Goal: Task Accomplishment & Management: Use online tool/utility

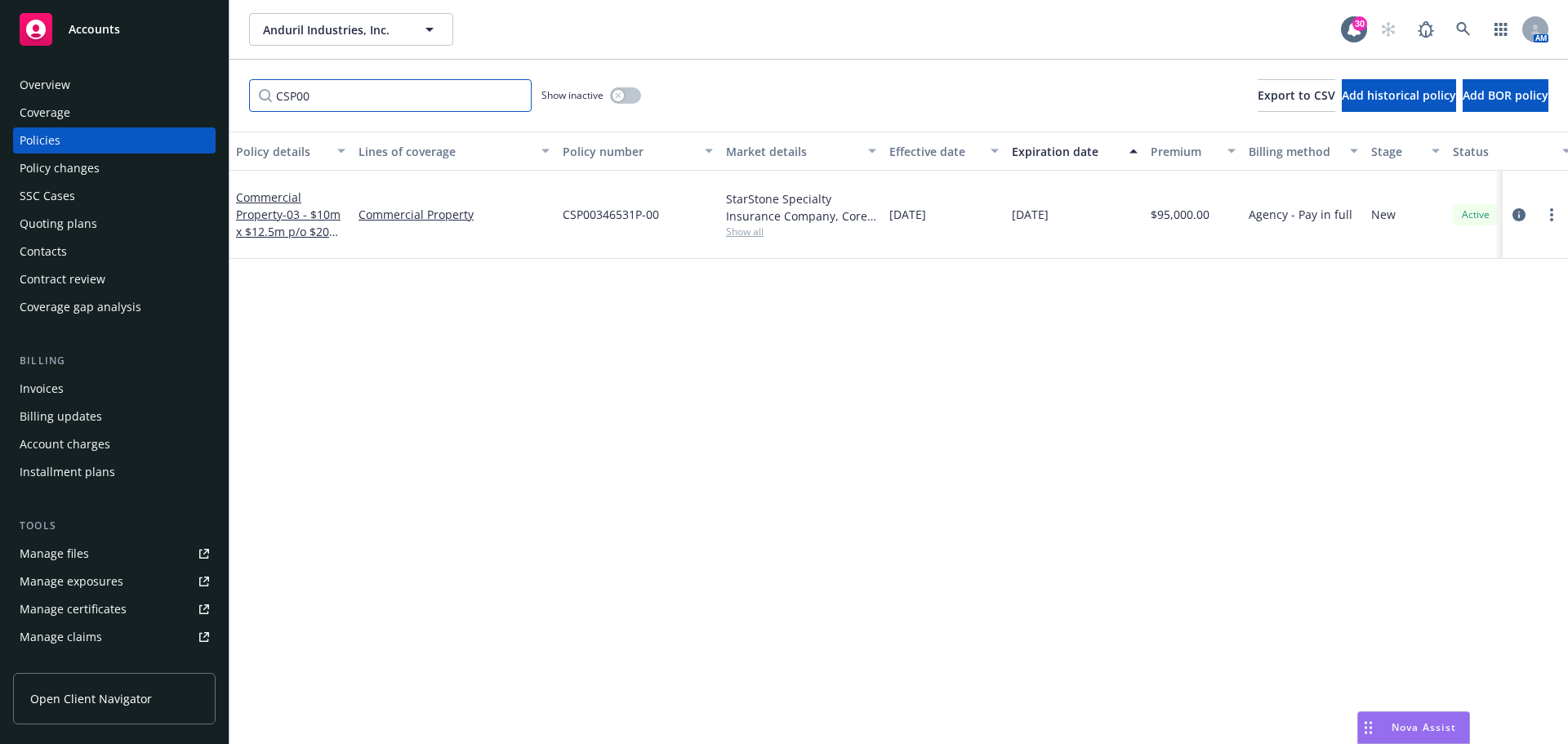
click at [513, 96] on input "CSP00" at bounding box center [389, 96] width 282 height 33
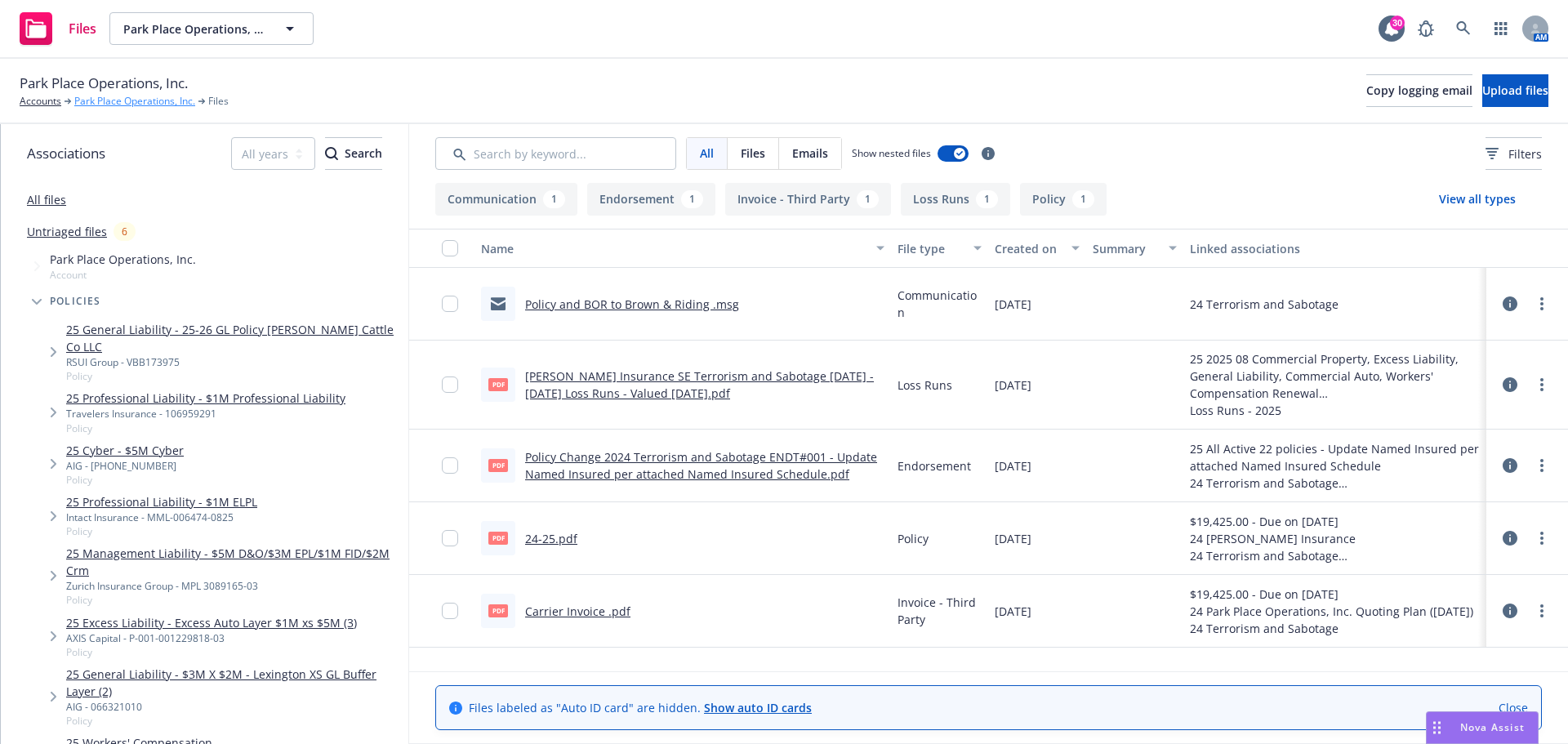
click at [149, 99] on link "Park Place Operations, Inc." at bounding box center [135, 100] width 121 height 14
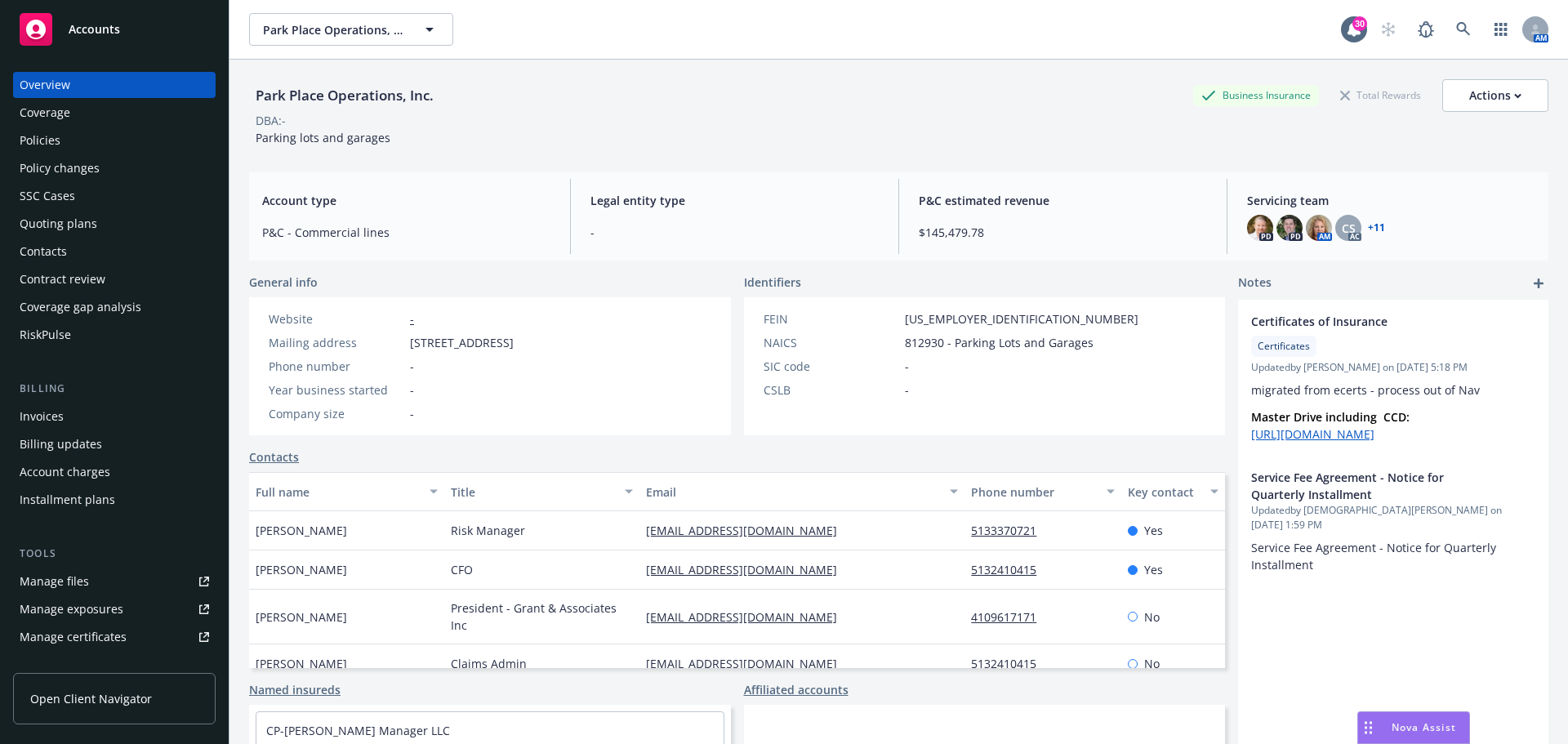
click at [41, 146] on div "Policies" at bounding box center [39, 140] width 41 height 26
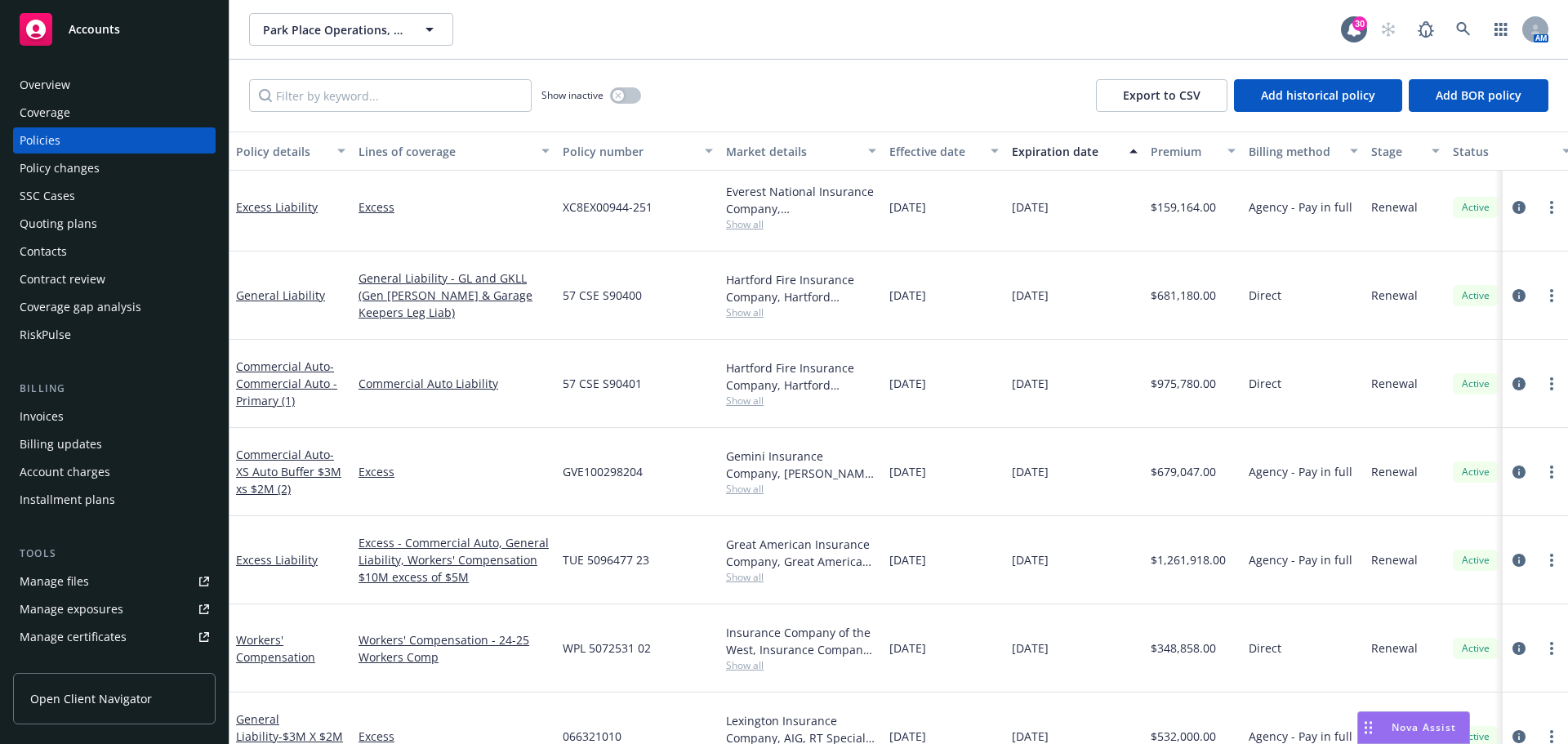
scroll to position [490, 0]
click at [321, 98] on input "Filter by keyword..." at bounding box center [389, 96] width 282 height 33
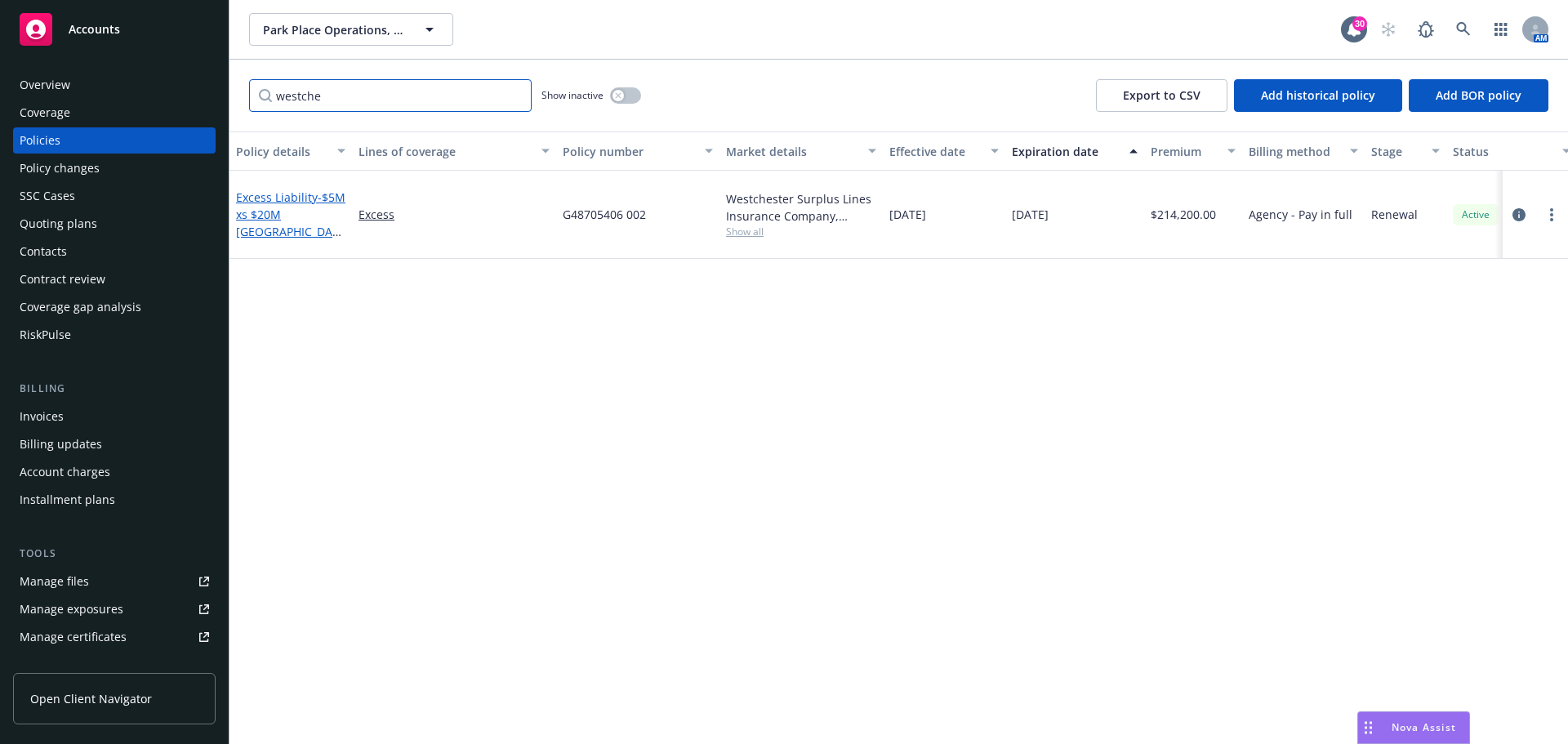
type input "westche"
click at [248, 191] on link "Excess Liability - $5M xs $20M Westchester" at bounding box center [291, 223] width 109 height 67
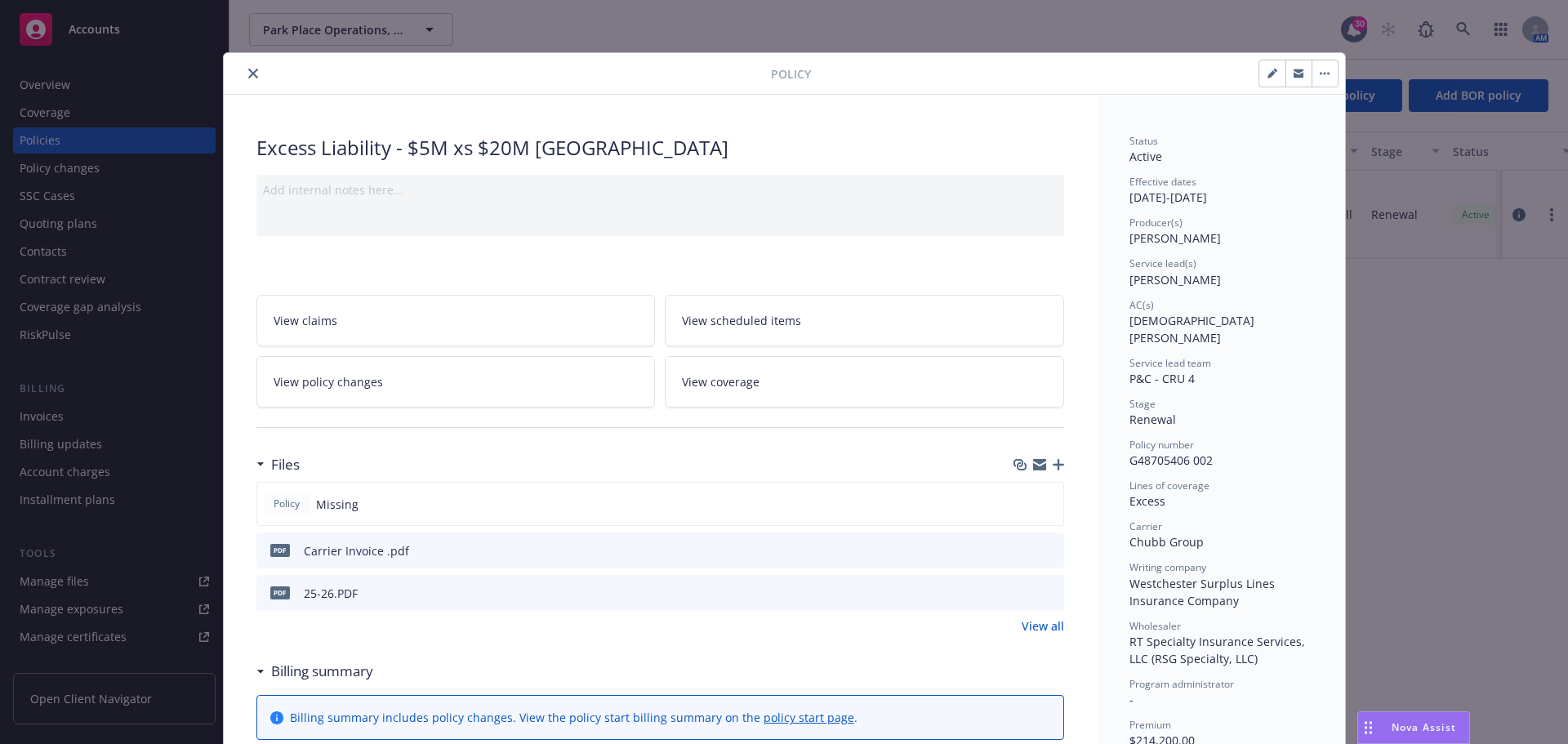
click at [1053, 463] on icon "button" at bounding box center [1058, 465] width 11 height 11
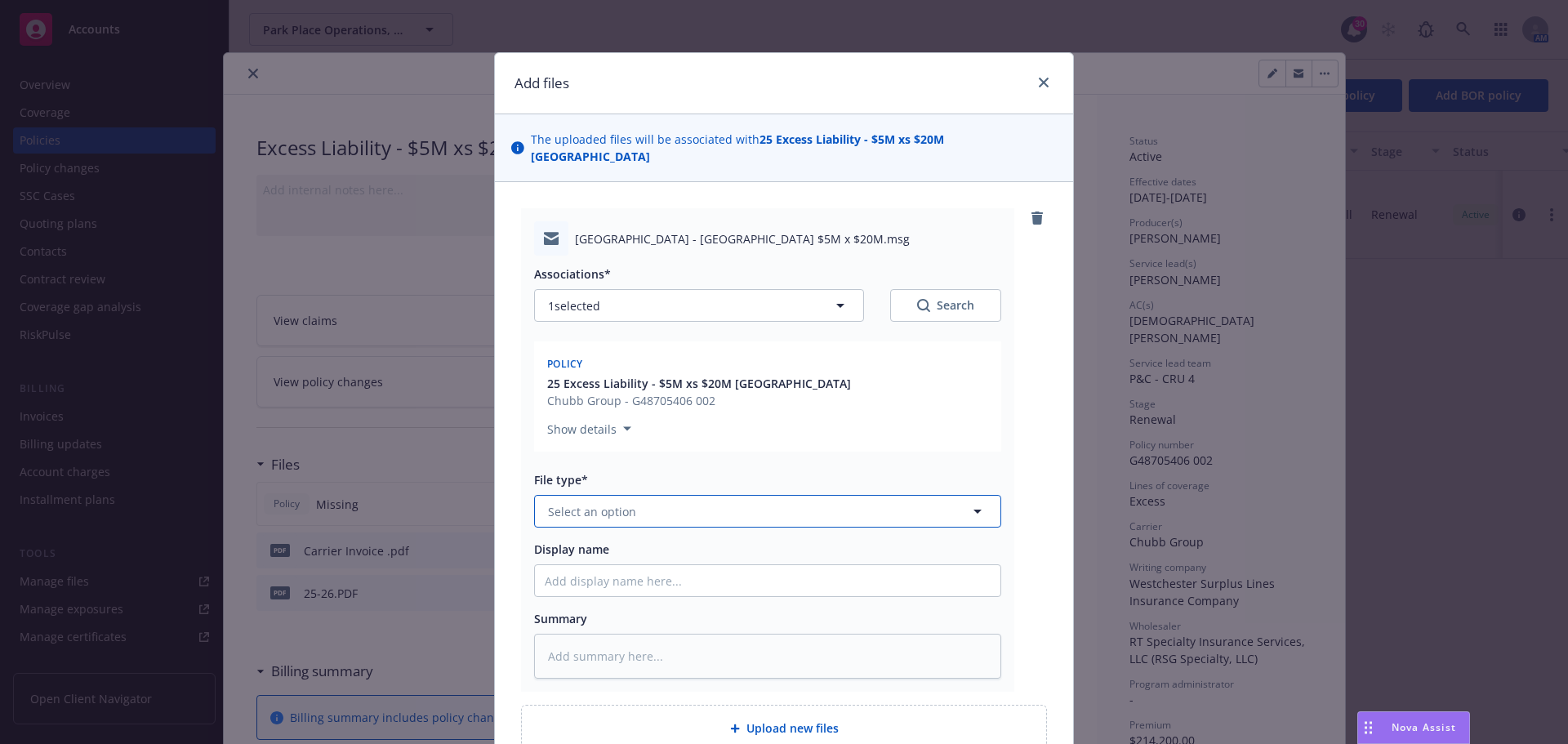
click at [974, 501] on icon "button" at bounding box center [977, 511] width 19 height 19
type input "binder"
click at [610, 548] on div "Binder" at bounding box center [767, 556] width 446 height 24
click at [554, 565] on input "Display name" at bounding box center [767, 580] width 466 height 31
type textarea "x"
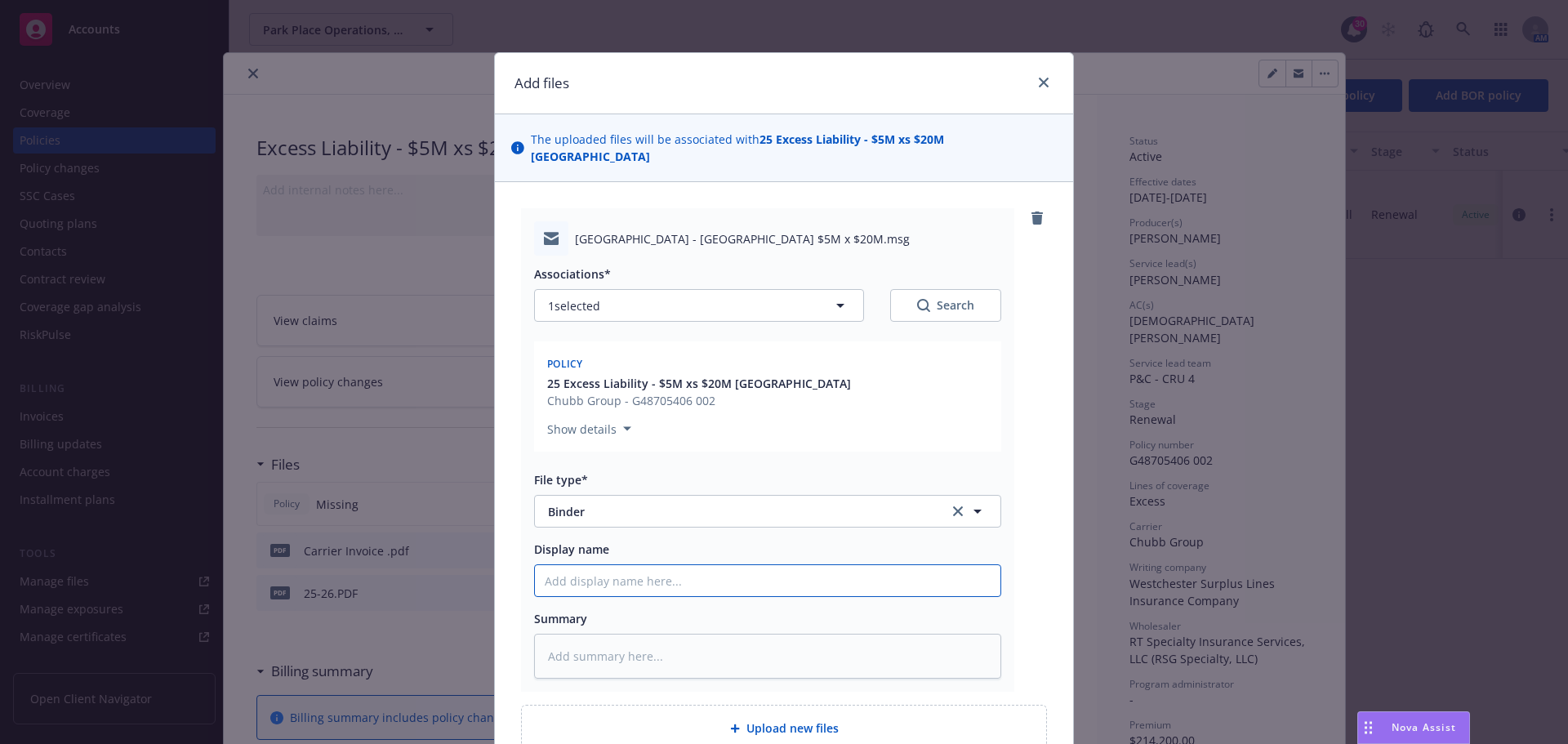
type input "2"
type textarea "x"
type input "20"
type textarea "x"
type input "202"
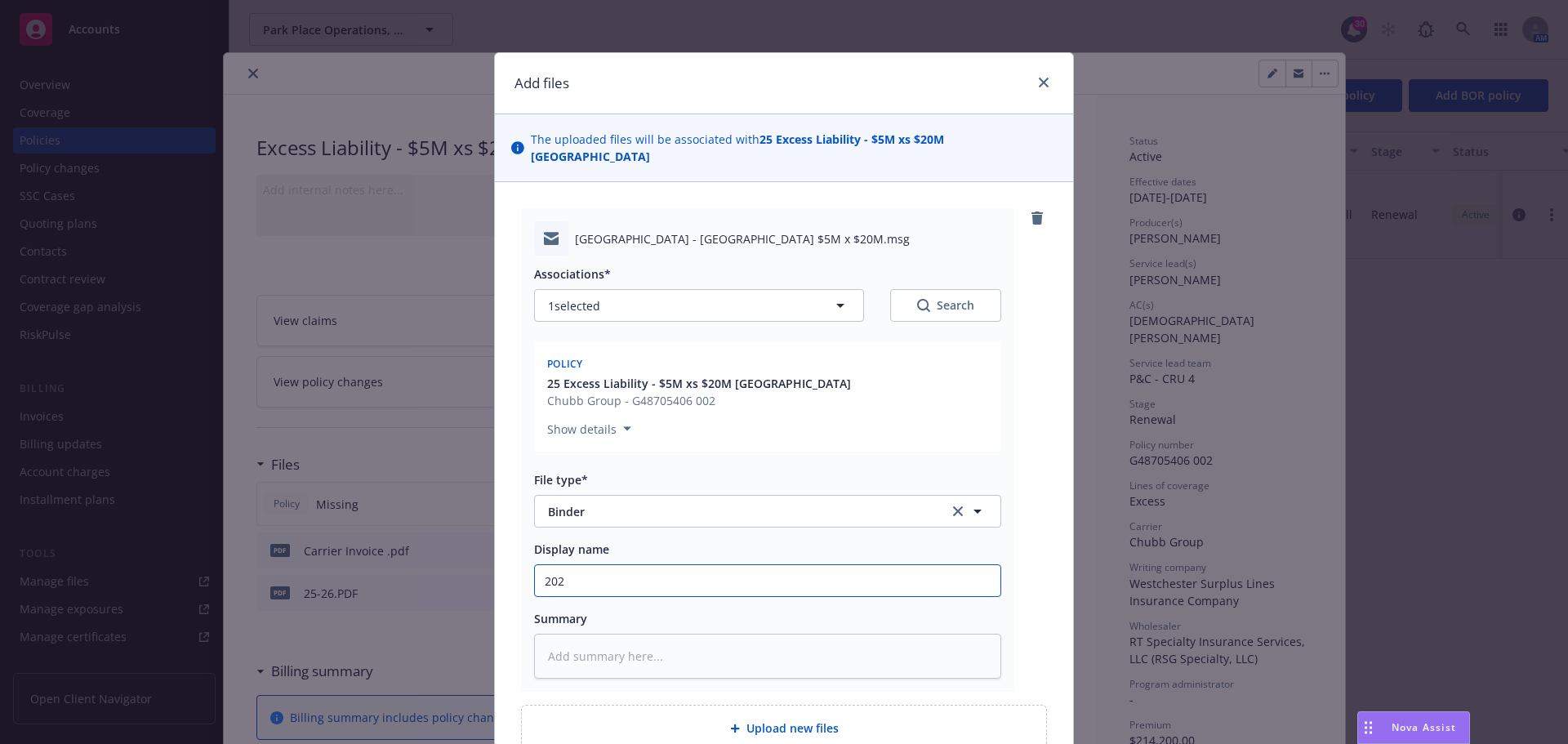
type textarea "x"
type input "2025"
type textarea "x"
type input "2025"
type textarea "x"
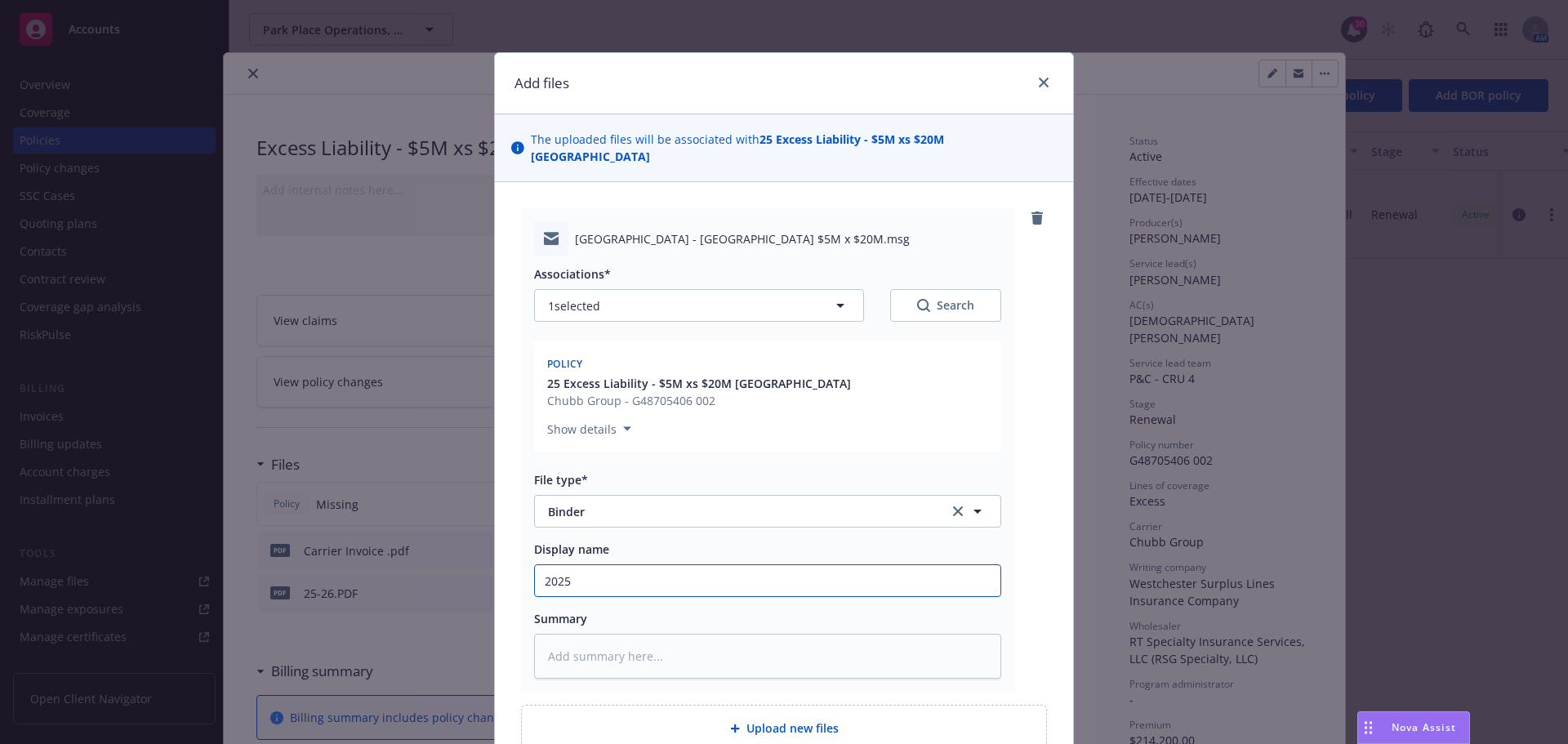
type input "2025 E"
type textarea "x"
type input "2025 EX"
type textarea "x"
type input "2025 EXL"
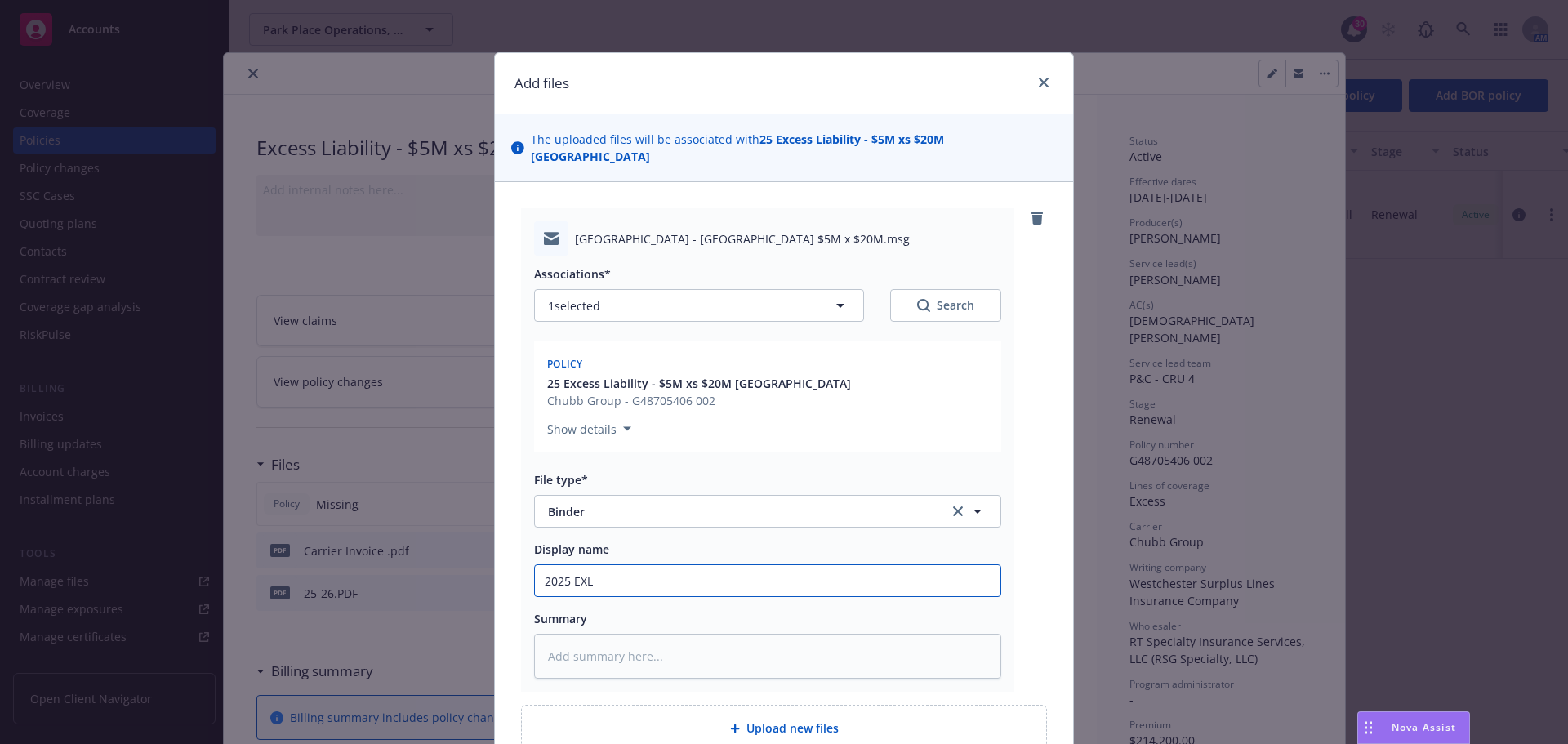
type textarea "x"
type input "2025 EXLI"
type textarea "x"
type input "2025 EXLI"
type textarea "x"
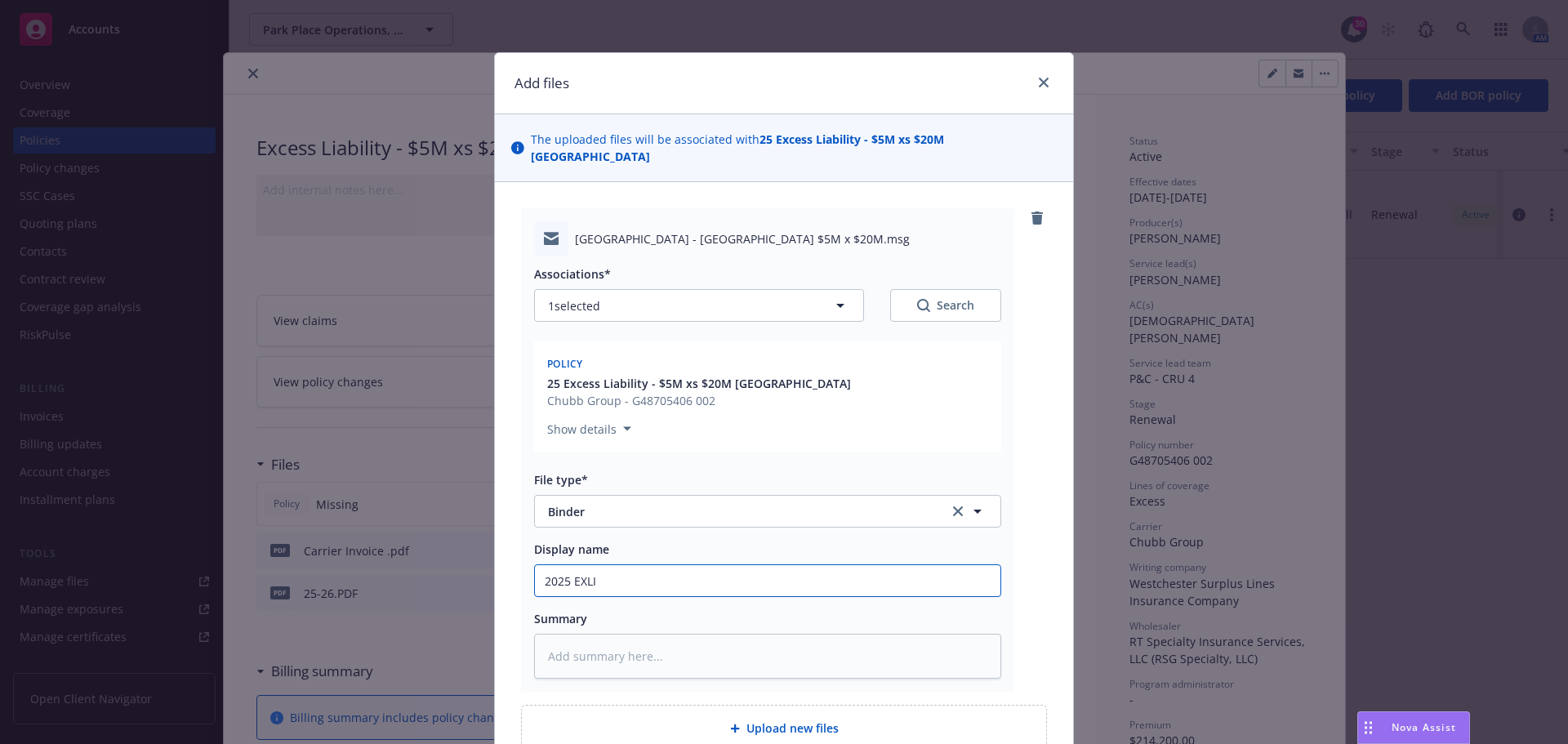
type input "2025 EXLI $"
type textarea "x"
type input "2025 EXLI $5"
type textarea "x"
type input "2025 EXLI $5m"
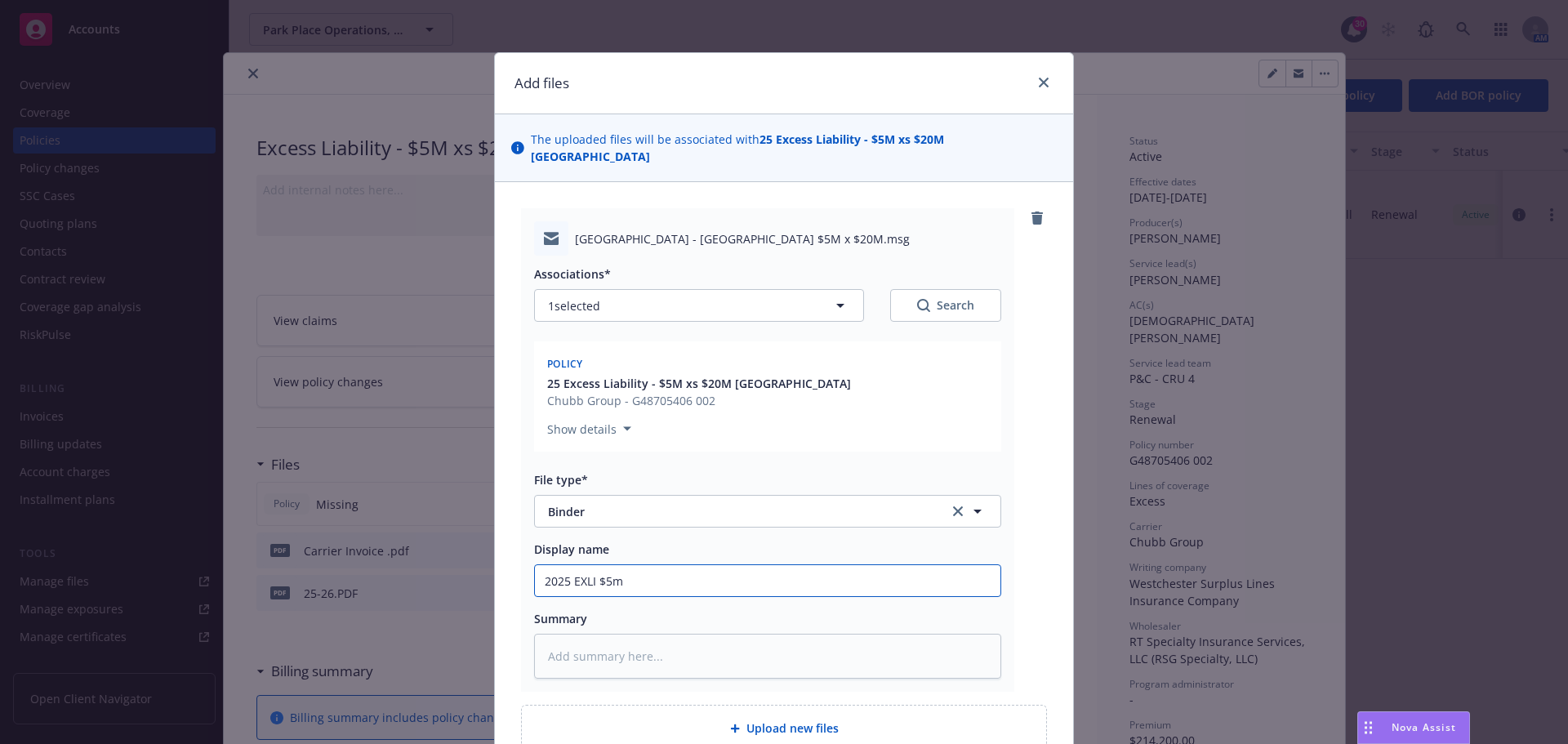
type textarea "x"
type input "2025 EXLI $5m"
type textarea "x"
type input "2025 EXLI $5m X"
type textarea "x"
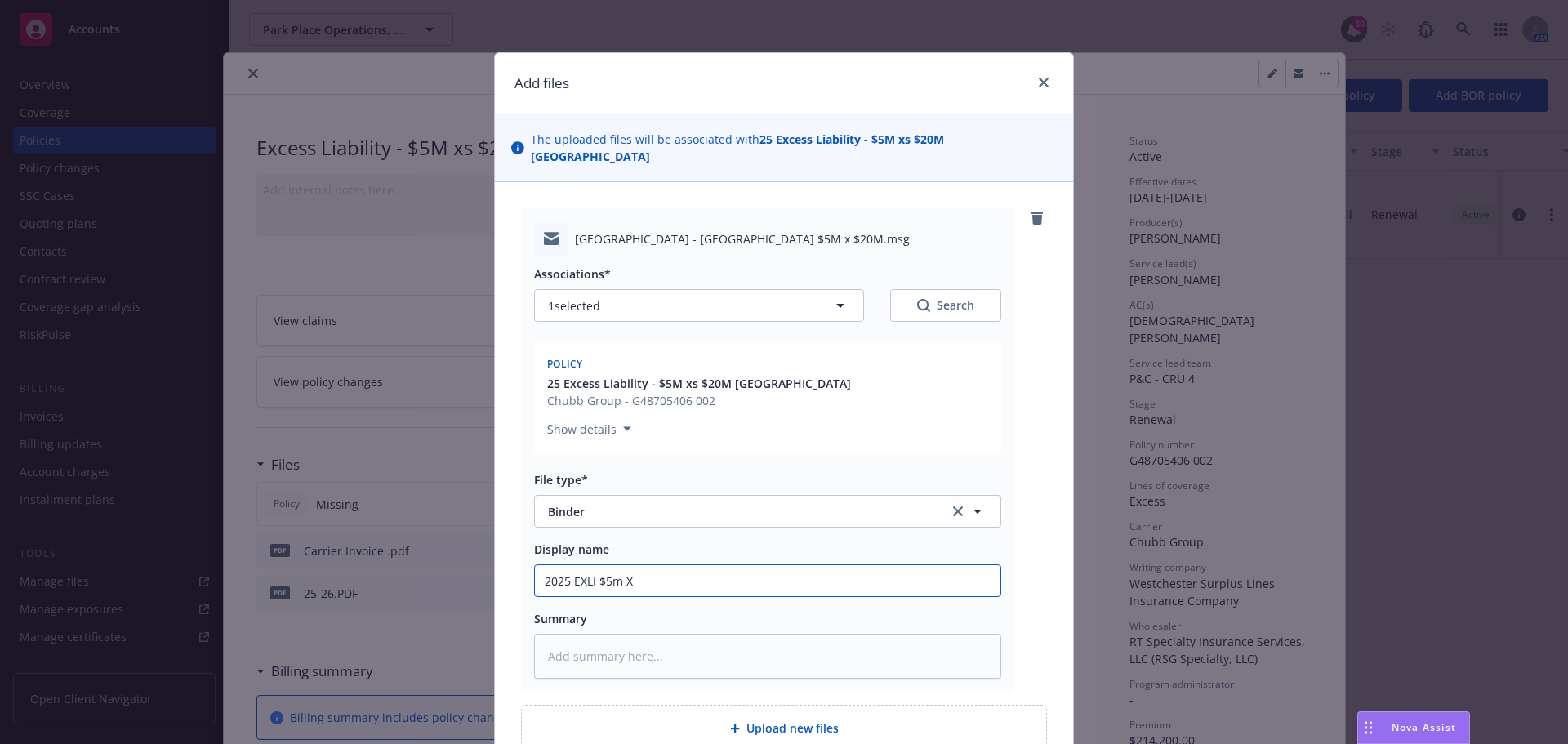
type input "2025 EXLI $5m XS"
type textarea "x"
type input "2025 EXLI $5m XS"
type textarea "x"
type input "2025 EXLI $5m XS $"
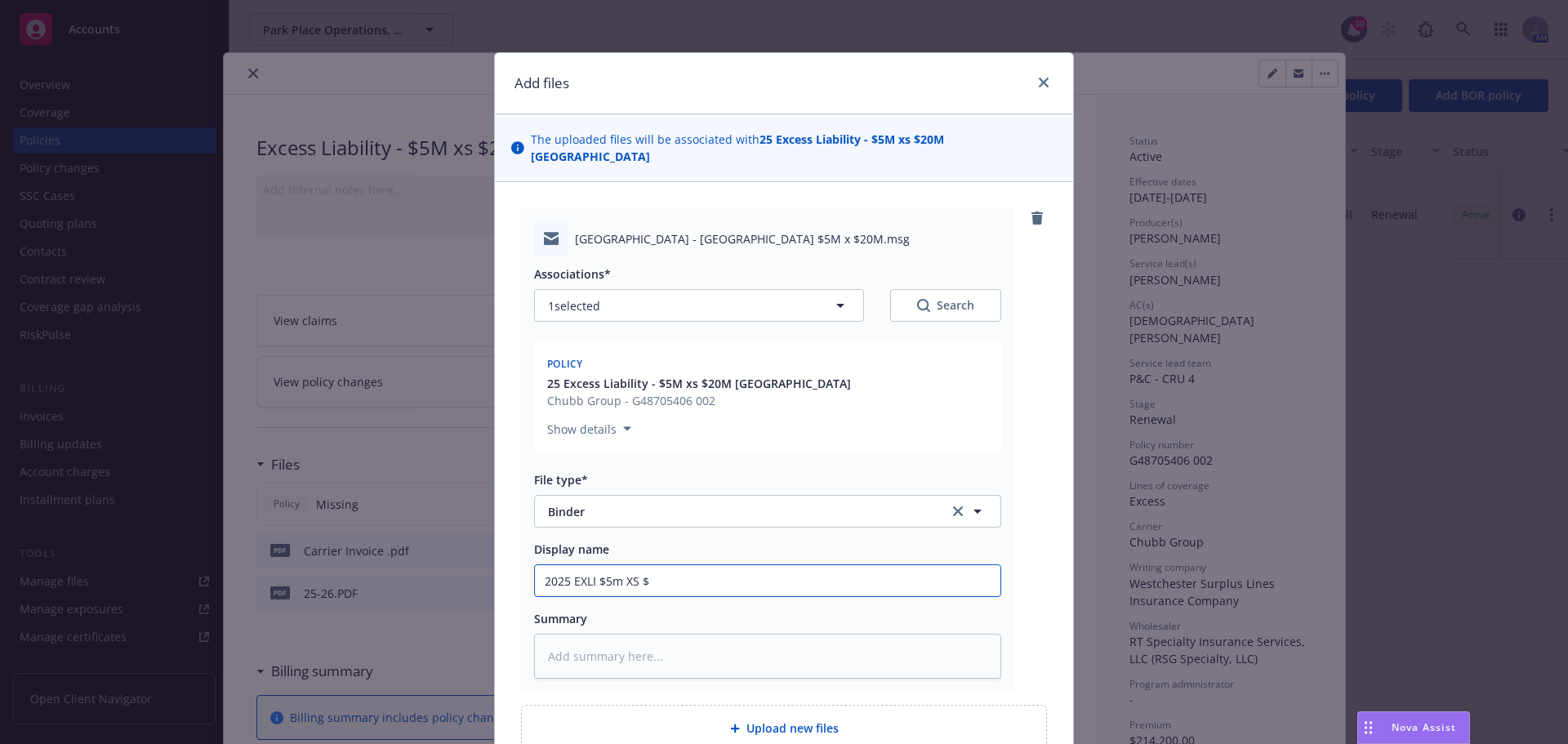
type textarea "x"
type input "2025 EXLI $5m XS $2"
type textarea "x"
type input "2025 EXLI $5m XS $20"
type textarea "x"
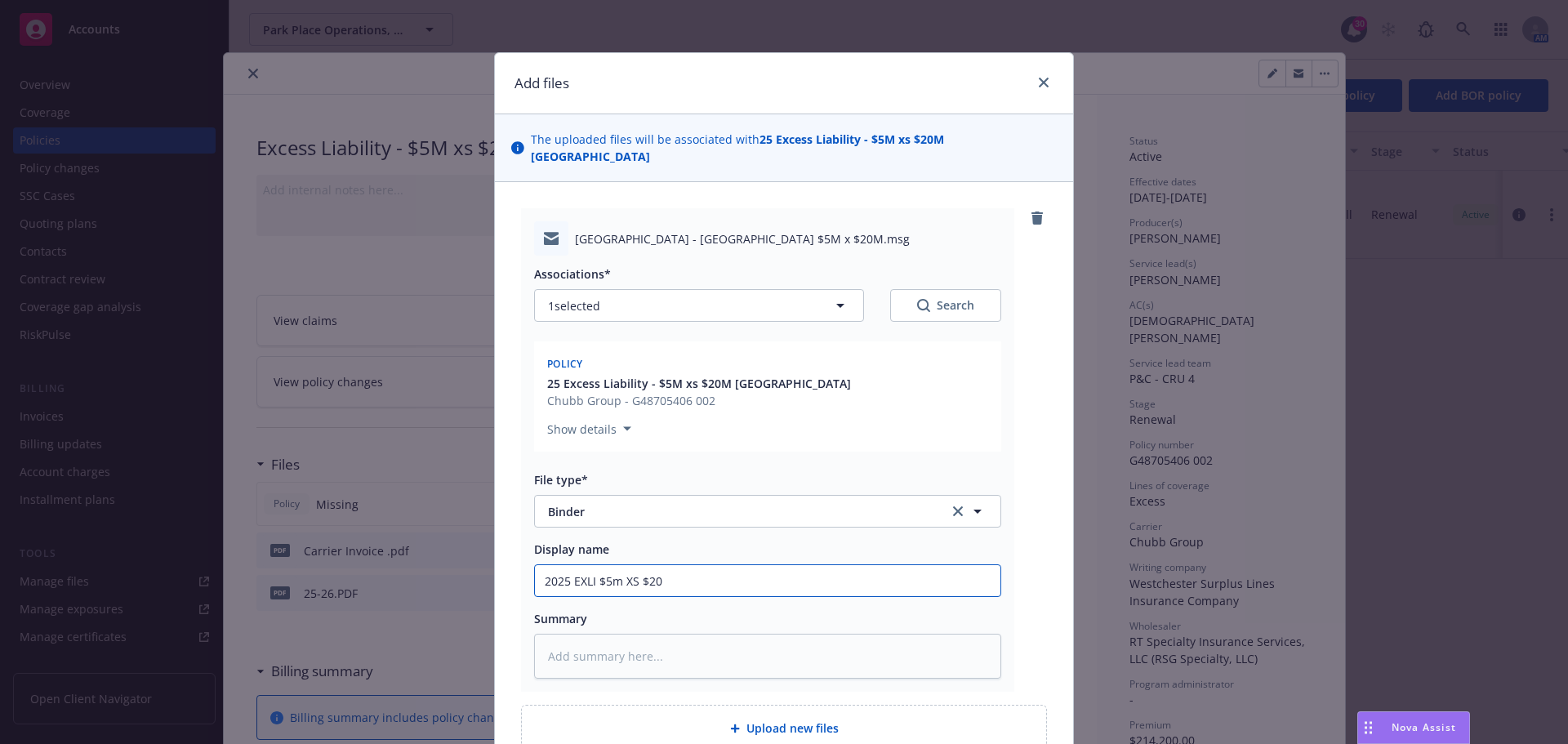
type input "2025 EXLI $5m XS $20"
type textarea "x"
type input "2025 EXLI $5m XS $20"
type textarea "x"
type input "2025 EXLI $5m XS $20m"
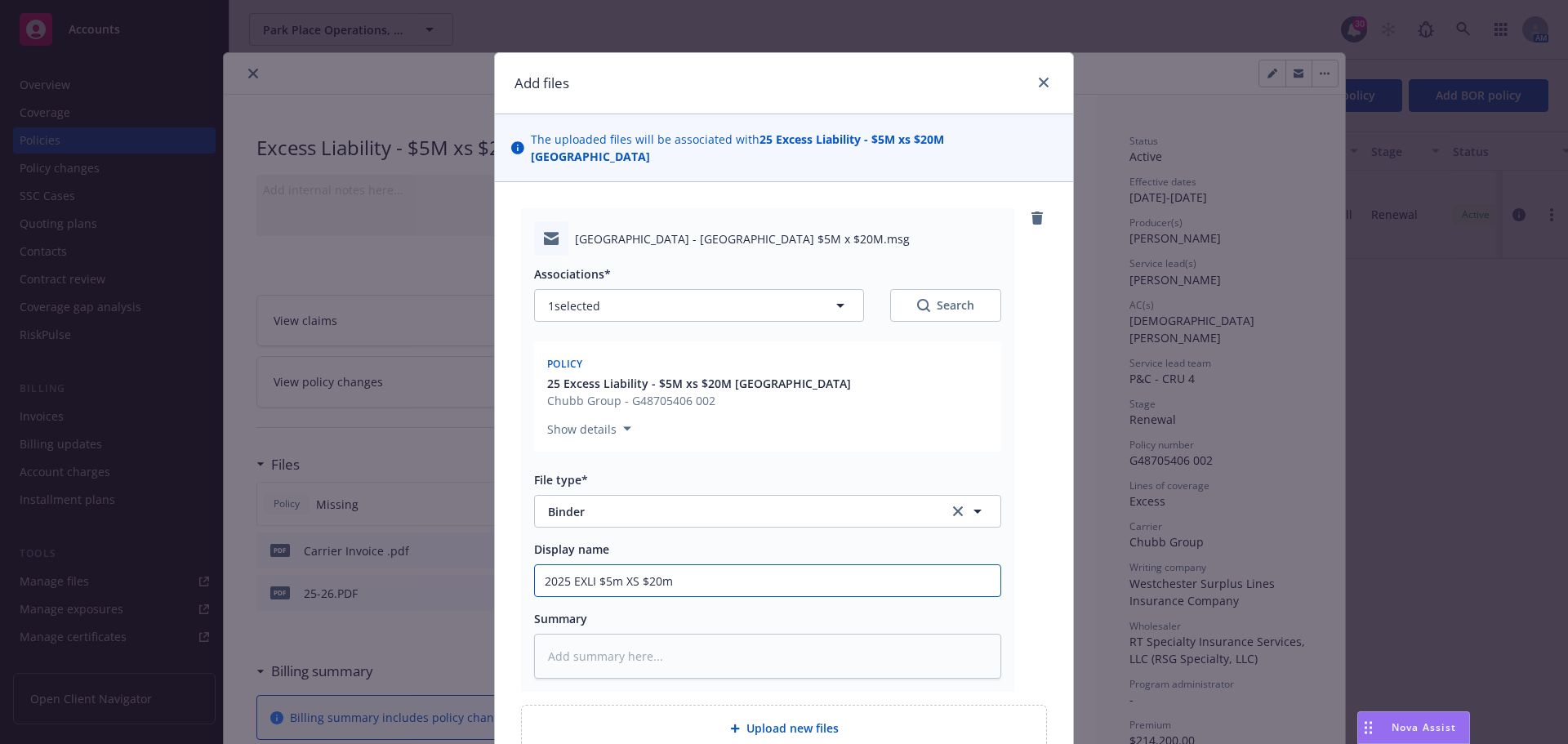
type textarea "x"
type input "2025 EXLI $5m XS $20m"
type textarea "x"
type input "2025 EXLI $5m XS $20m W"
type textarea "x"
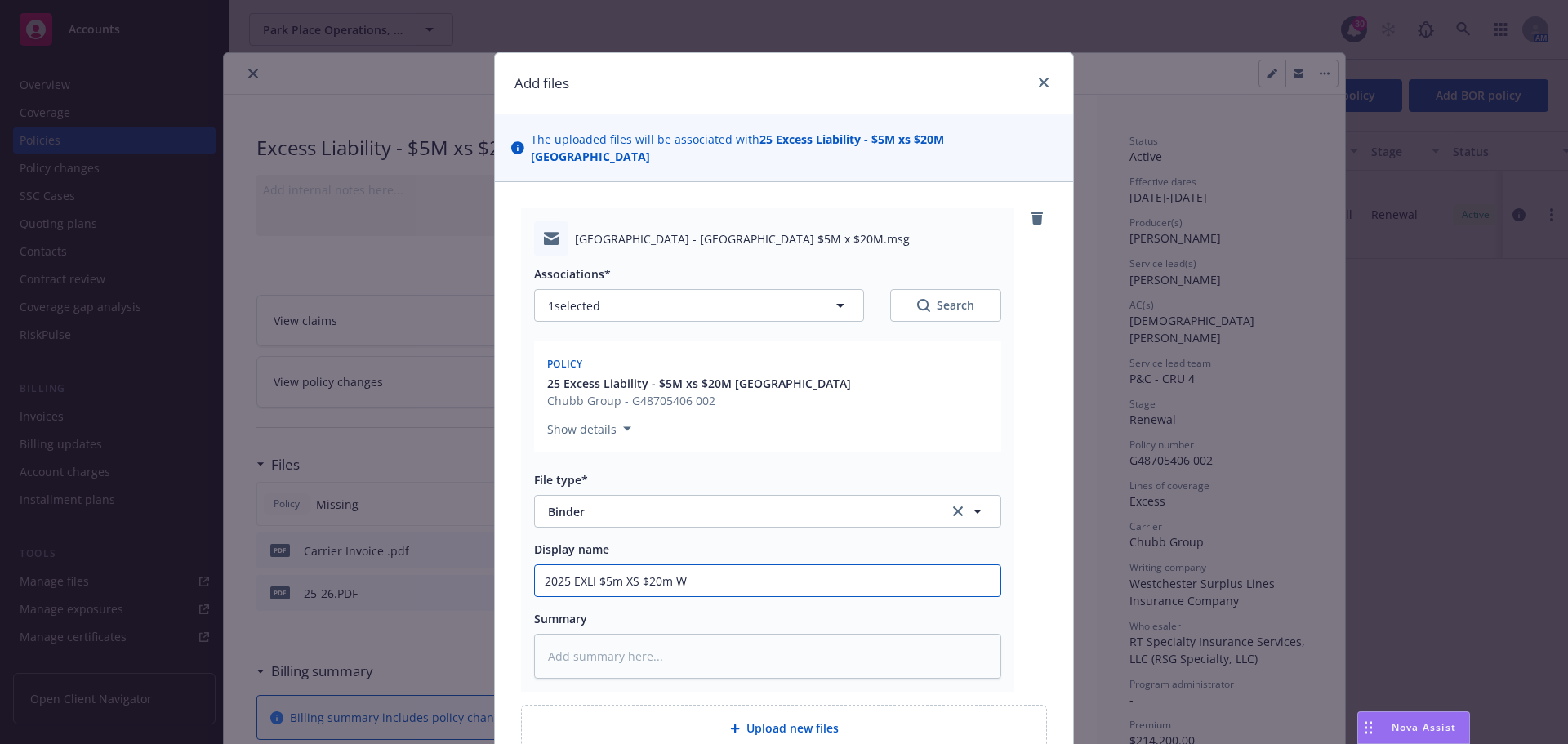
type input "2025 EXLI $5m XS $20m We"
type textarea "x"
type input "2025 EXLI $5m XS $20m Wes"
type textarea "x"
type input "2025 EXLI $5m XS $20m West"
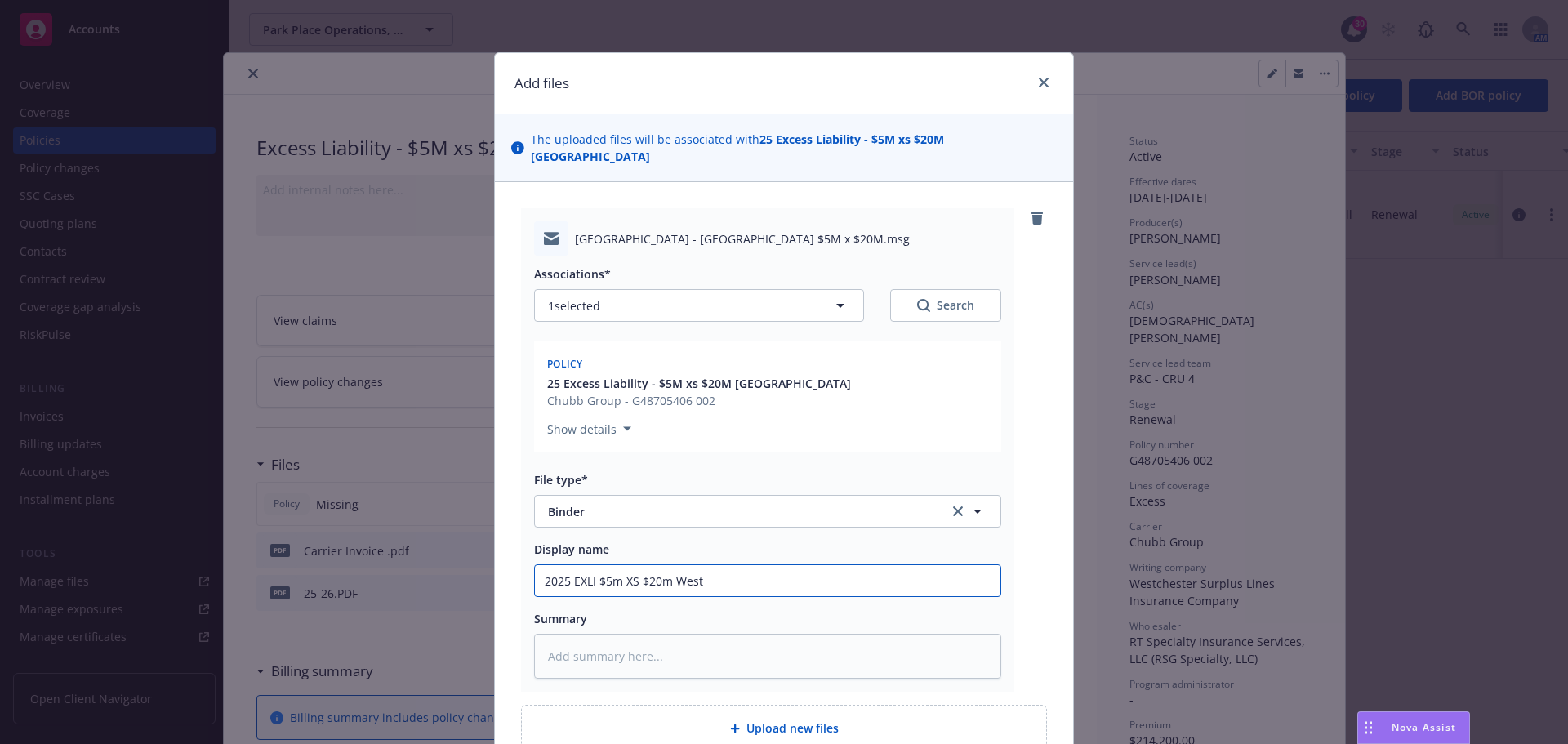
type textarea "x"
type input "2025 EXLI $5m XS $20m Westc"
type textarea "x"
type input "2025 EXLI $5m XS $20m Westch"
type textarea "x"
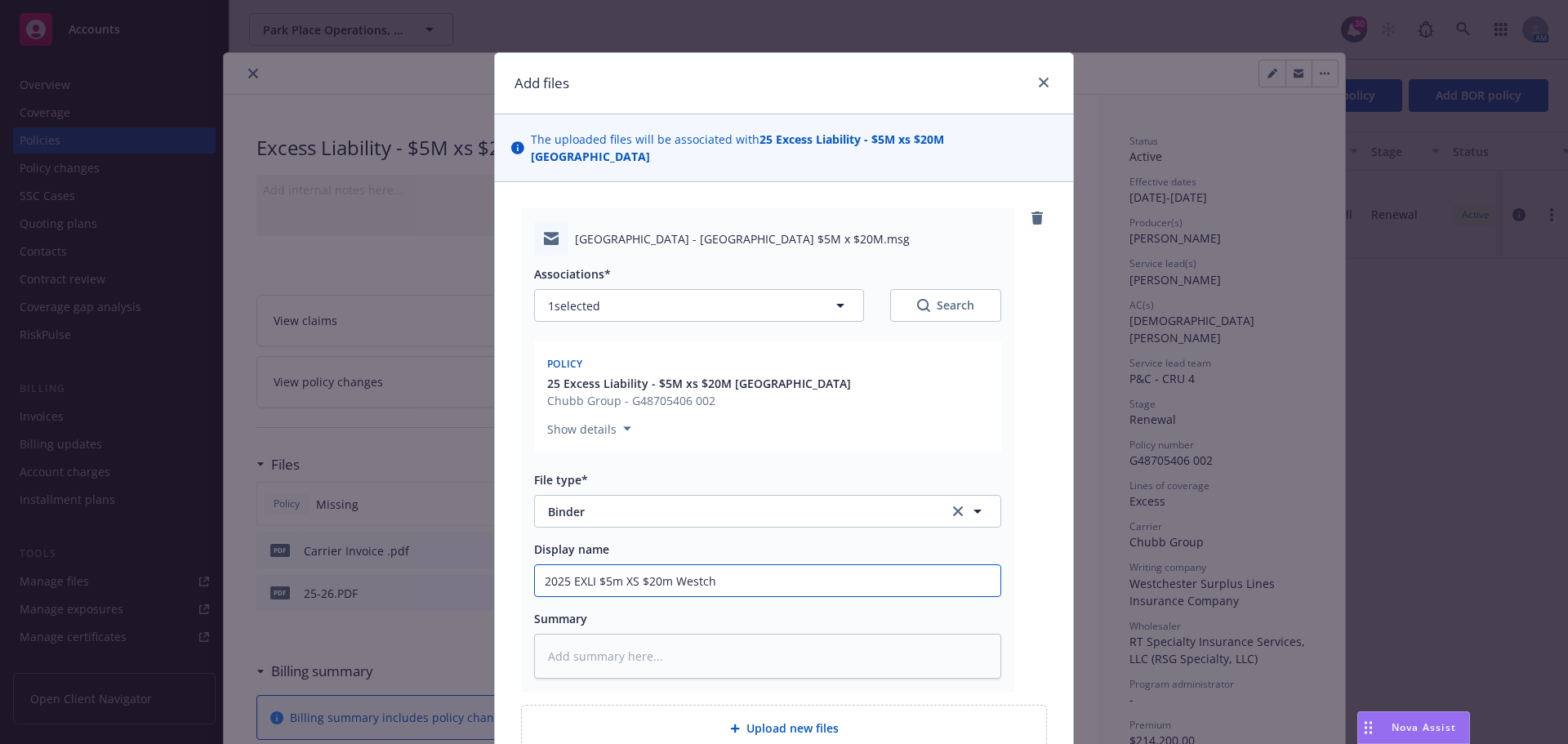
type input "2025 EXLI $5m XS $20m Westche"
type textarea "x"
type input "2025 EXLI $5m XS $20m Westches"
type textarea "x"
type input "2025 EXLI $5m XS $20m Westchest"
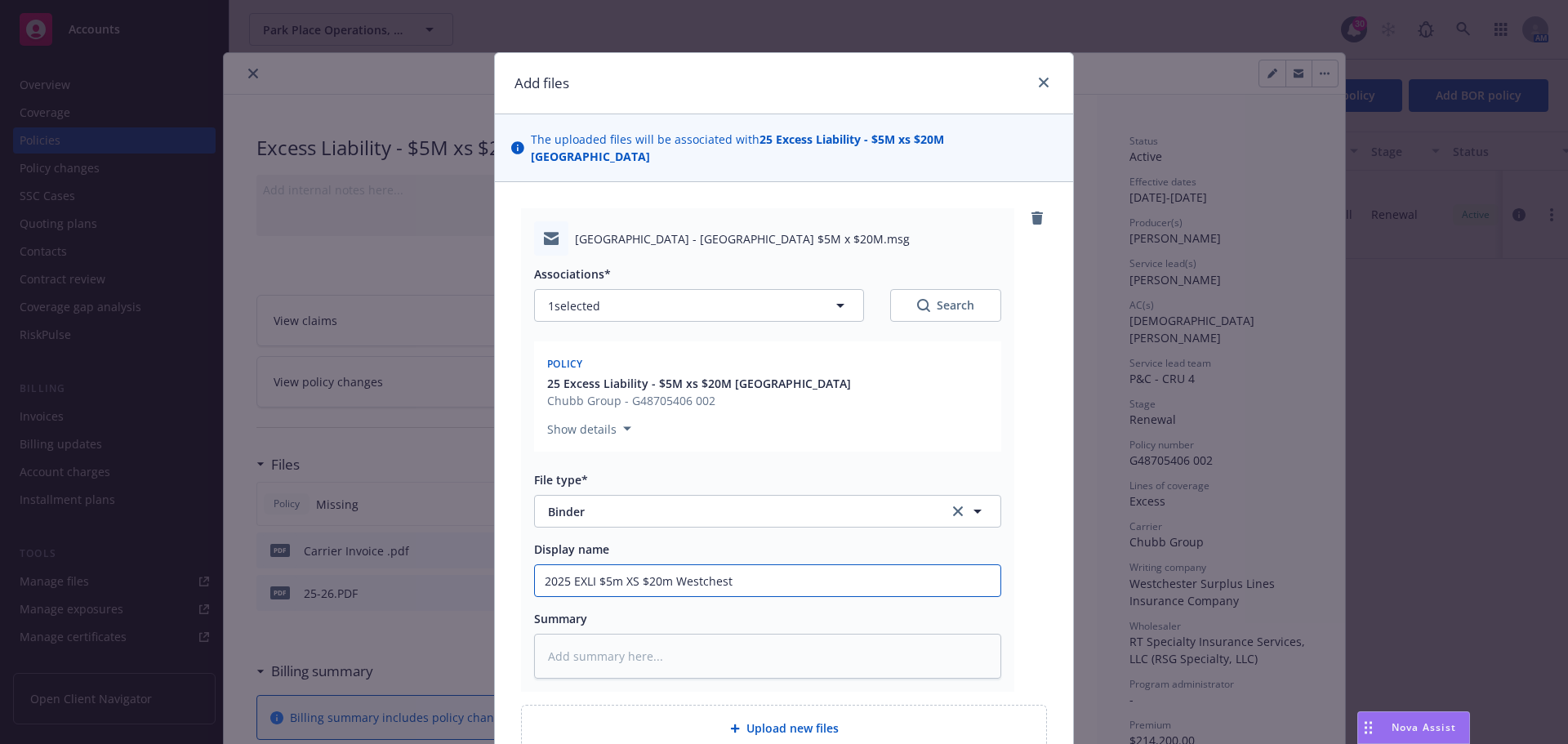
type textarea "x"
type input "2025 EXLI $5m XS $20m Westcheste"
type textarea "x"
type input "2025 EXLI $5m XS $20m Westchester"
type textarea "x"
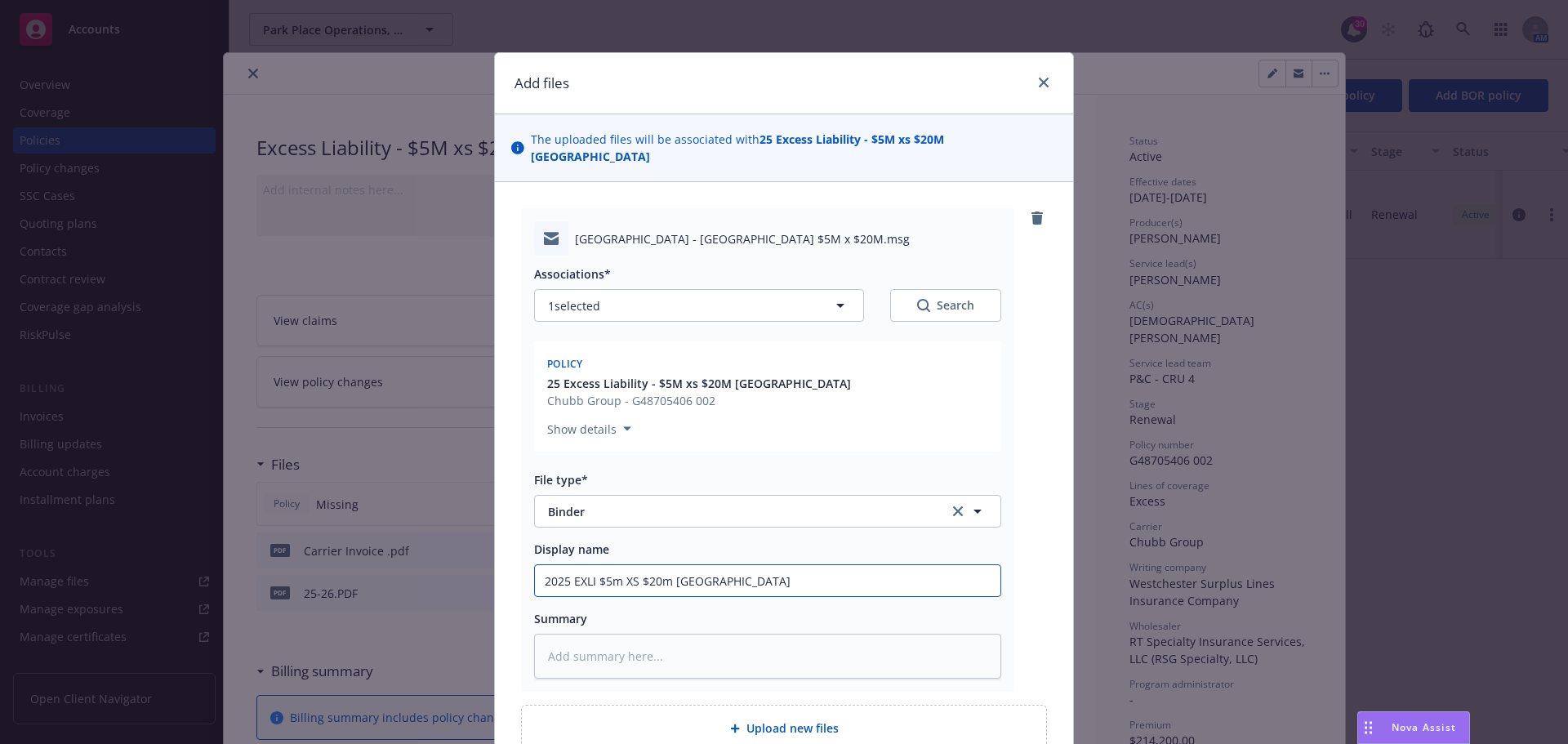
type input "2025 EXLI $5m XS $20m Westchester"
type textarea "x"
type input "2025 EXLI $5m XS $20m Westchester -"
type textarea "x"
type input "2025 EXLI $5m XS $20m Westchester -"
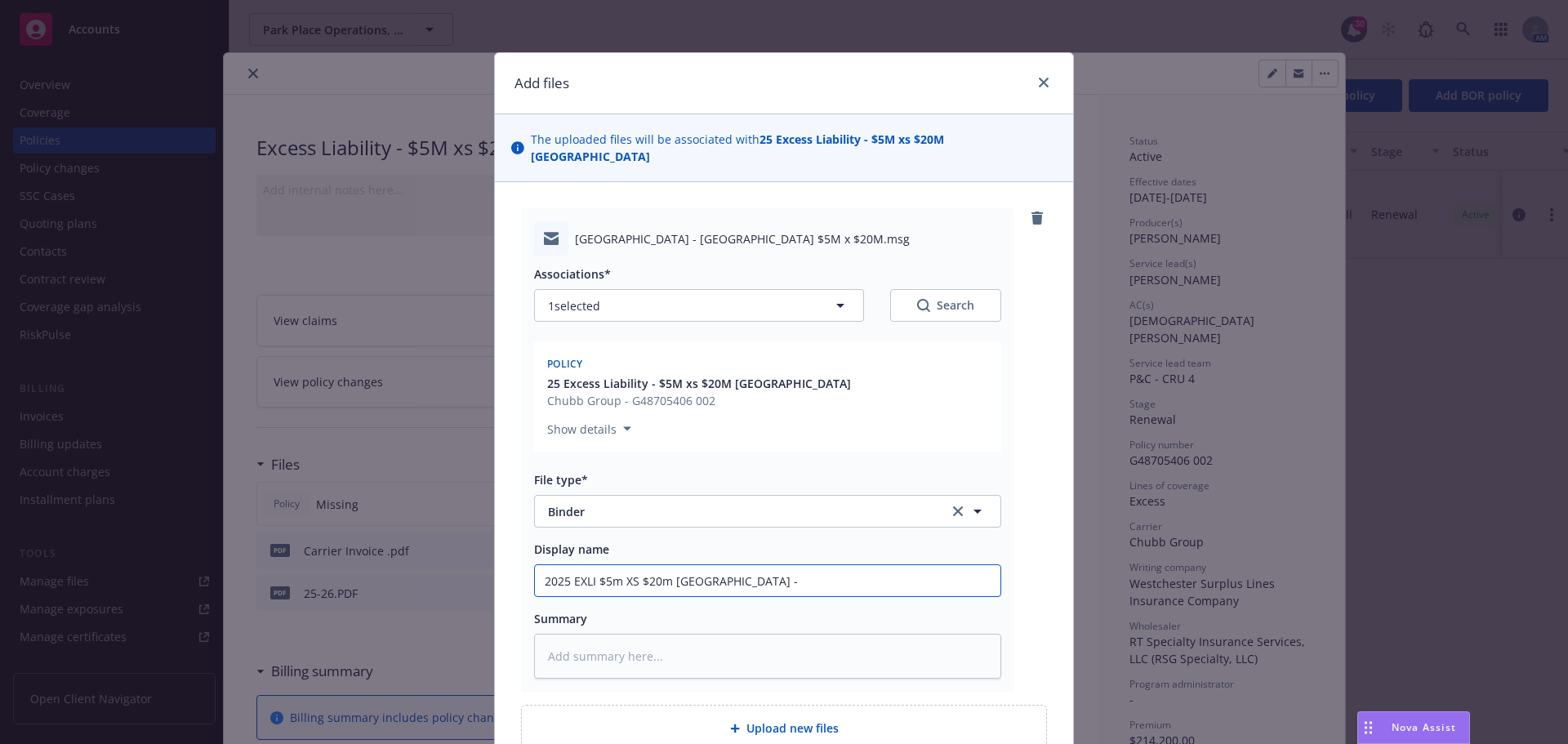
type textarea "x"
type input "2025 EXLI $5m XS $20m Westchester - b"
type textarea "x"
type input "2025 EXLI $5m XS $20m Westchester - bi"
type textarea "x"
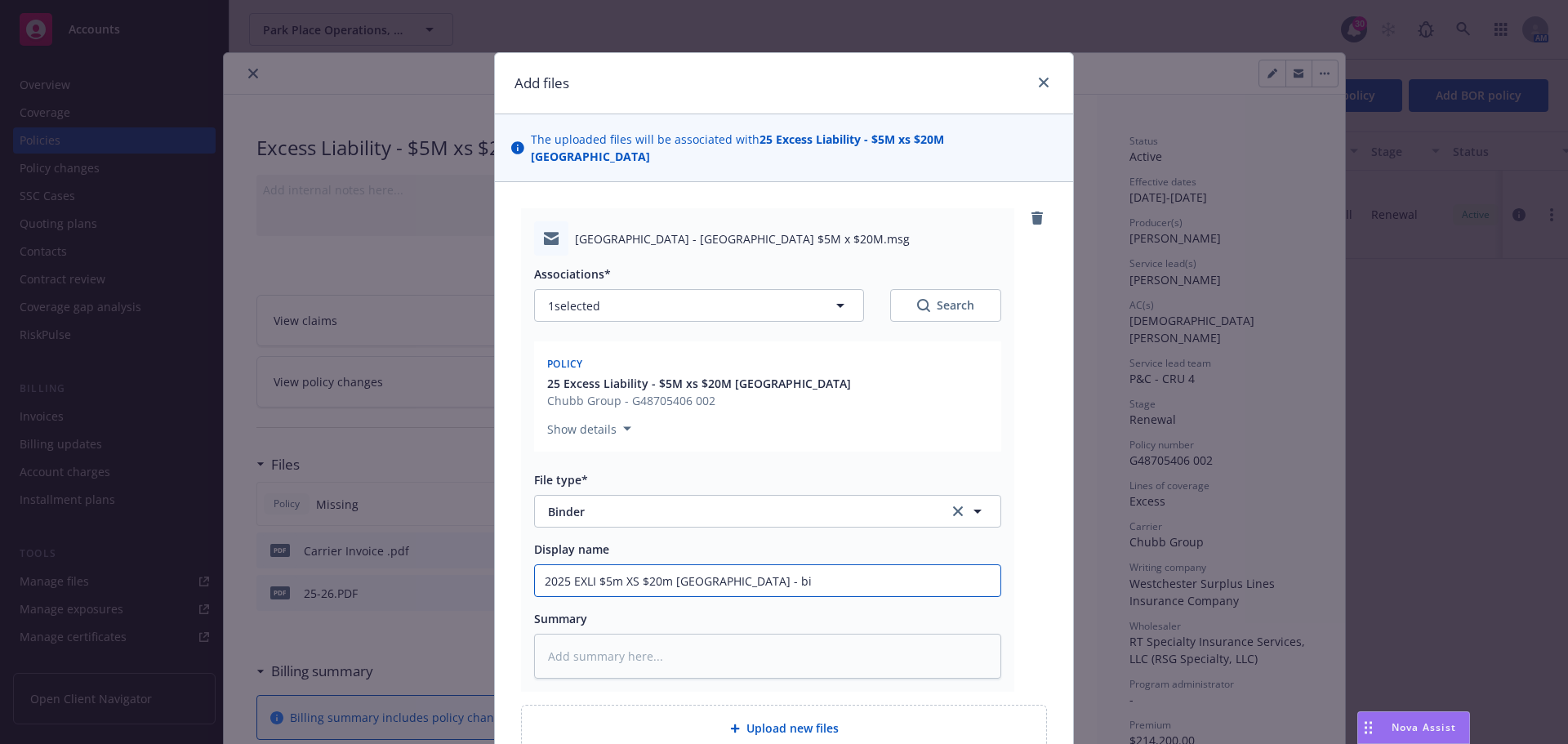
type input "2025 EXLI $5m XS $20m Westchester - bin"
type textarea "x"
type input "2025 EXLI $5m XS $20m Westchester - bind"
type textarea "x"
type input "2025 EXLI $5m XS $20m Westchester - binde"
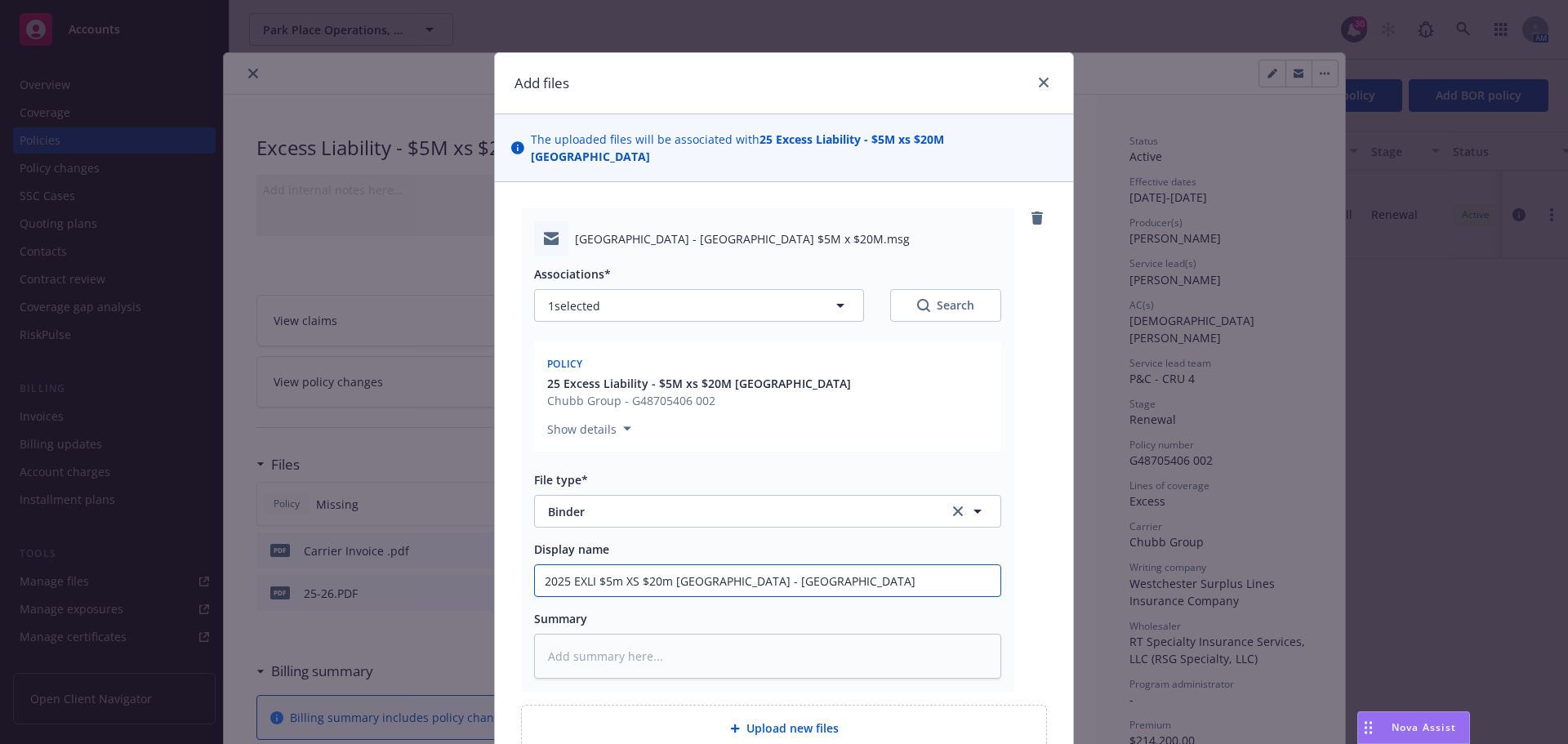
type textarea "x"
drag, startPoint x: 536, startPoint y: 566, endPoint x: 856, endPoint y: 552, distance: 320.3
click at [856, 565] on input "2025 EXLI $5m XS $20m Westchester - binder" at bounding box center [767, 580] width 466 height 31
type input "2025 EXLI $5m XS $20m Westchester - binder"
click at [544, 648] on textarea at bounding box center [767, 655] width 467 height 45
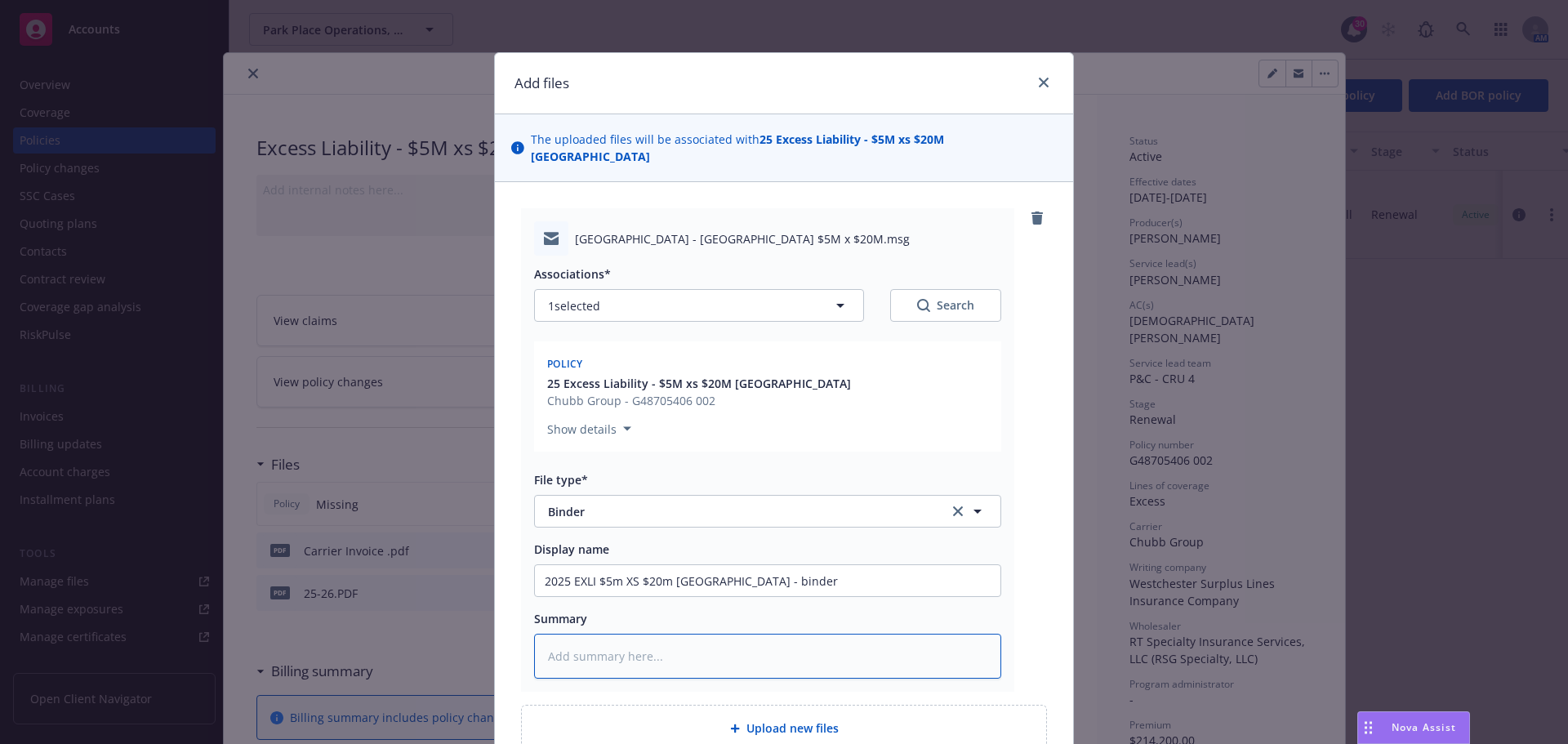
paste textarea "2025 EXLI $5m XS $20m Westchester - binder"
type textarea "x"
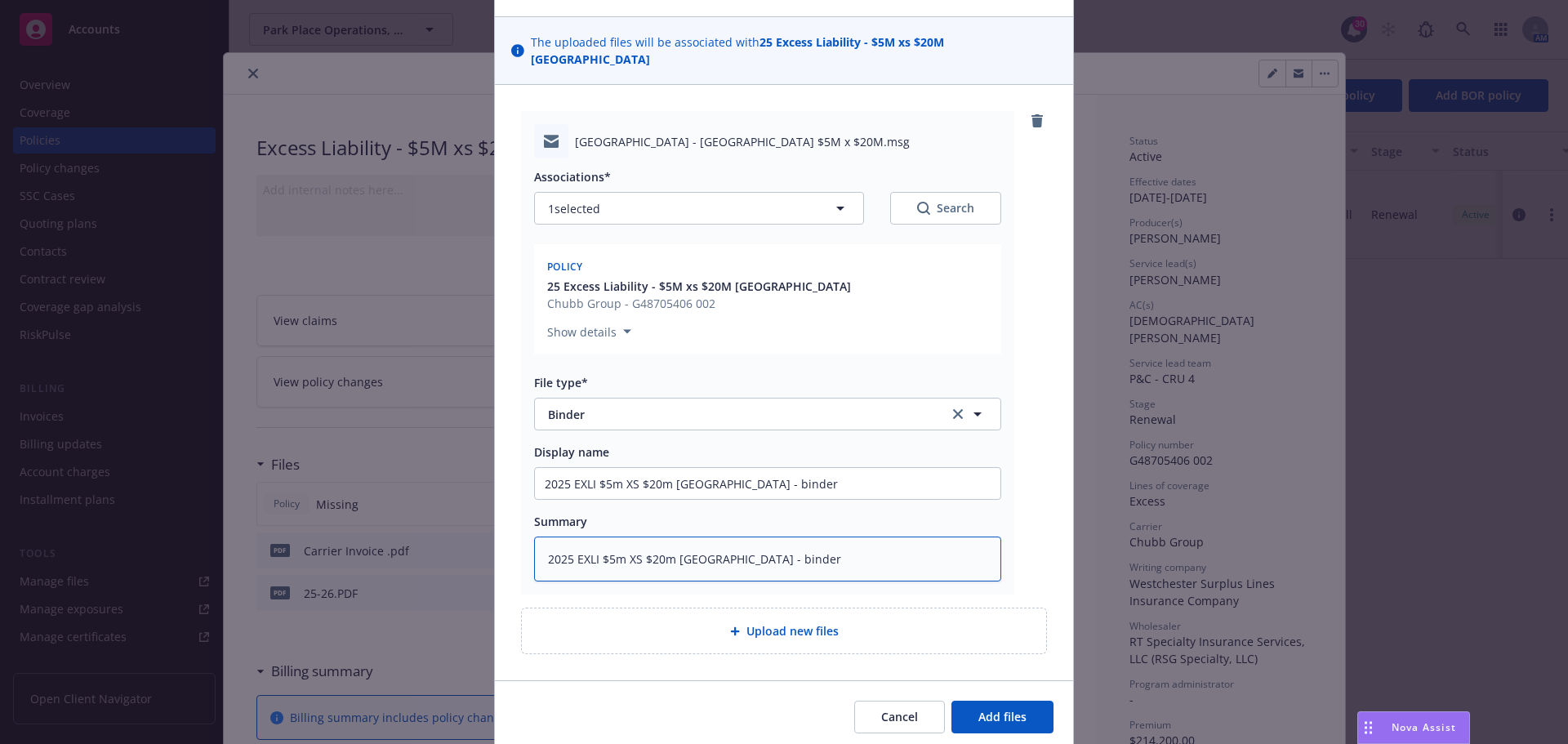
scroll to position [139, 0]
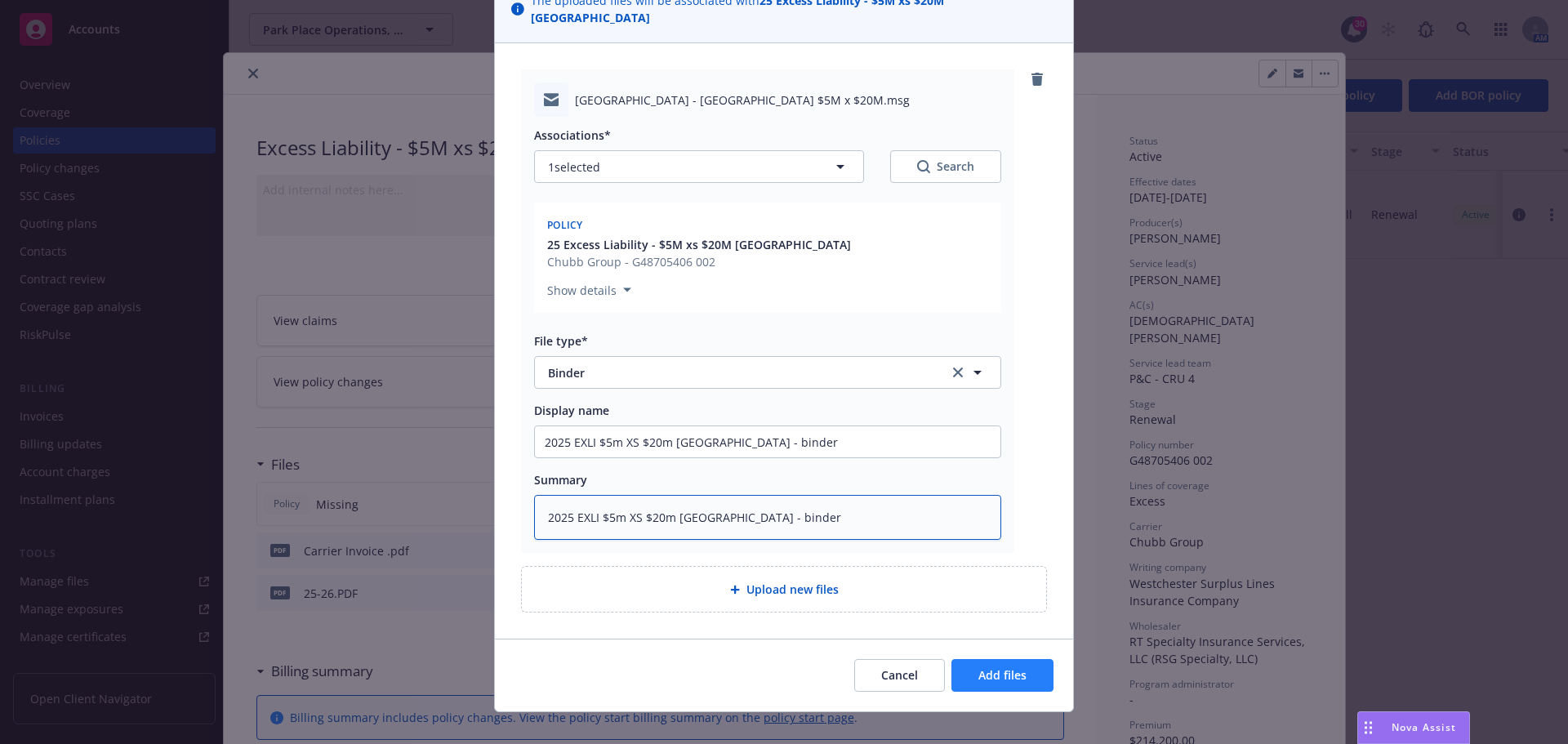
type textarea "2025 EXLI $5m XS $20m Westchester - binder"
click at [1001, 667] on span "Add files" at bounding box center [1003, 674] width 48 height 15
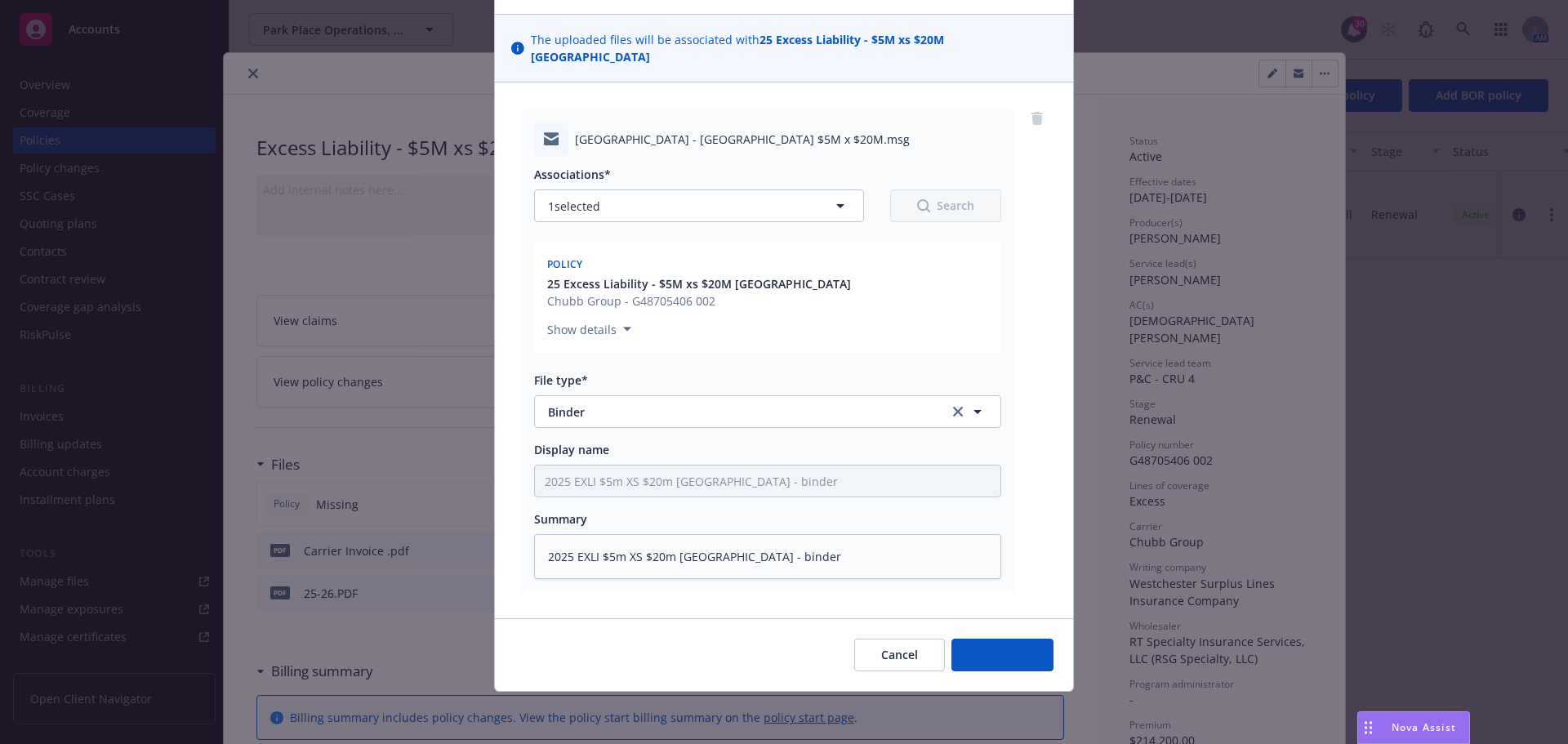
scroll to position [82, 0]
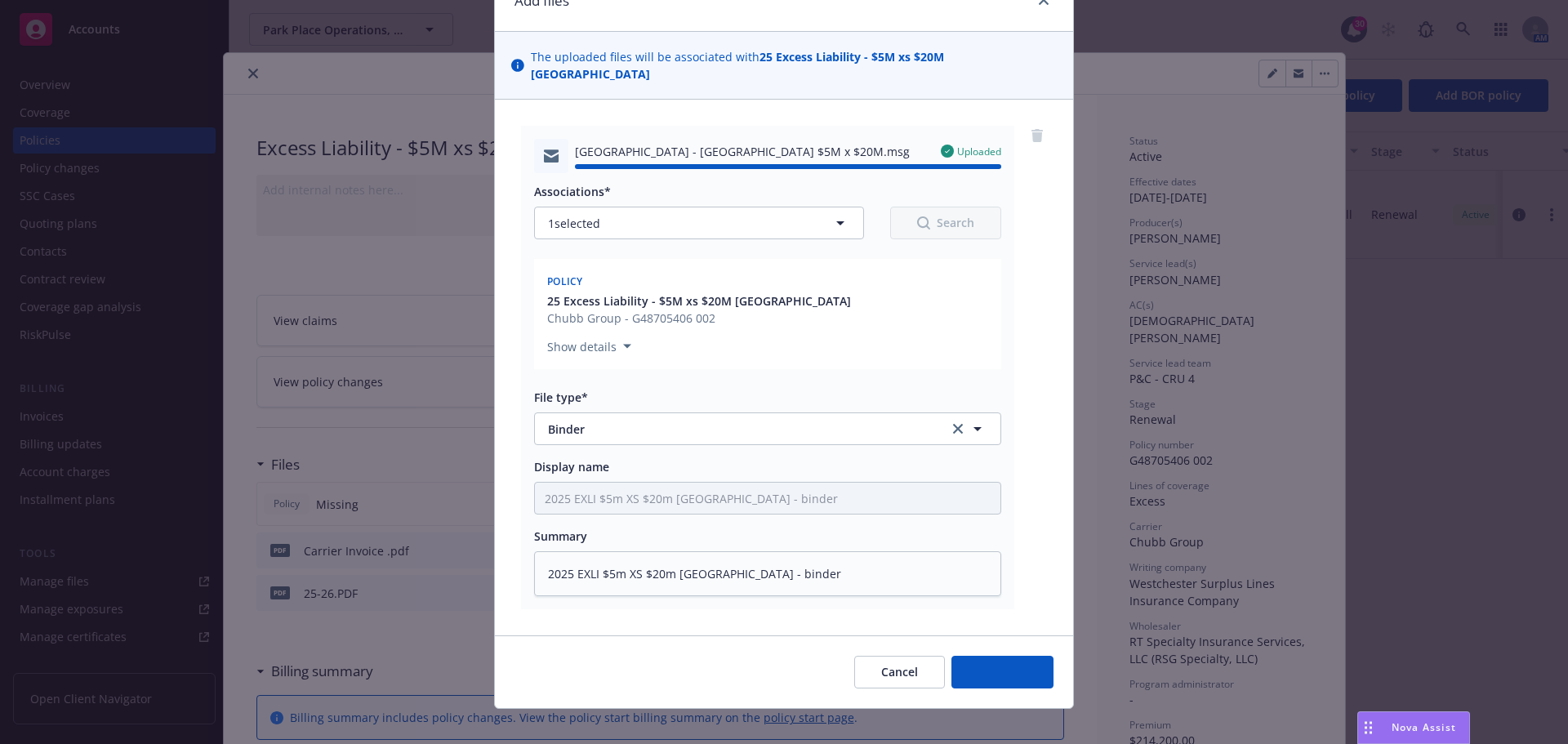
type textarea "x"
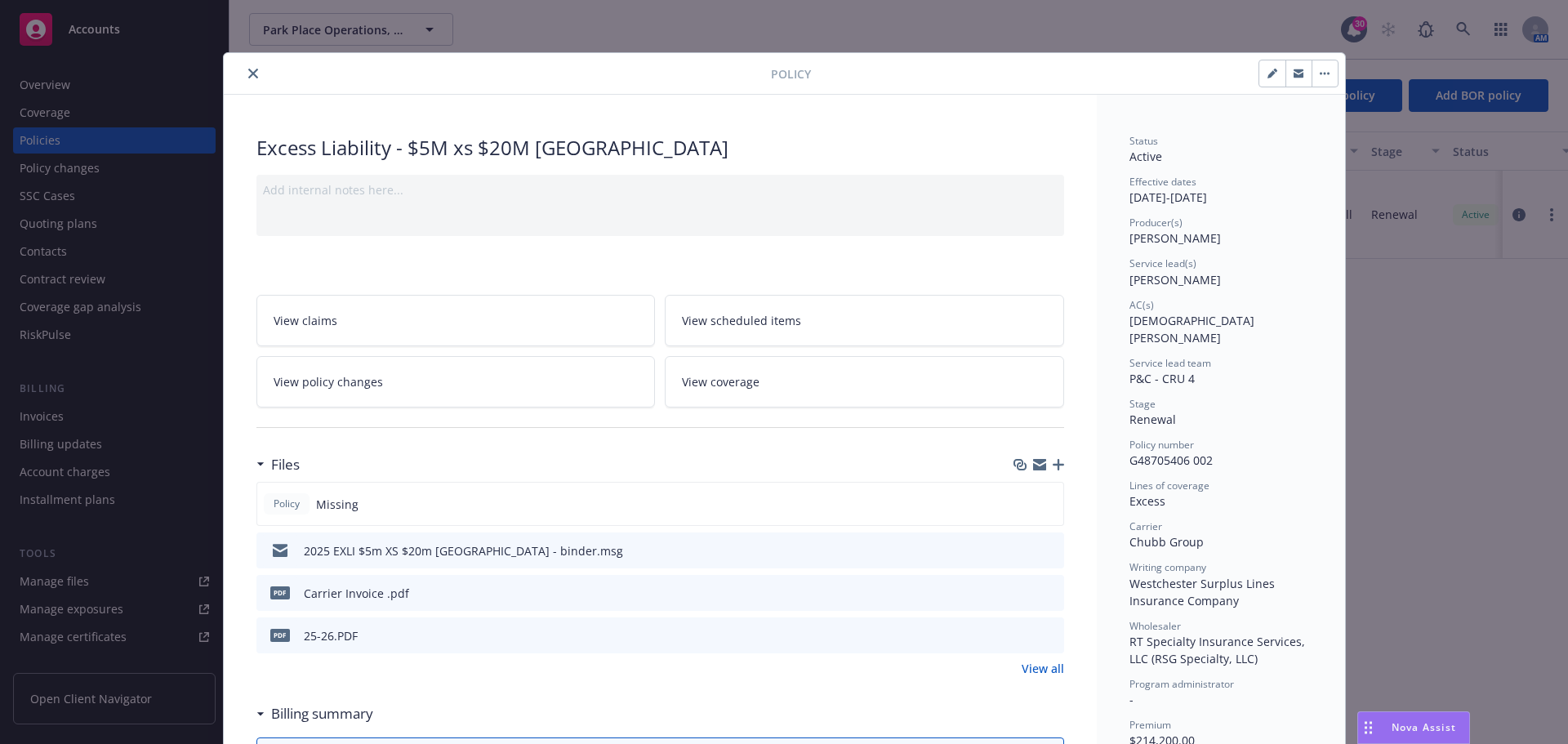
click at [250, 71] on icon "close" at bounding box center [253, 74] width 10 height 10
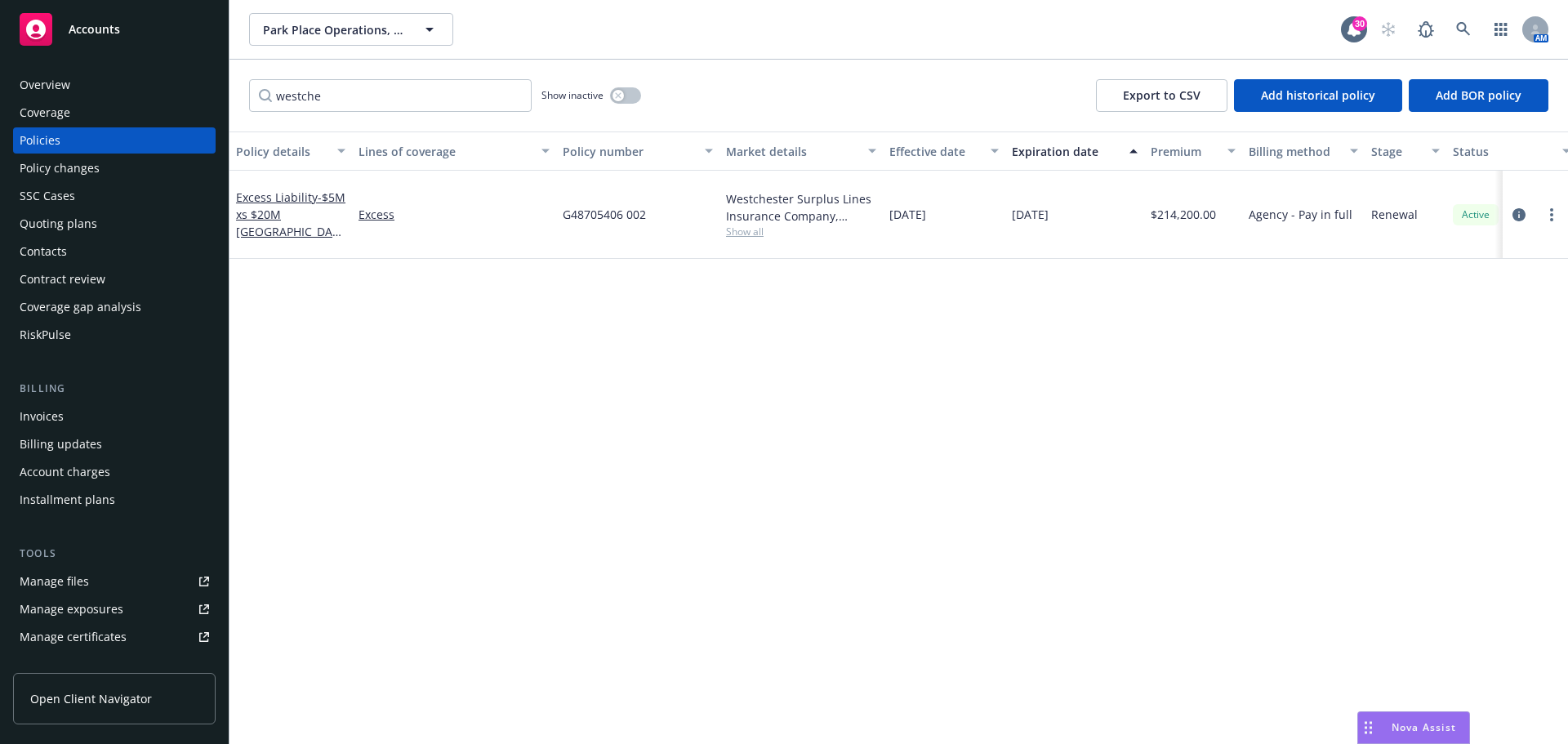
click at [55, 141] on div "Policies" at bounding box center [39, 140] width 41 height 26
click at [518, 98] on input "westche" at bounding box center [389, 96] width 282 height 33
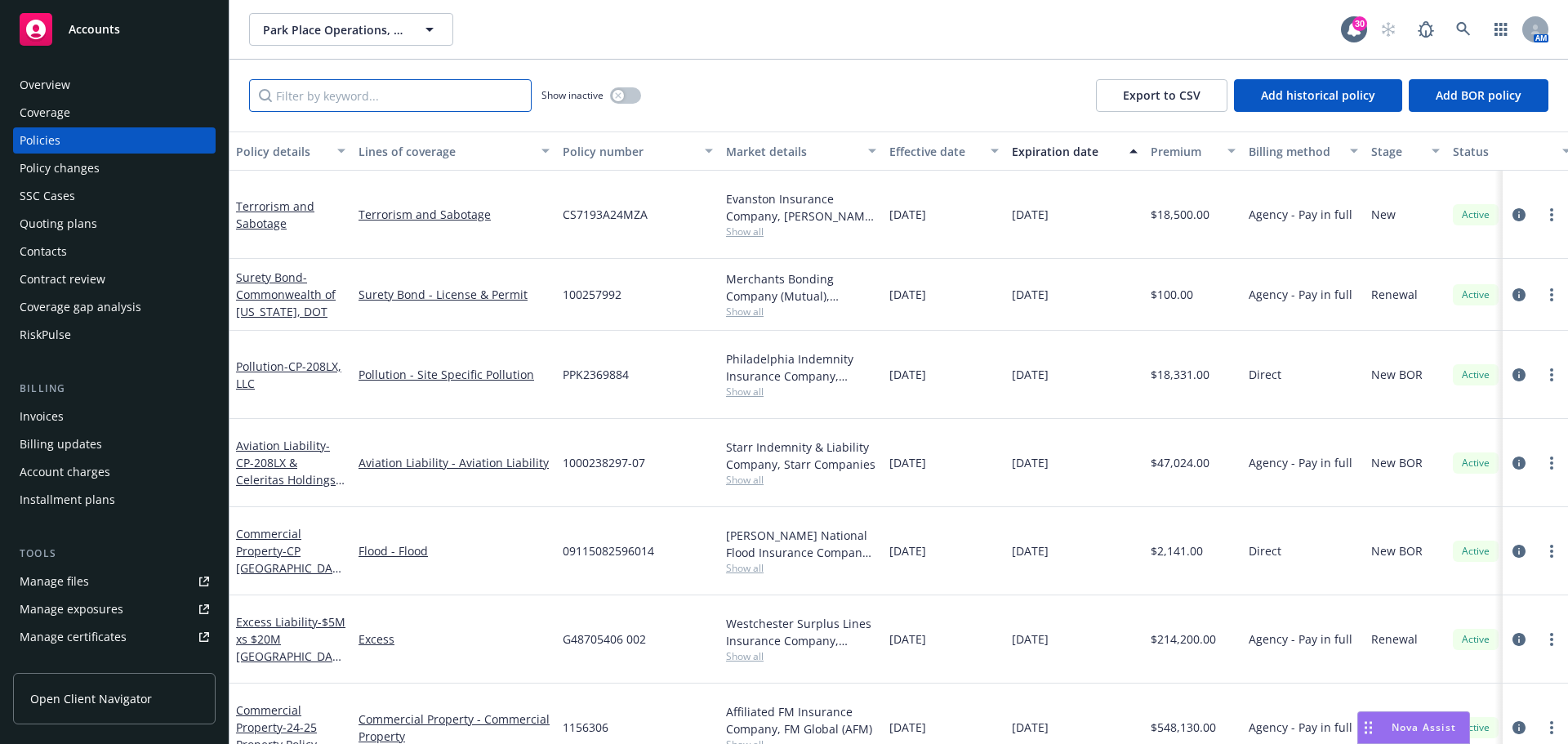
click at [298, 95] on input "Filter by keyword..." at bounding box center [389, 96] width 282 height 33
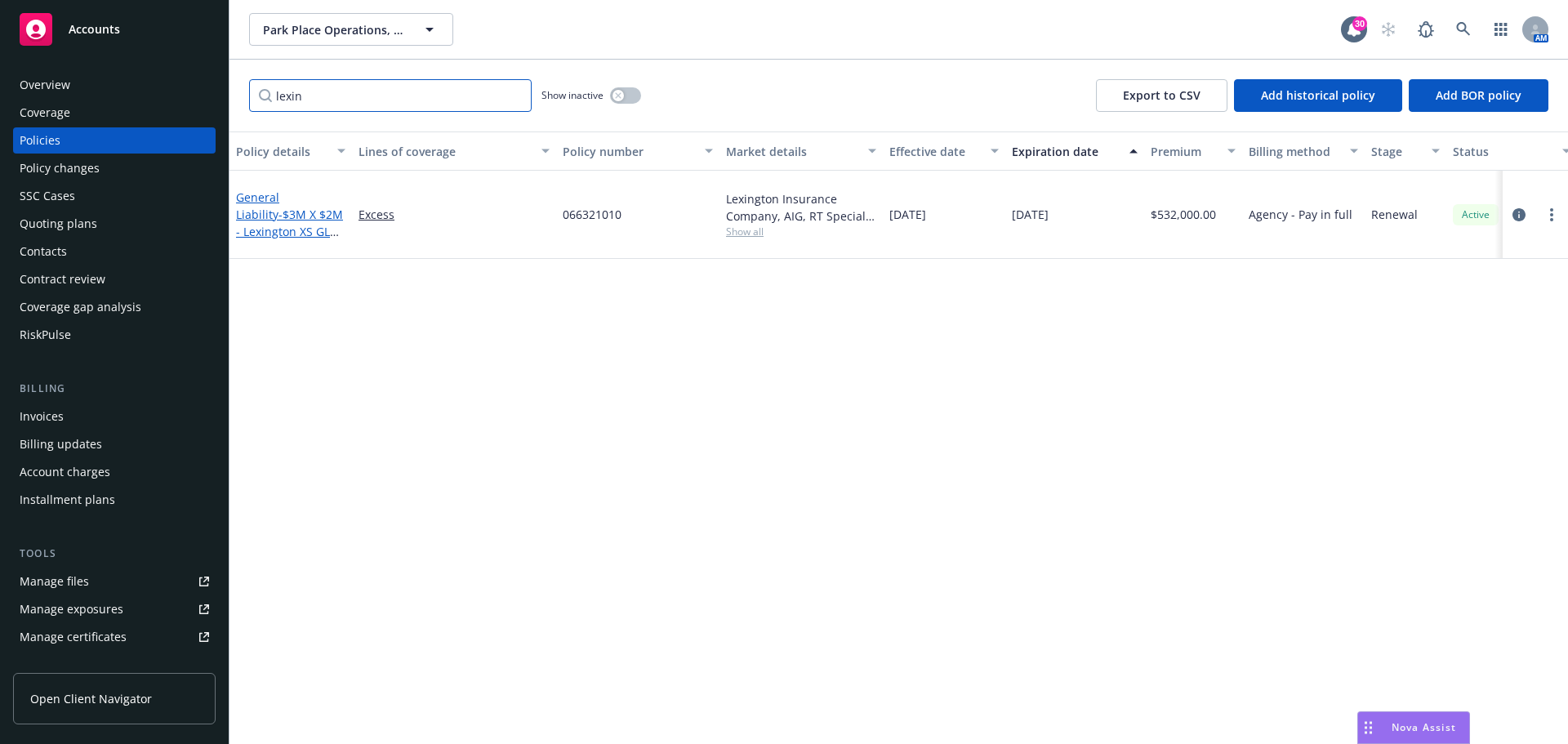
type input "lexin"
click at [285, 189] on link "General Liability - $3M X $2M - Lexington XS GL Buffer Layer (2)" at bounding box center [290, 223] width 107 height 67
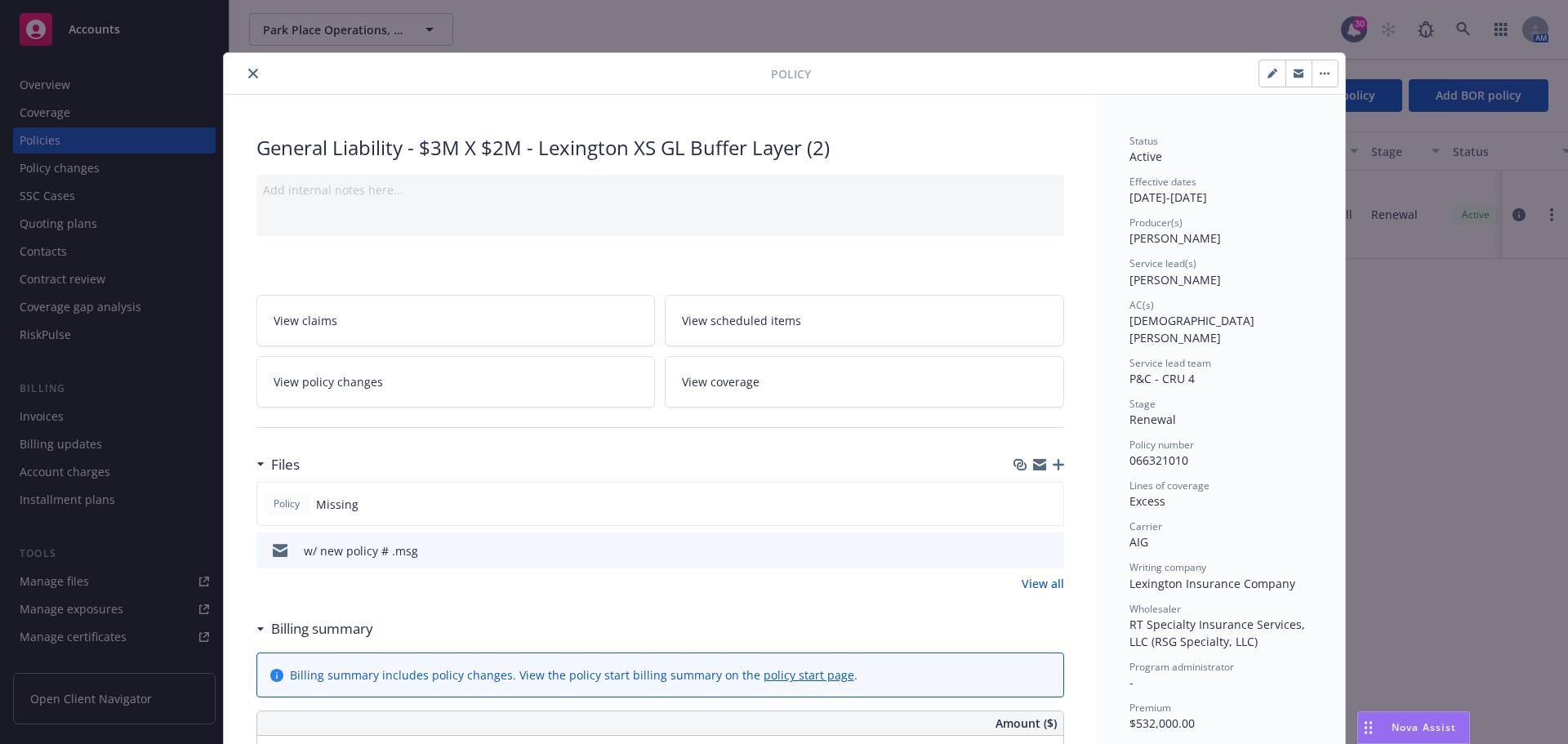
click at [1052, 470] on icon "button" at bounding box center [1058, 465] width 11 height 11
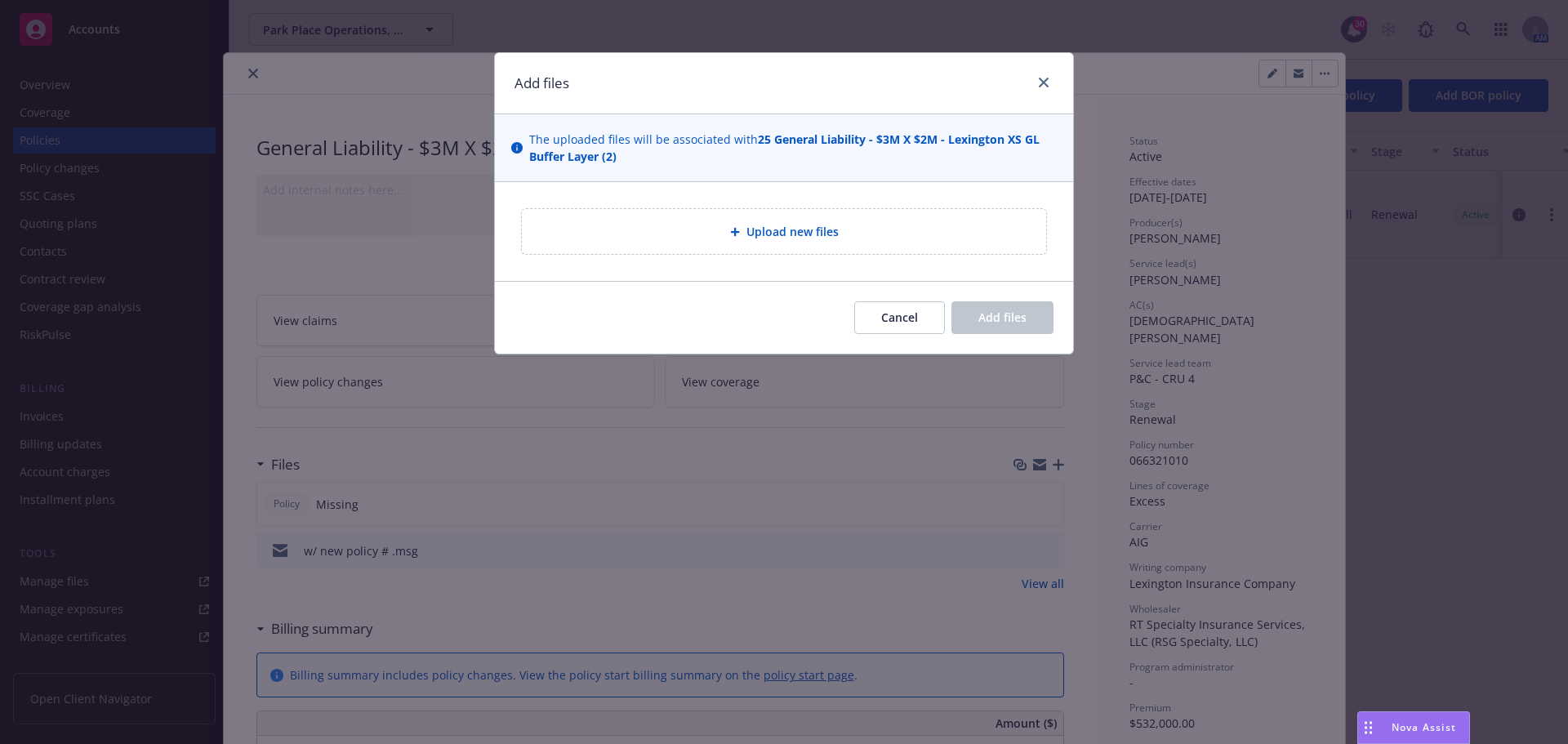
type textarea "x"
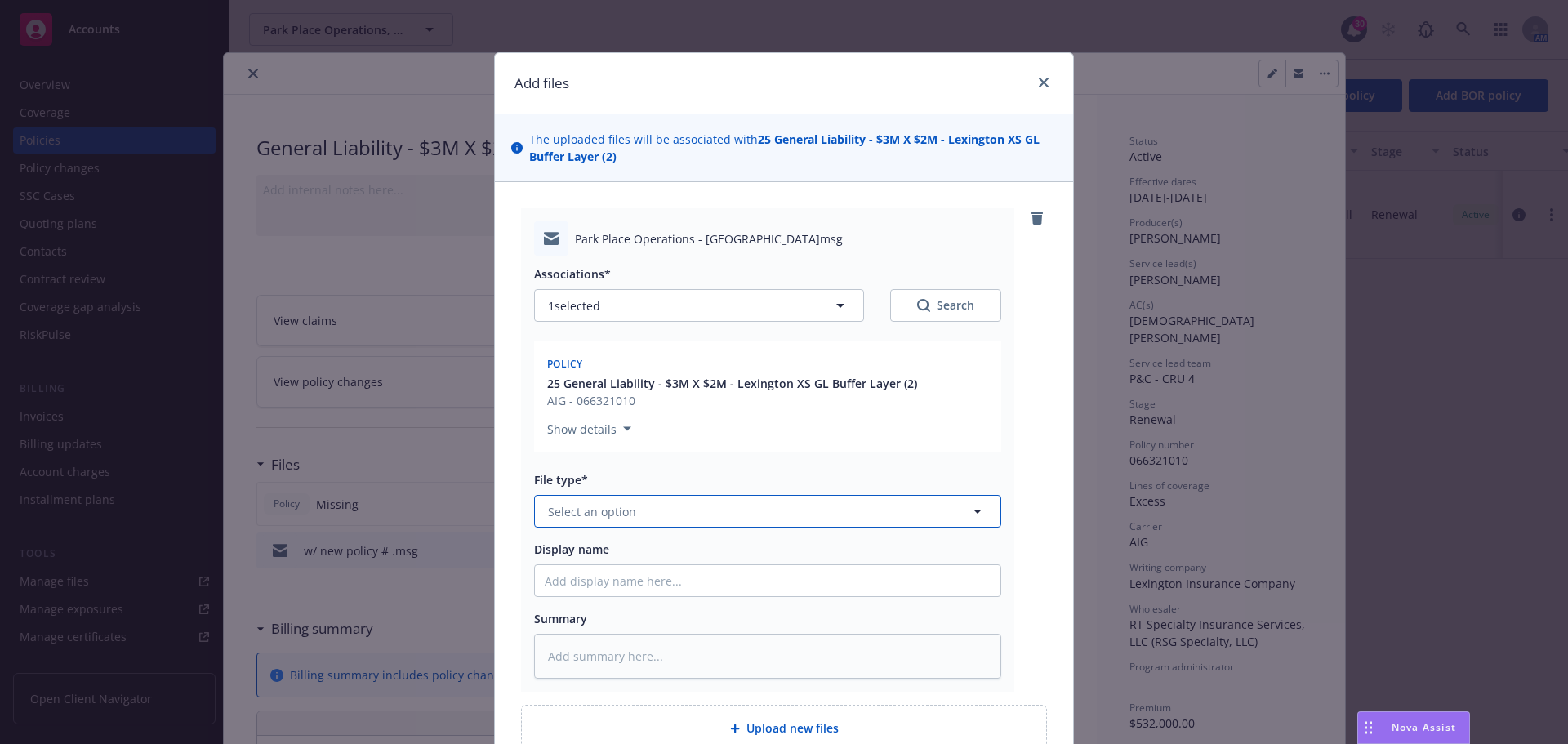
click at [974, 509] on icon "button" at bounding box center [977, 511] width 19 height 19
type input "binder"
click at [656, 558] on div "Binder" at bounding box center [767, 556] width 446 height 24
click at [599, 586] on input "Display name" at bounding box center [767, 580] width 466 height 31
type textarea "x"
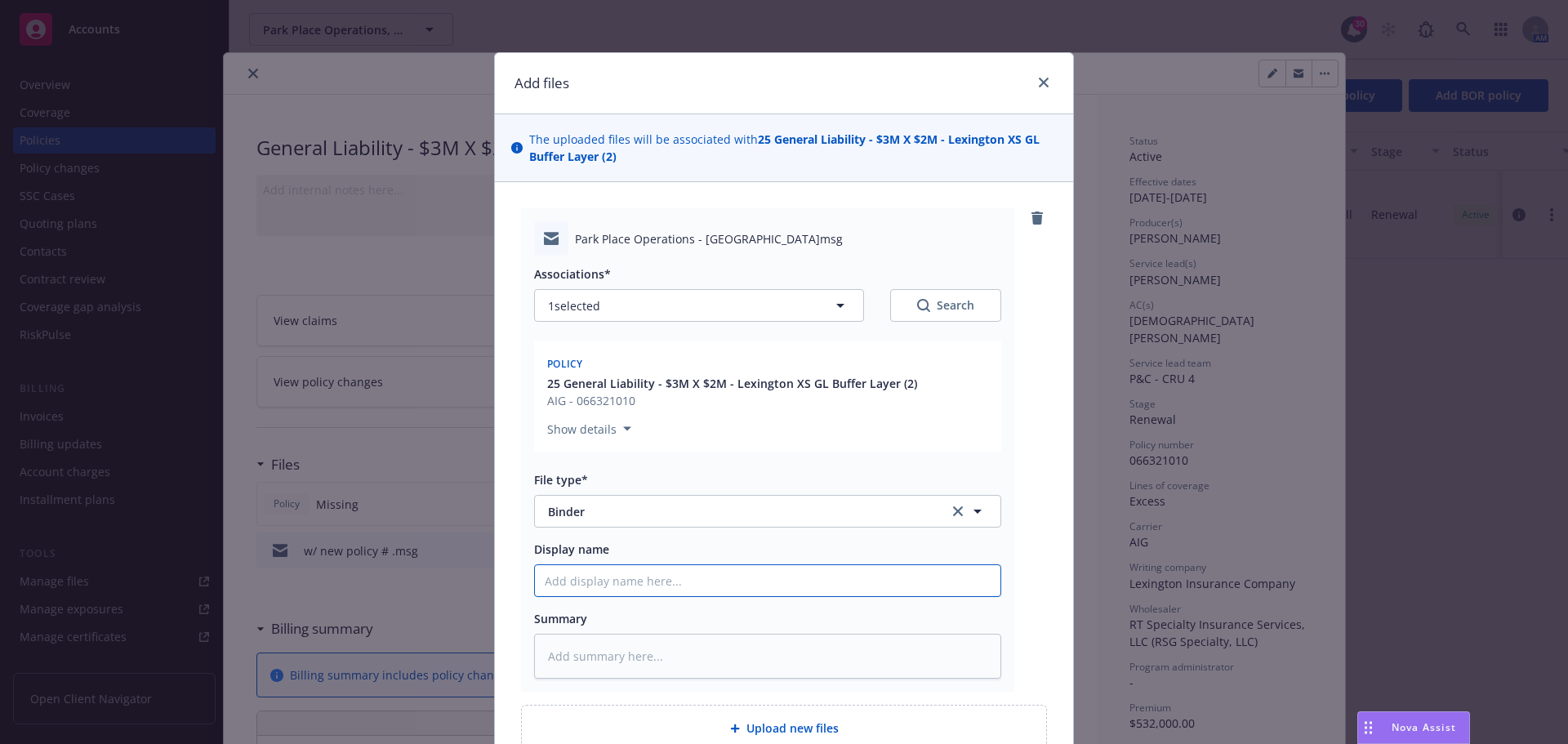
type input "2"
type textarea "x"
type input "20"
type textarea "x"
type input "202"
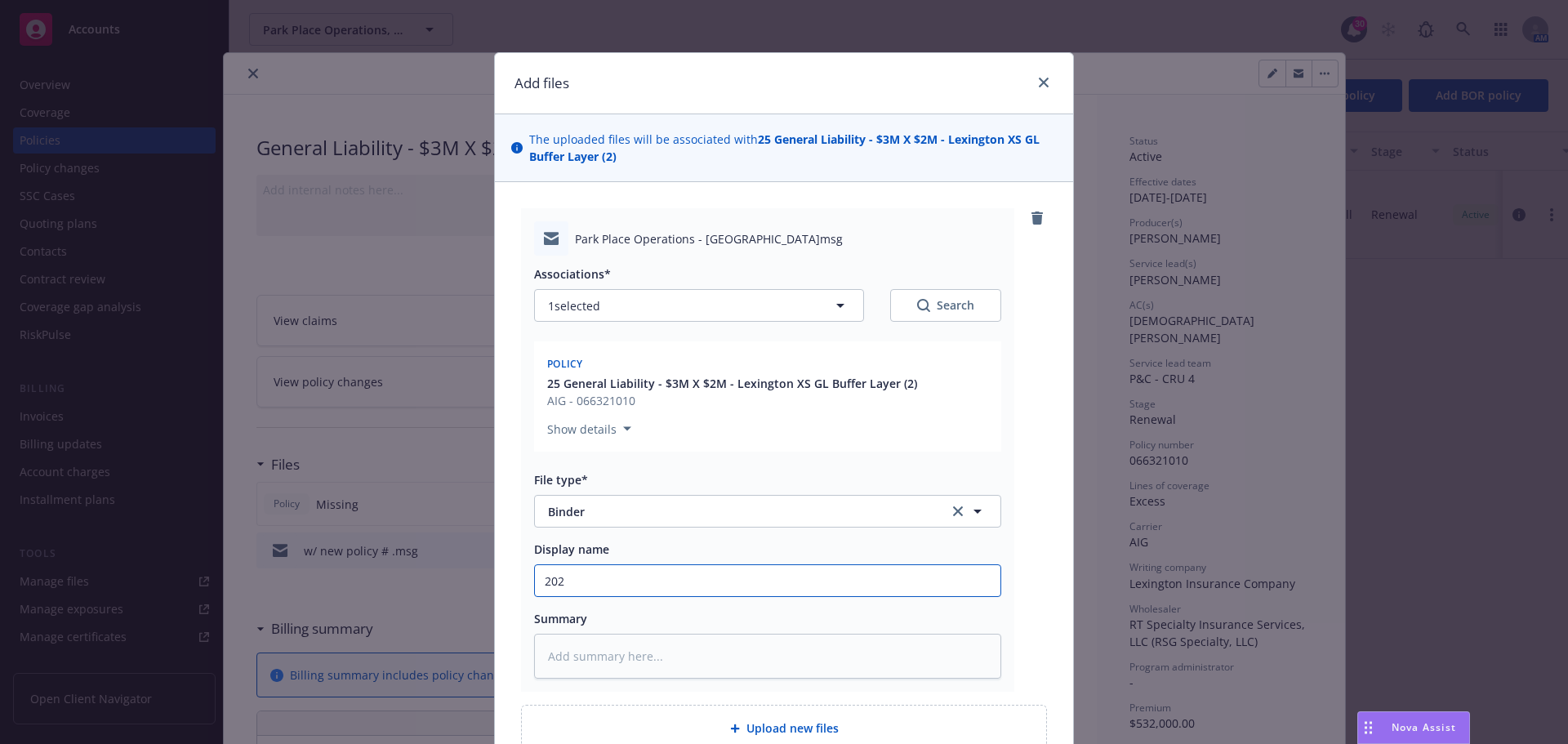
type textarea "x"
type input "2025"
type textarea "x"
type input "2025"
type textarea "x"
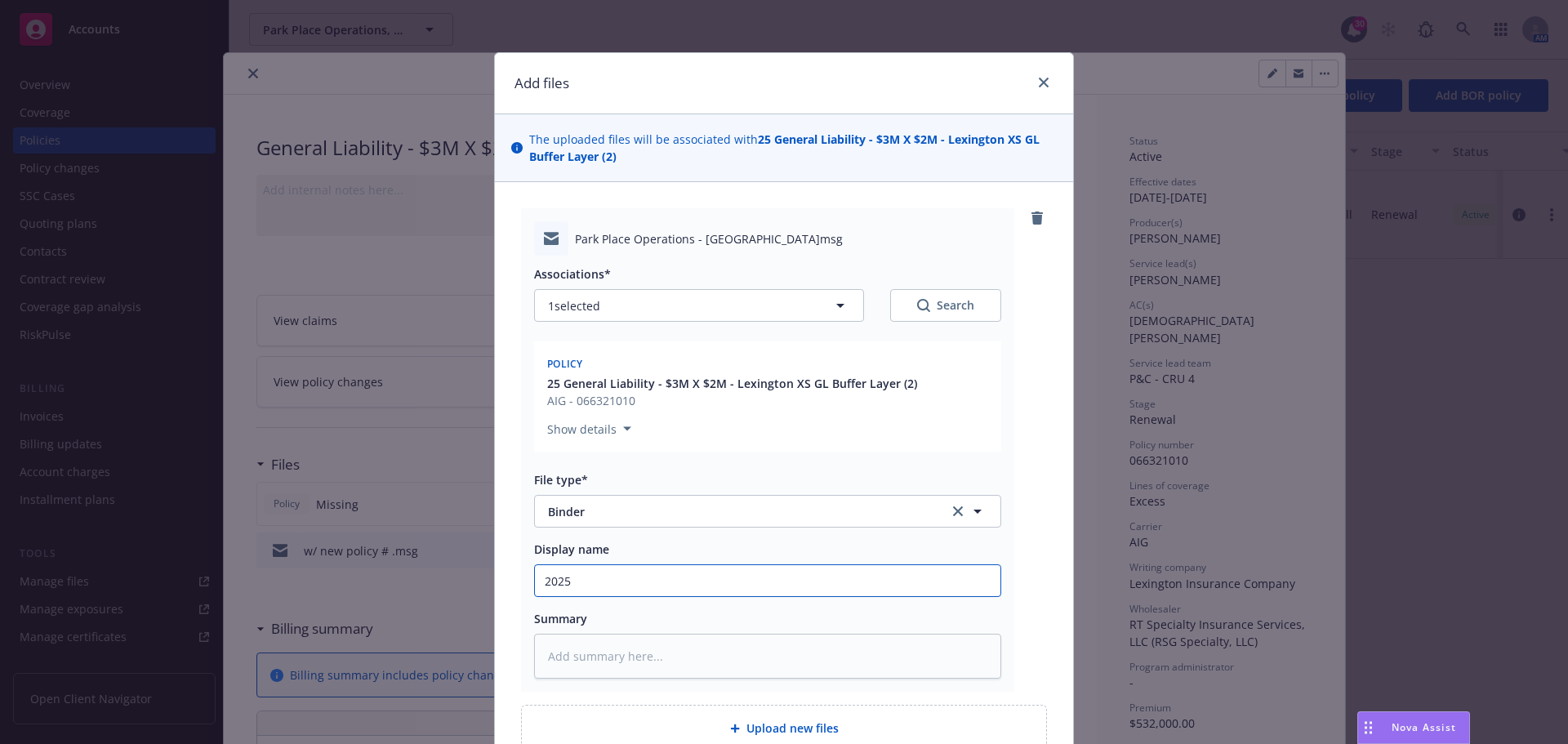
type input "2025 E"
type textarea "x"
type input "2025 EX"
type textarea "x"
type input "2025 EXL"
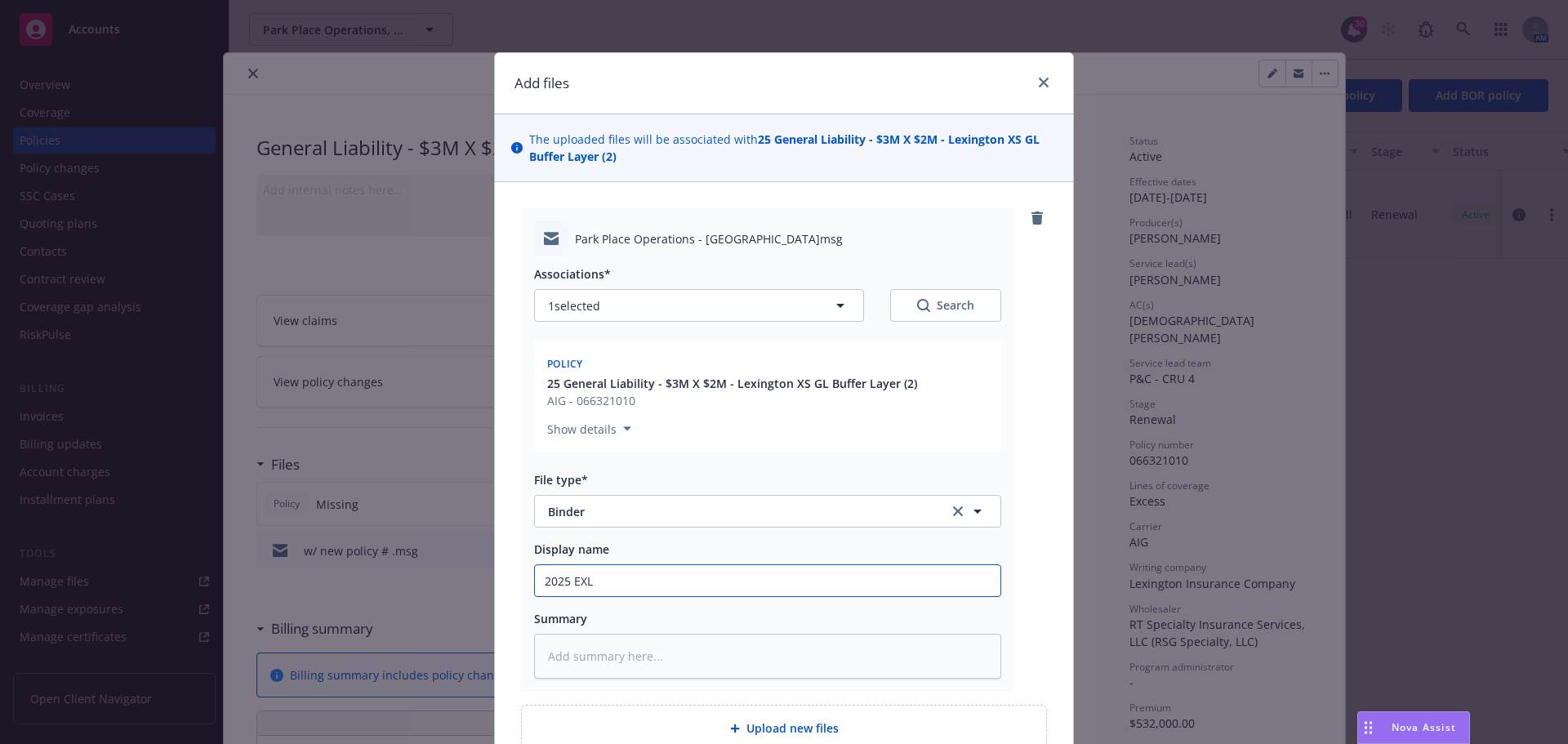
type textarea "x"
type input "2025 EXLI"
type textarea "x"
type input "2025 EXLI"
type textarea "x"
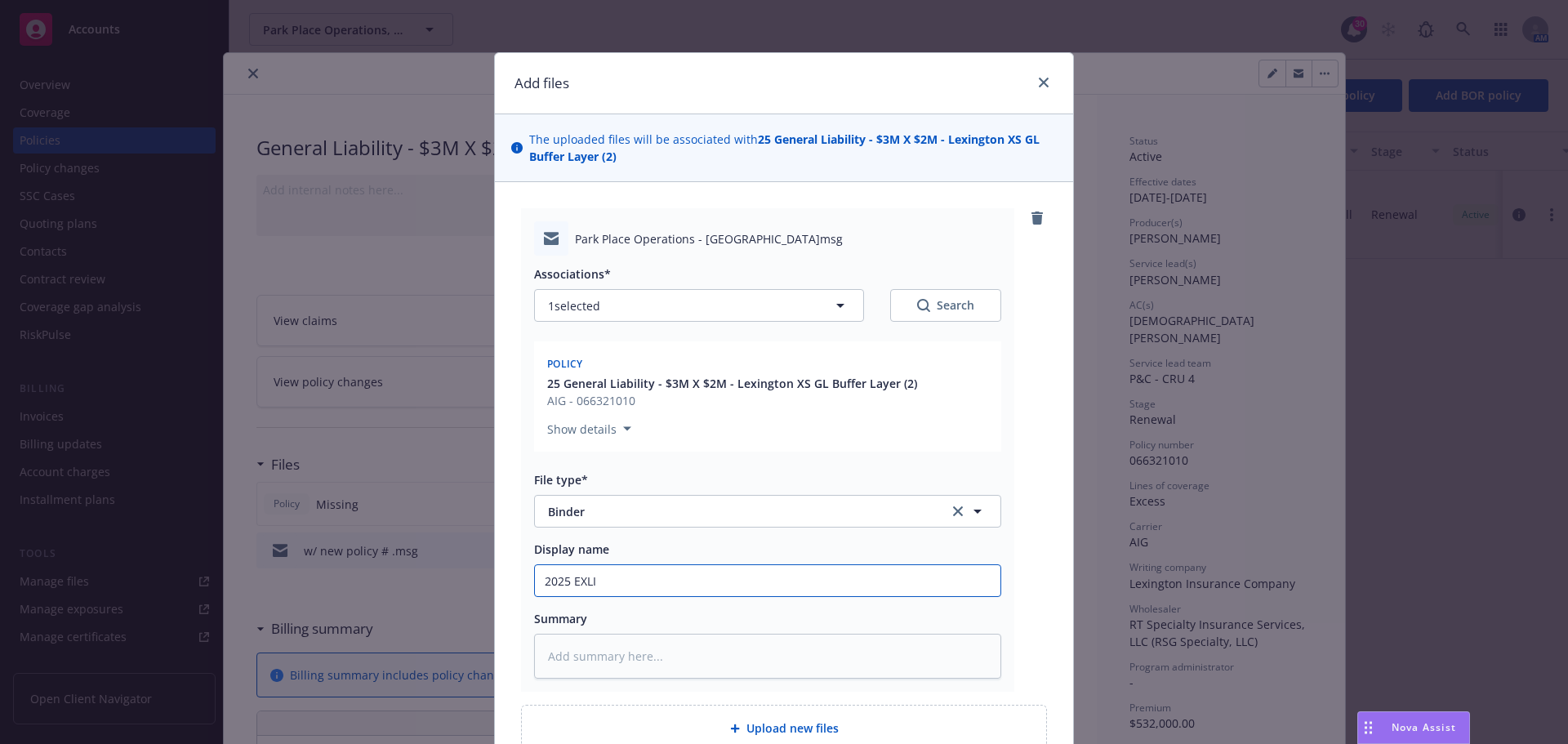
type input "2025 EXLI L"
type textarea "x"
type input "2025 EXLI Le"
type textarea "x"
type input "2025 EXLI Lex"
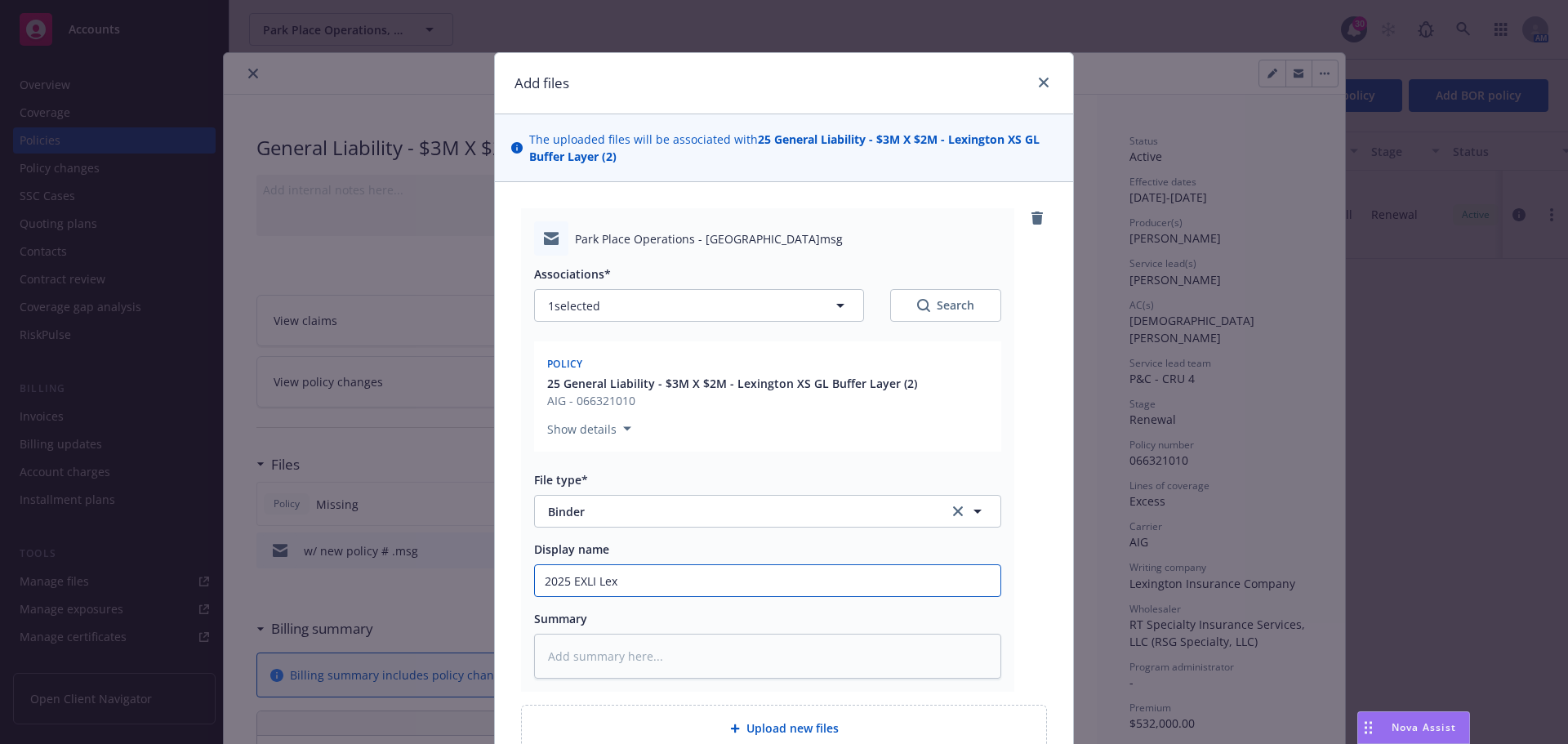
type textarea "x"
type input "2025 EXLI Lexi"
type textarea "x"
type input "2025 EXLI Lexin"
type textarea "x"
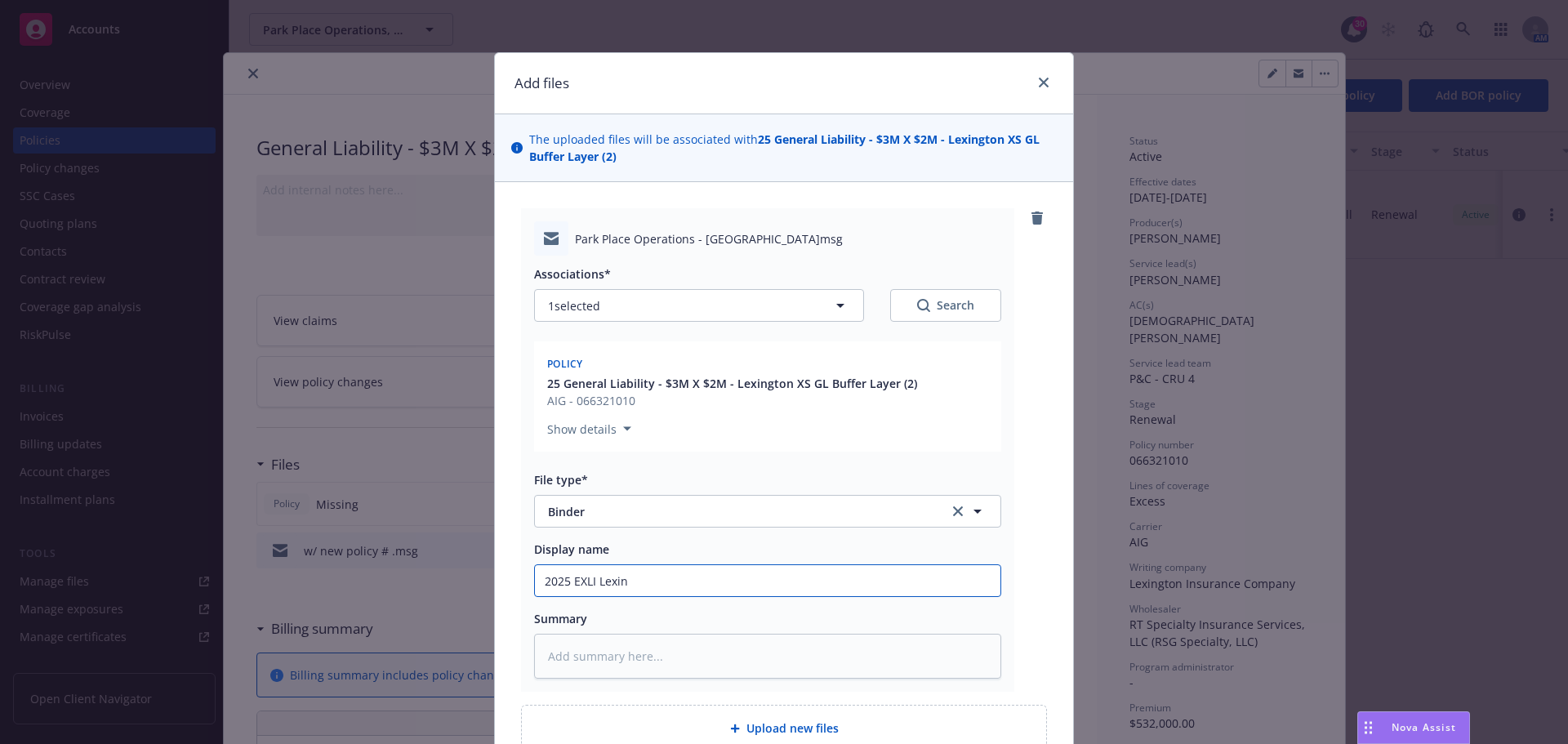
type input "2025 EXLI Lexing"
type textarea "x"
type input "2025 EXLI Lexingt"
type textarea "x"
type input "2025 EXLI Lexingto"
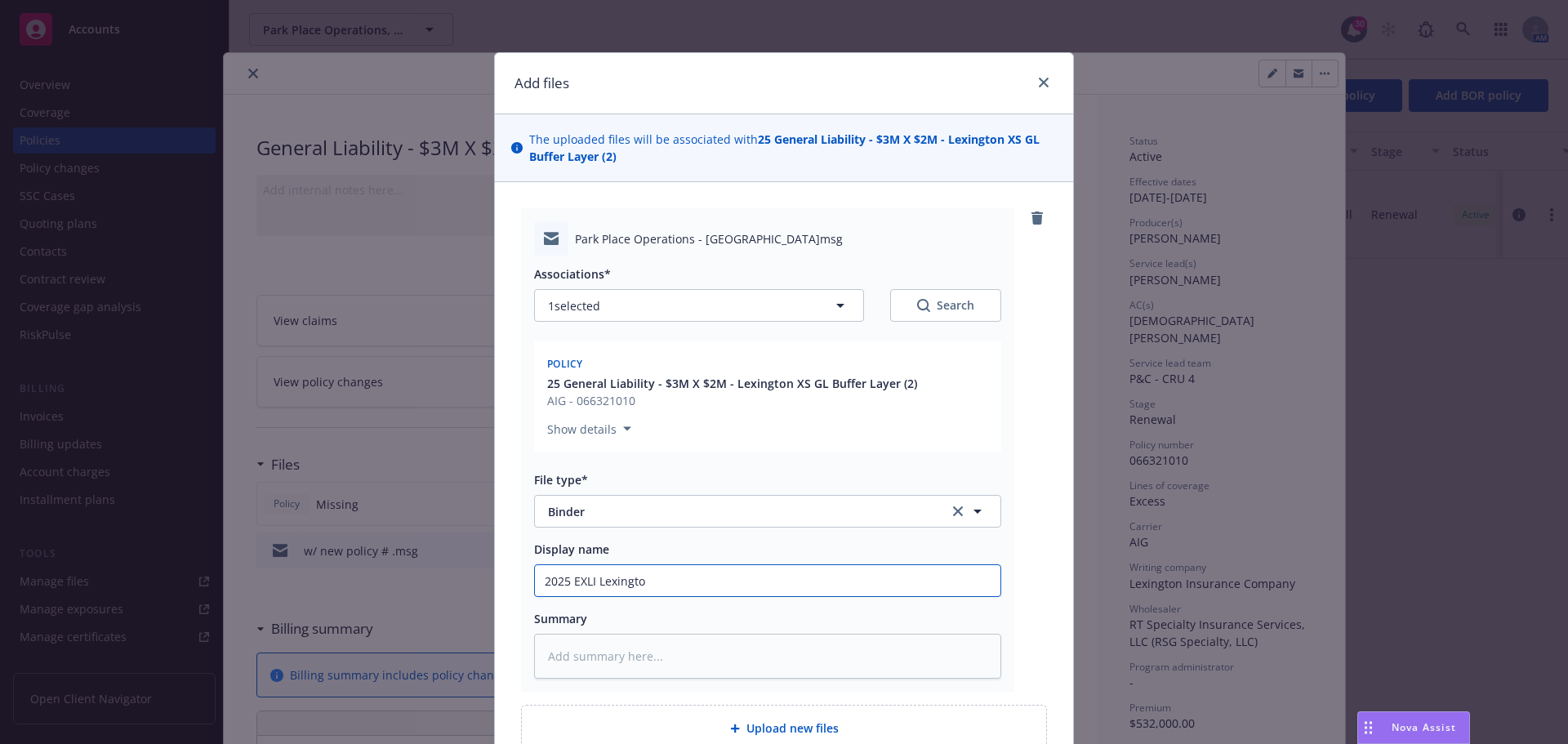
type textarea "x"
type input "2025 EXLI Lexington"
type textarea "x"
type input "2025 EXLI Lexington"
type textarea "x"
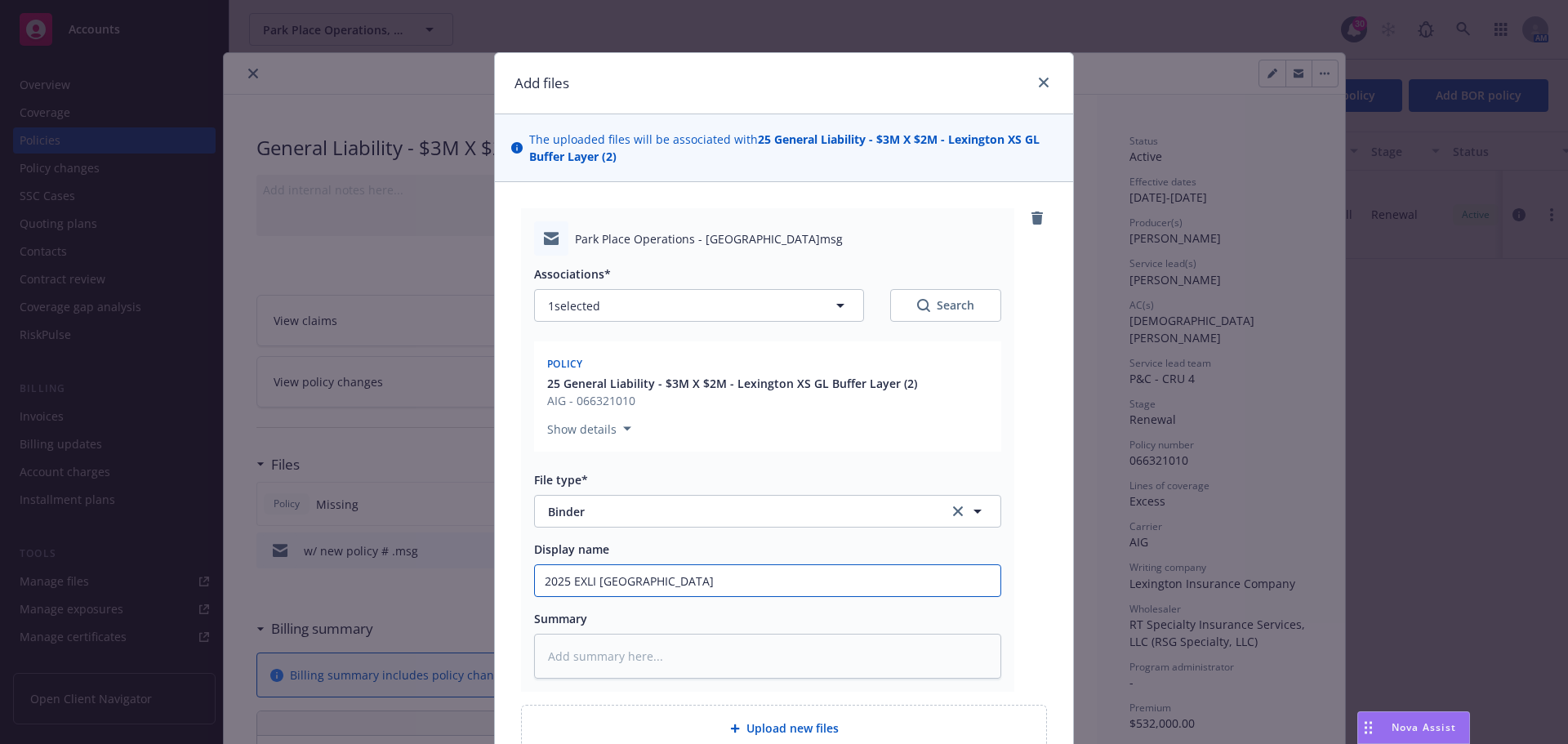
type input "2025 EXLI Lexington B"
type textarea "x"
type input "2025 EXLI Lexington Bi"
type textarea "x"
type input "2025 EXLI Lexington Bin"
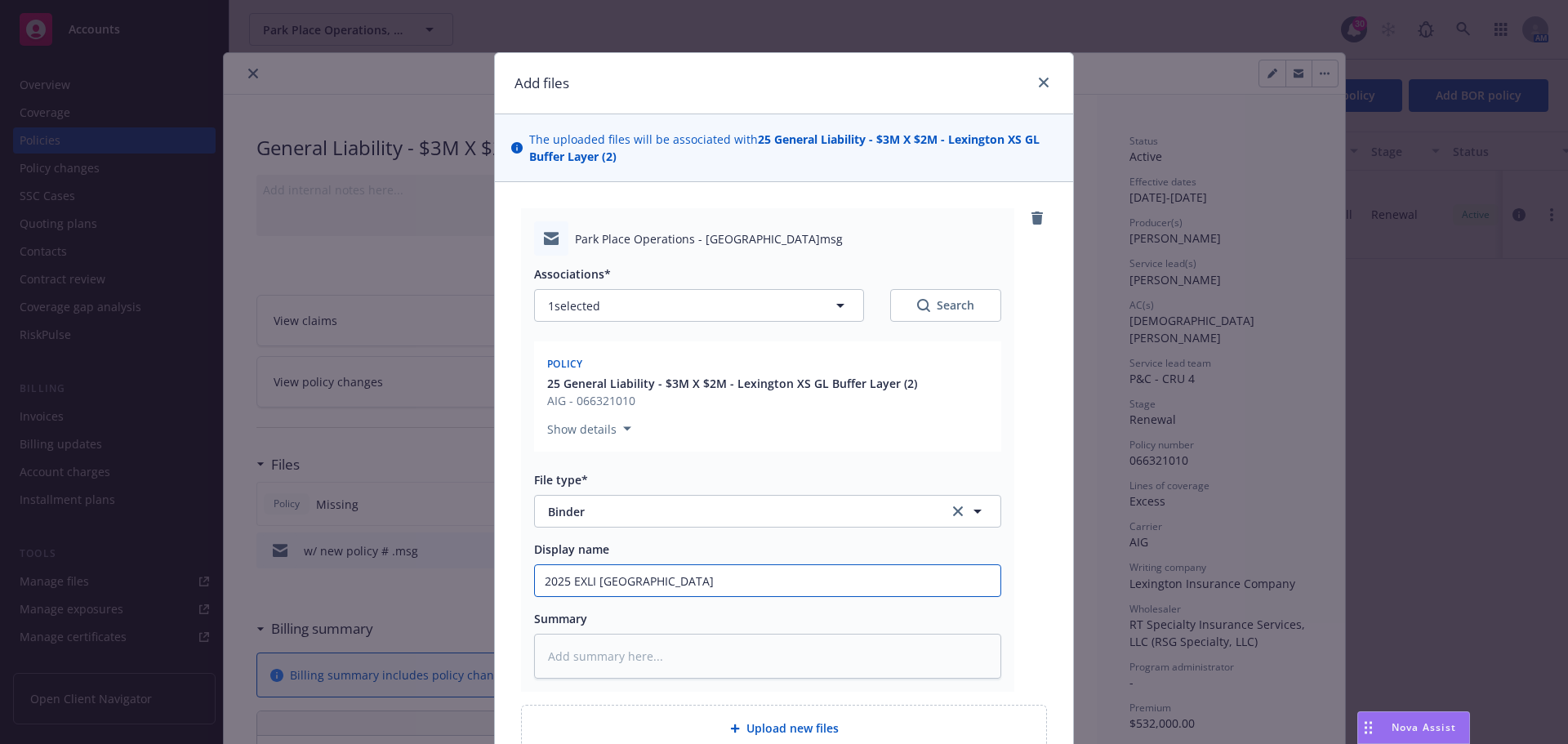
type textarea "x"
type input "2025 EXLI Lexington Bind"
type textarea "x"
type input "2025 EXLI Lexington Binde"
type textarea "x"
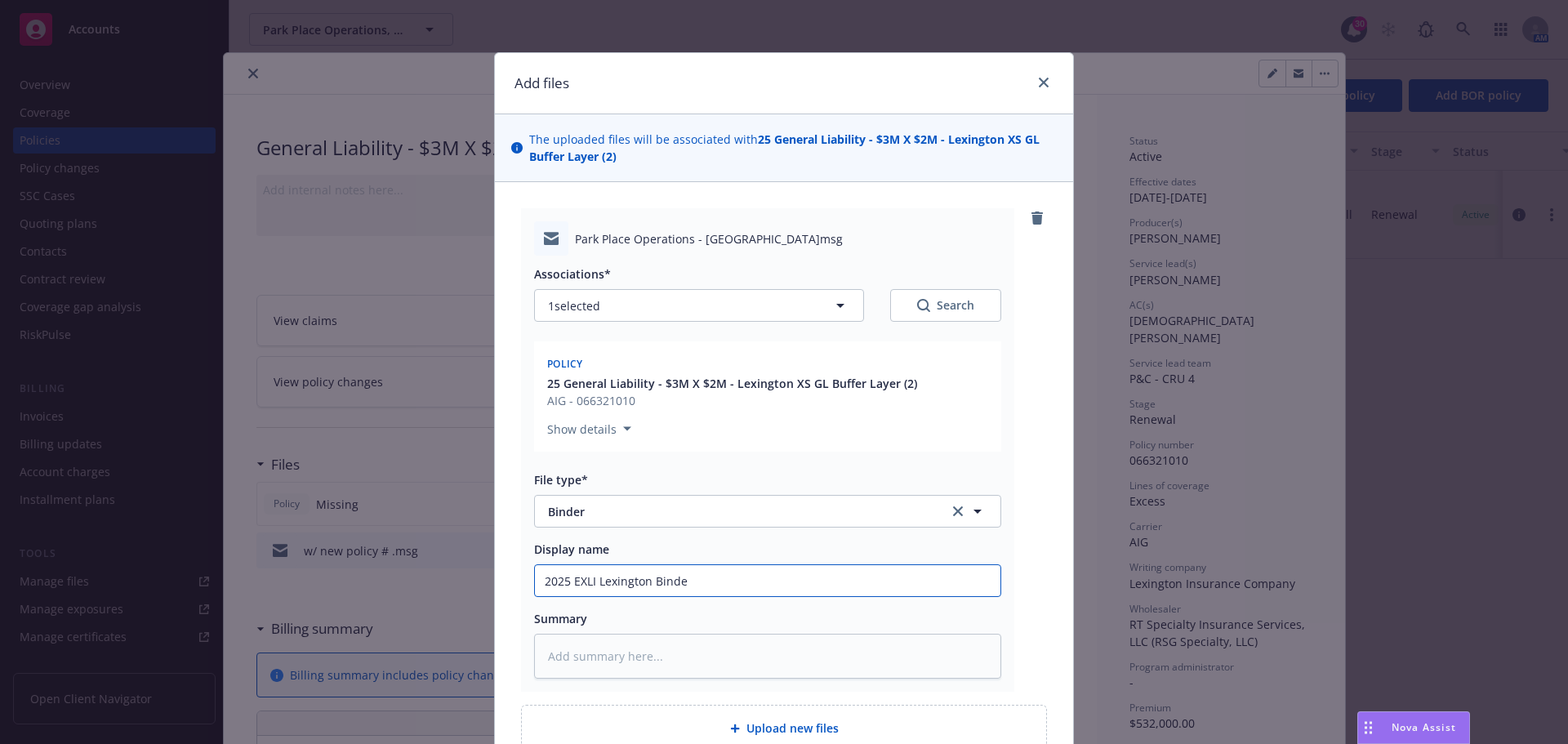
type input "2025 EXLI Lexington Binder"
type textarea "x"
type input "2025 EXLI Lexington Binder"
type textarea "x"
type input "2025 EXLI Lexington Binder r"
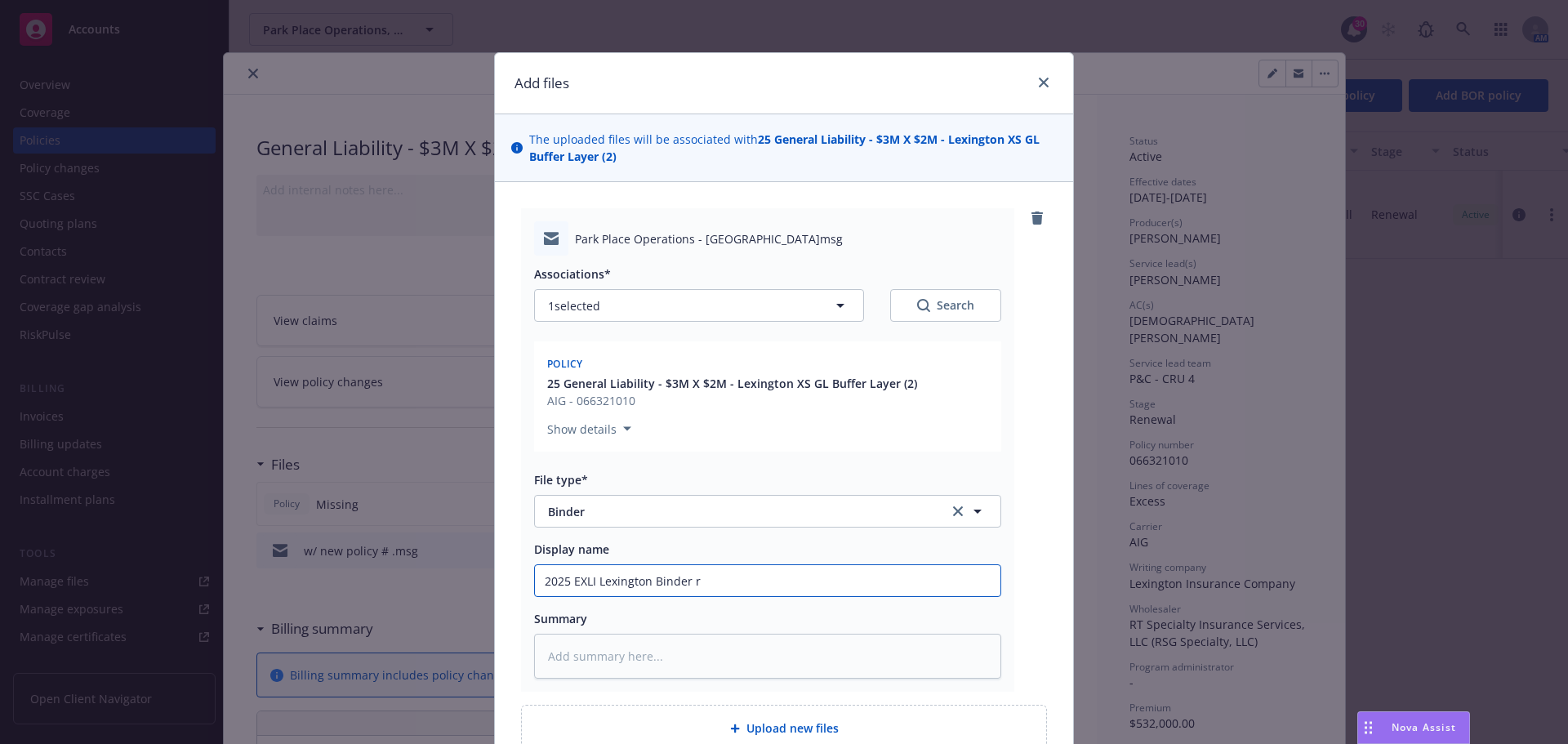
type textarea "x"
type input "2025 EXLI Lexington Binder rc"
type textarea "x"
type input "2025 EXLI Lexington Binder rcv"
type textarea "x"
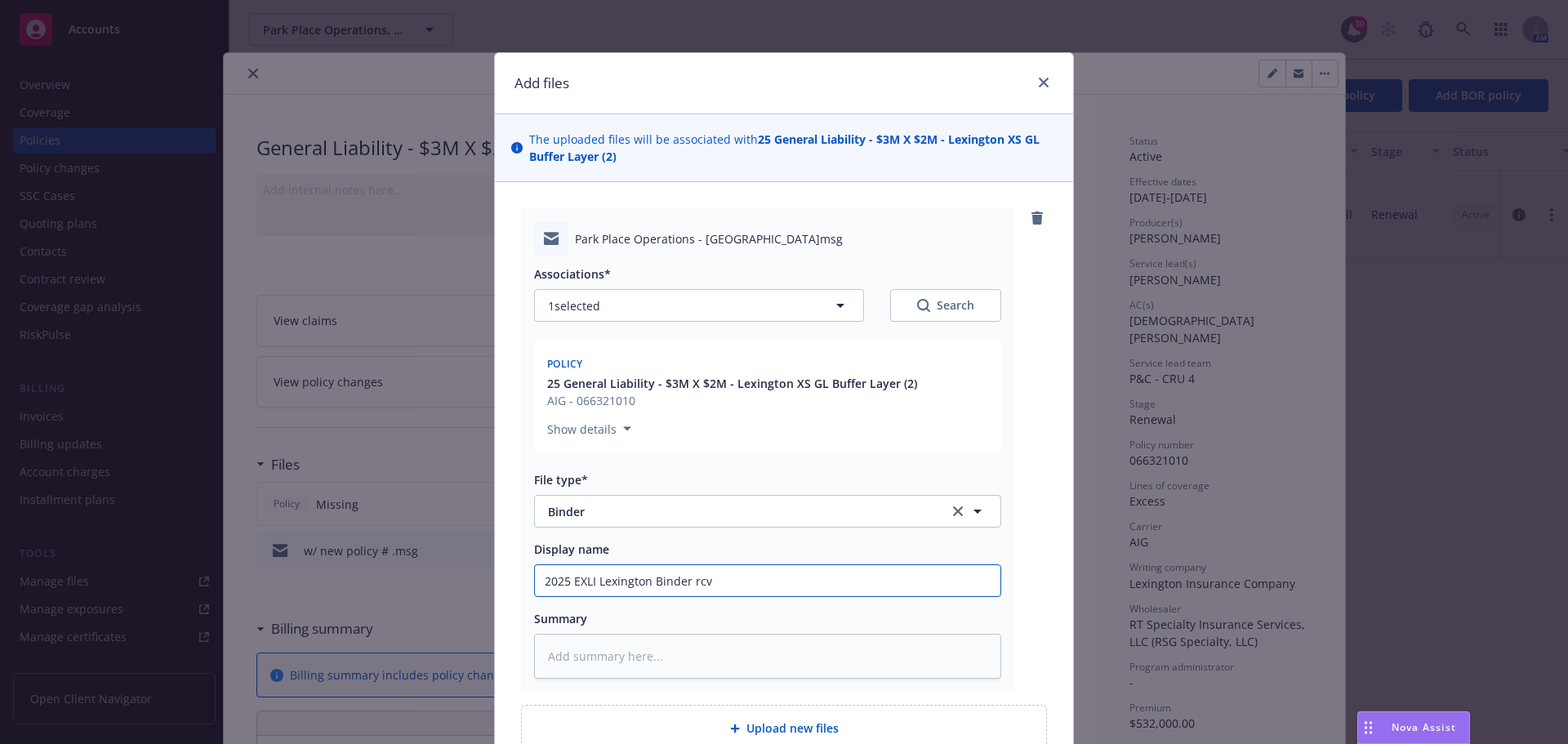
type input "2025 EXLI Lexington Binder rcvd"
type textarea "x"
type input "2025 EXLI Lexington Binder rcvd"
type textarea "x"
type input "2025 EXLI Lexington Binder rcvd f"
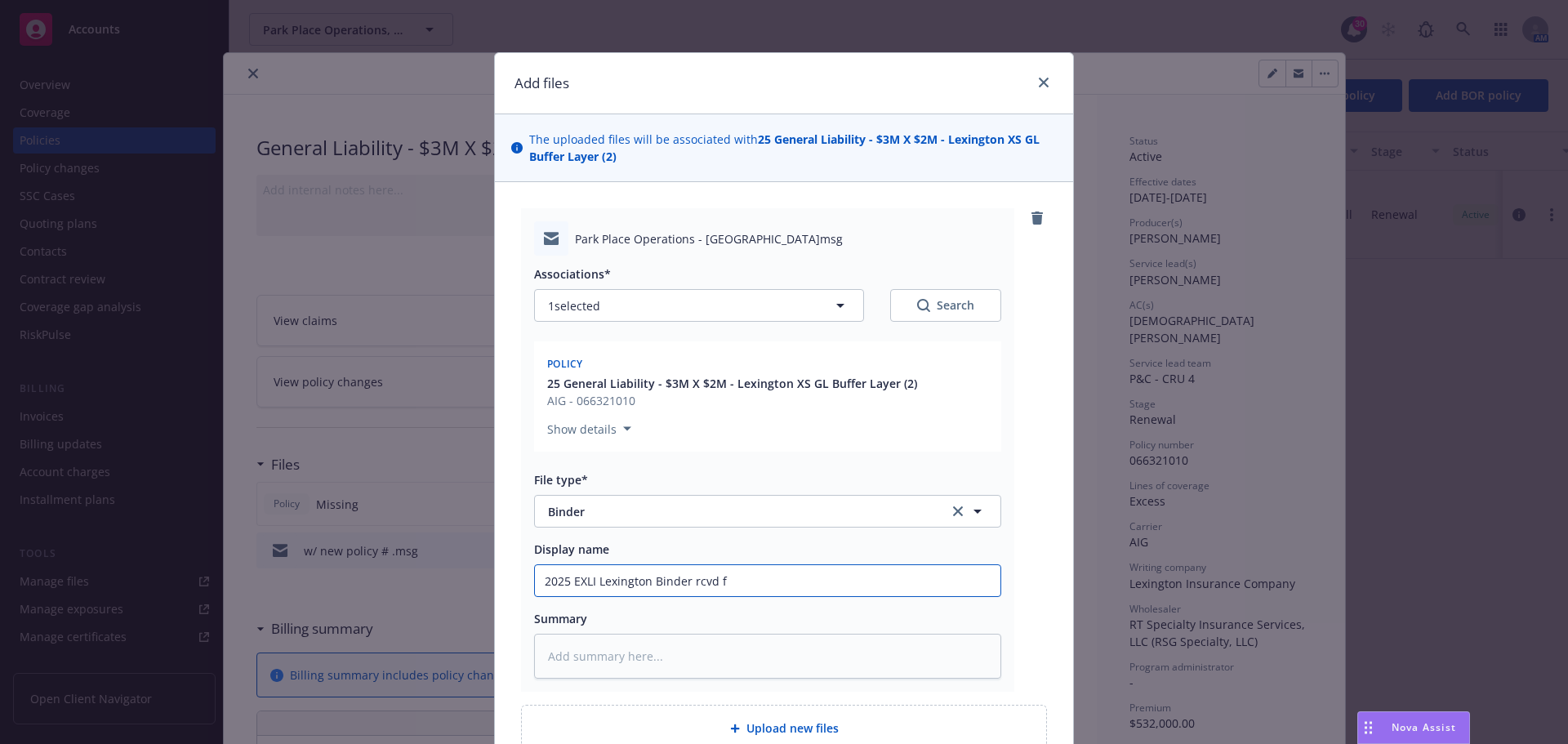
type textarea "x"
type input "2025 EXLI Lexington Binder rcvd fr"
type textarea "x"
type input "2025 EXLI Lexington Binder rcvd fro"
type textarea "x"
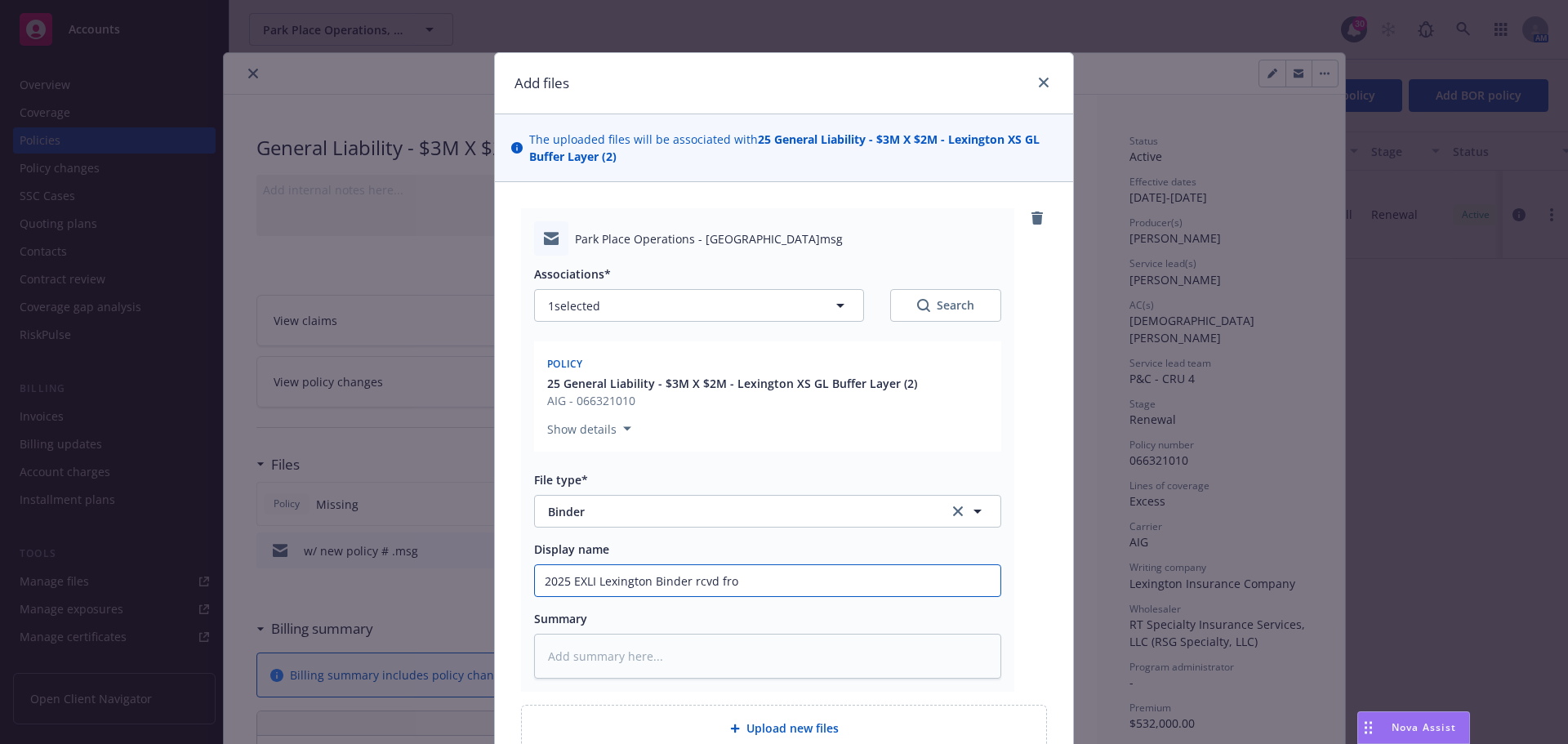
type input "2025 EXLI Lexington Binder rcvd from"
type textarea "x"
type input "2025 EXLI Lexington Binder rcvd from"
type textarea "x"
type input "2025 EXLI Lexington Binder rcvd from R"
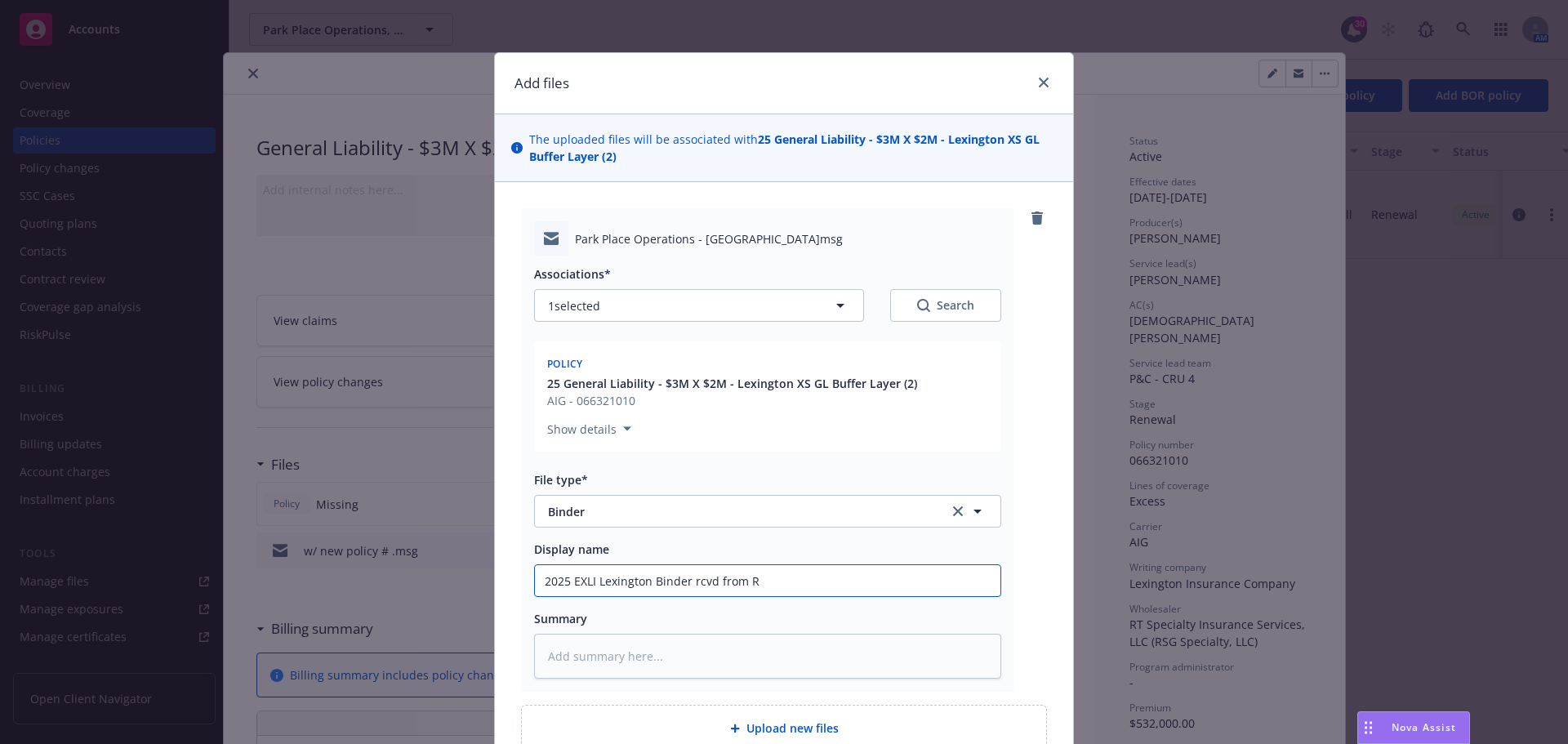
type textarea "x"
type input "2025 EXLI Lexington Binder rcvd from RT"
type textarea "x"
type input "2025 EXLI Lexington Binder rcvd from RT"
type textarea "x"
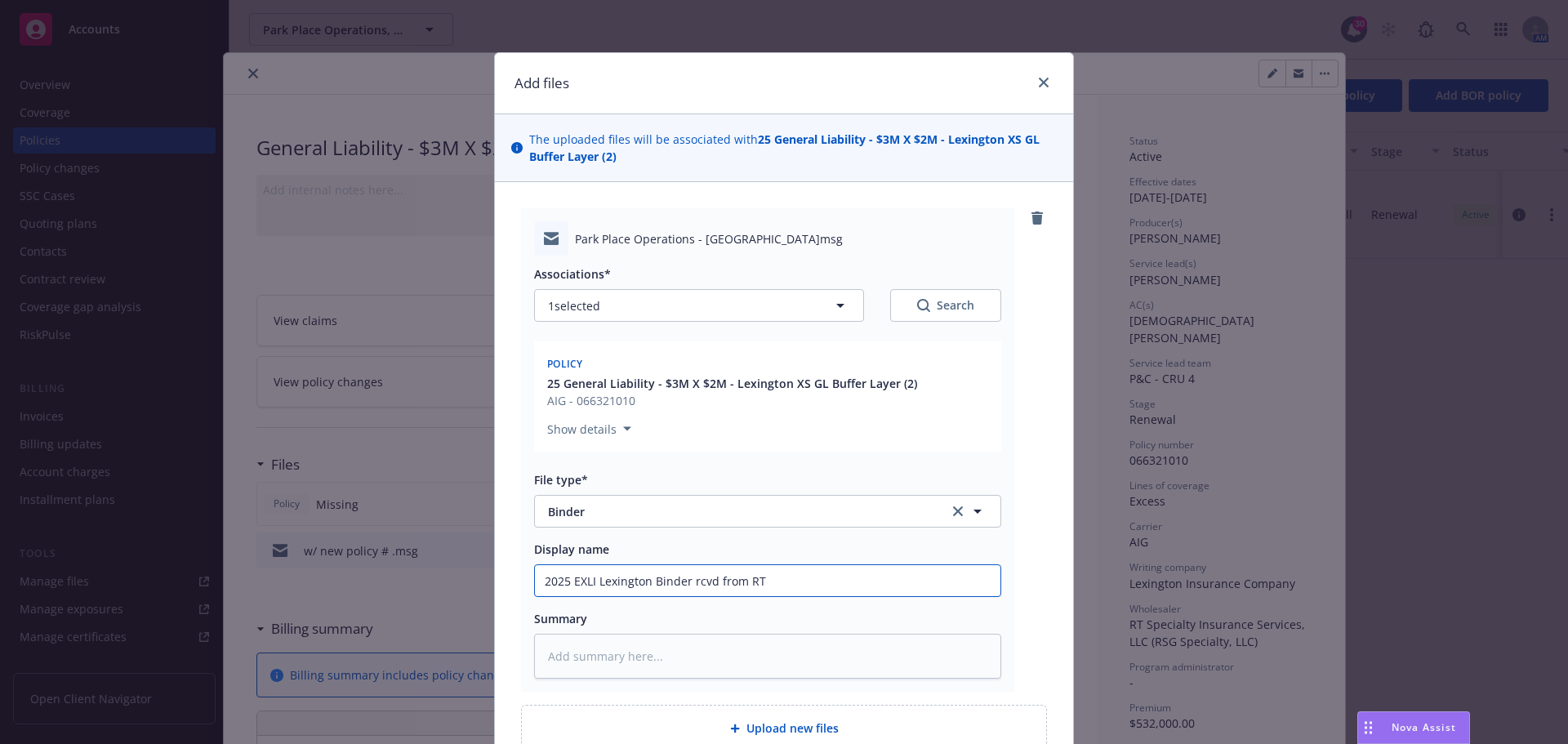
type input "2025 EXLI Lexington Binder rcvd from RT S"
type textarea "x"
type input "2025 EXLI Lexington Binder rcvd from RT Sp"
type textarea "x"
type input "2025 EXLI Lexington Binder rcvd from RT Spe"
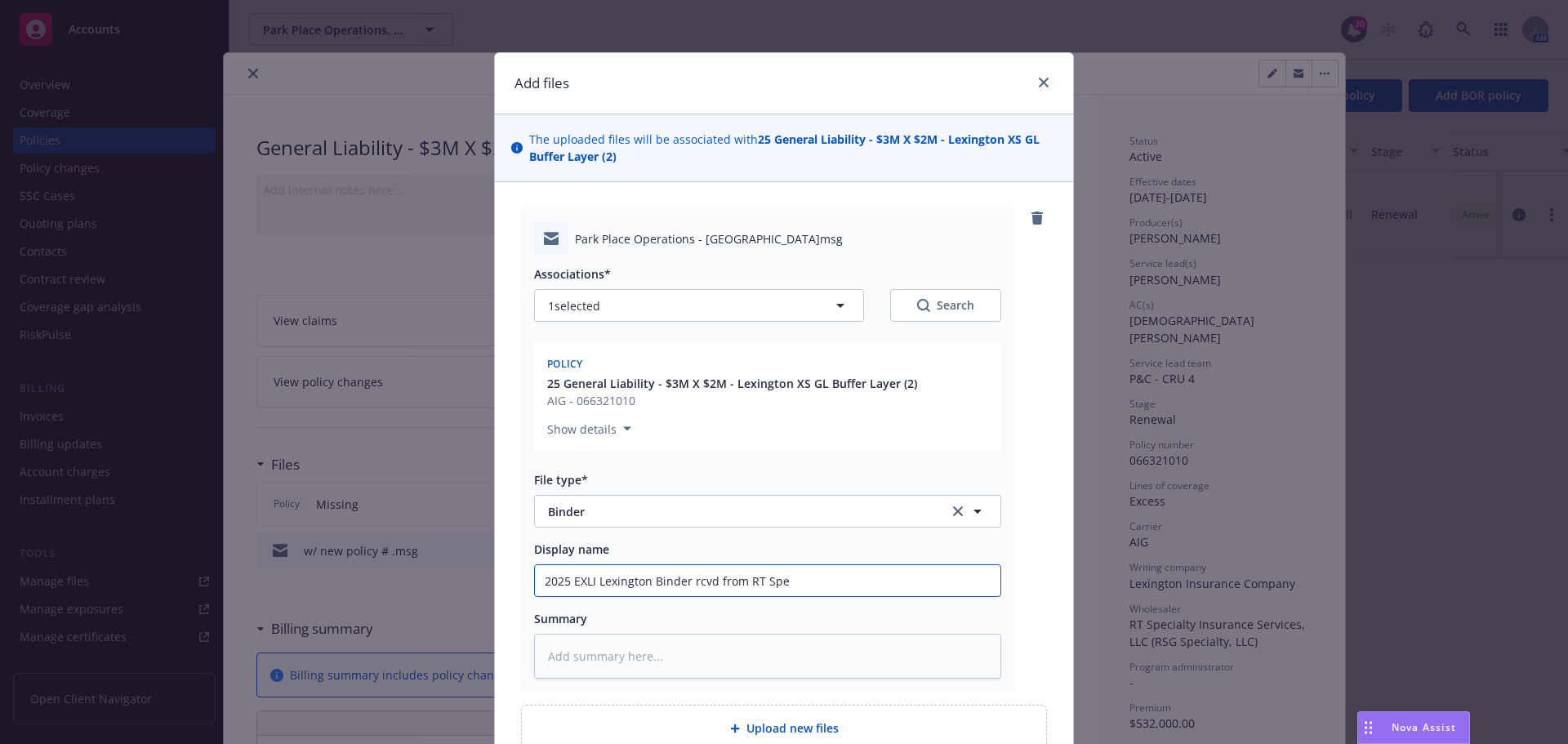
type textarea "x"
type input "2025 EXLI Lexington Binder rcvd from RT Spec"
type textarea "x"
type input "2025 EXLI Lexington Binder rcvd from RT Speci"
type textarea "x"
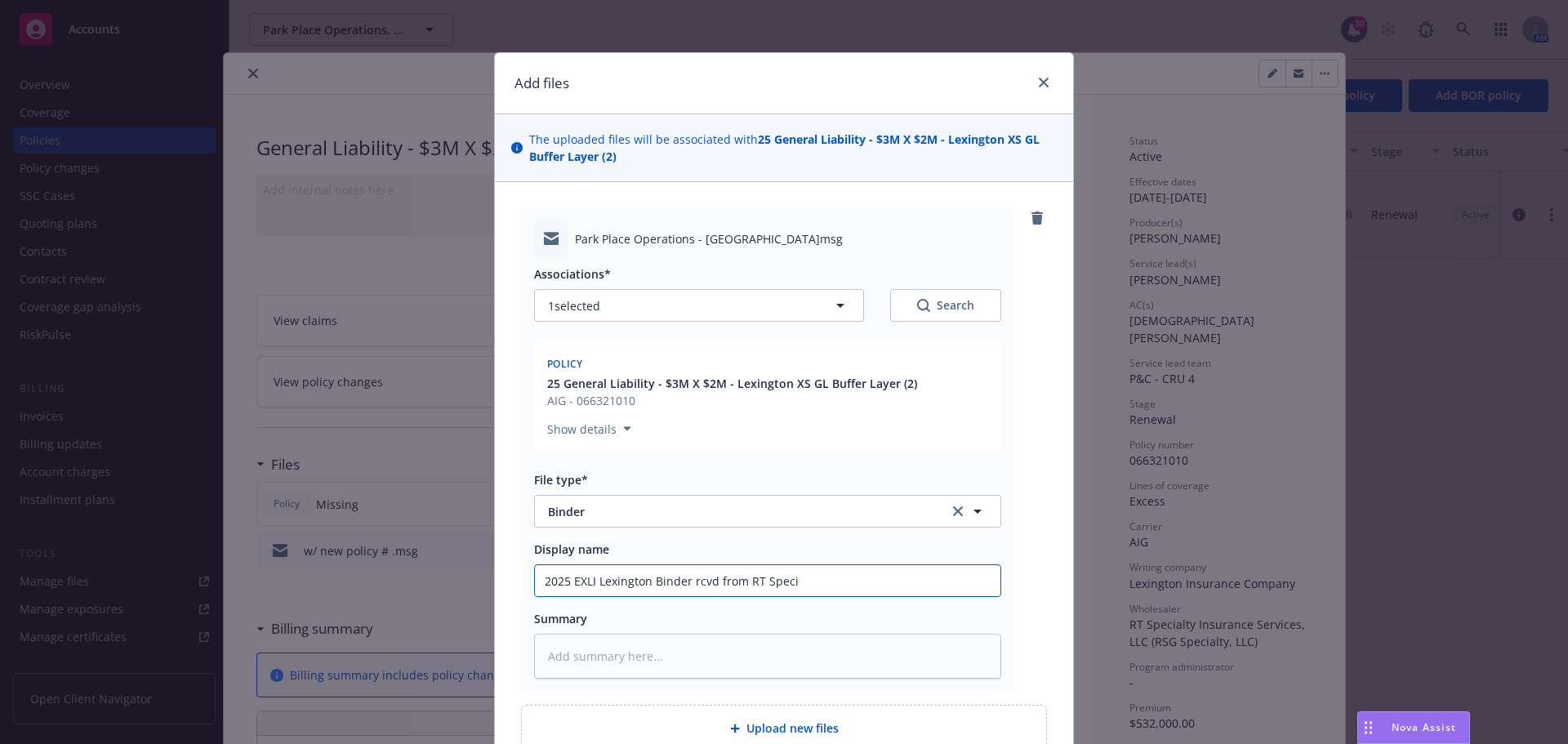
type input "2025 EXLI Lexington Binder rcvd from RT Specia"
type textarea "x"
type input "2025 EXLI Lexington Binder rcvd from RT Special"
type textarea "x"
type input "2025 EXLI Lexington Binder rcvd from RT Specialt"
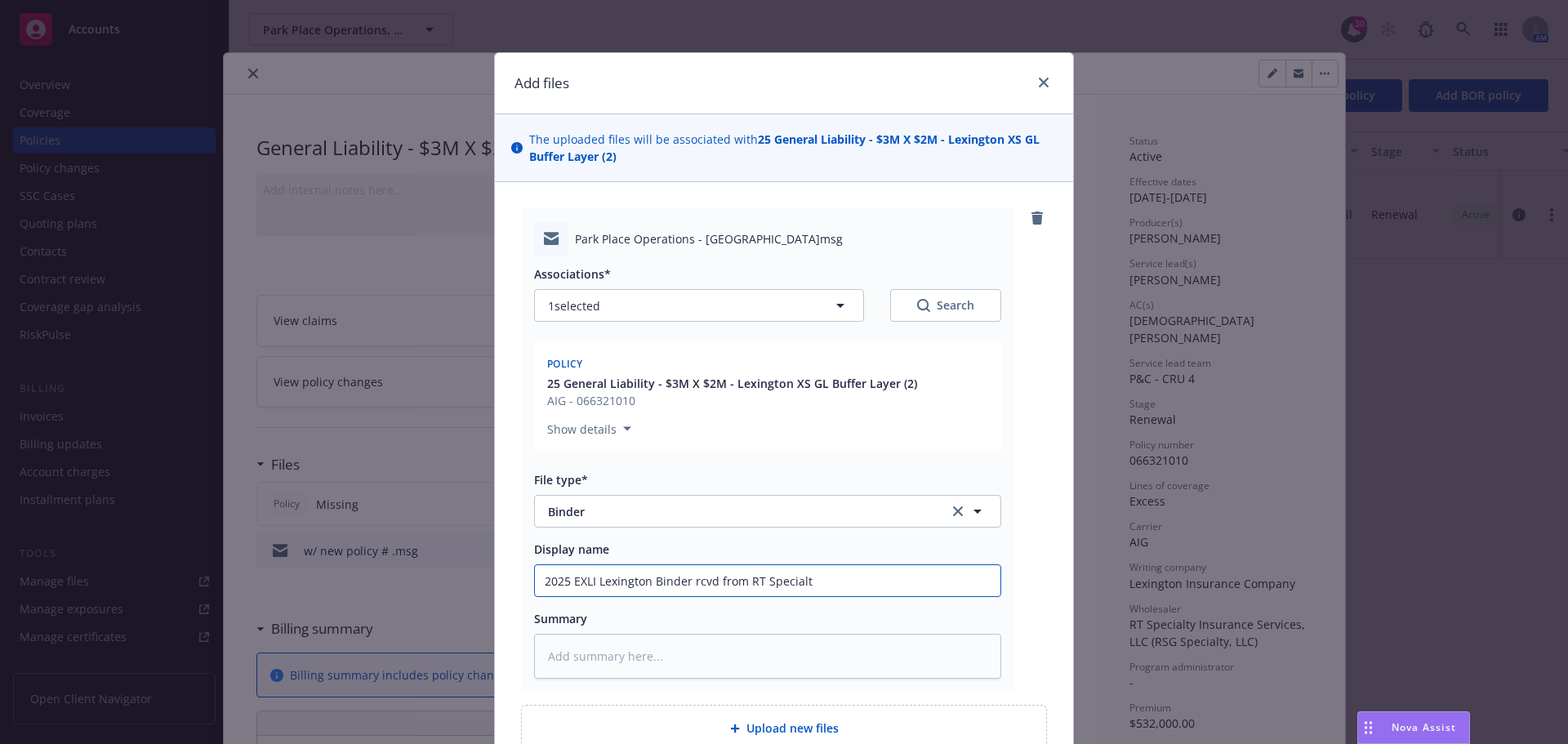
type textarea "x"
type input "2025 EXLI Lexington Binder rcvd from RT Specialty"
type textarea "x"
type input "2025 EXLI Lexington Binder rcvd from RT Specialty"
type textarea "x"
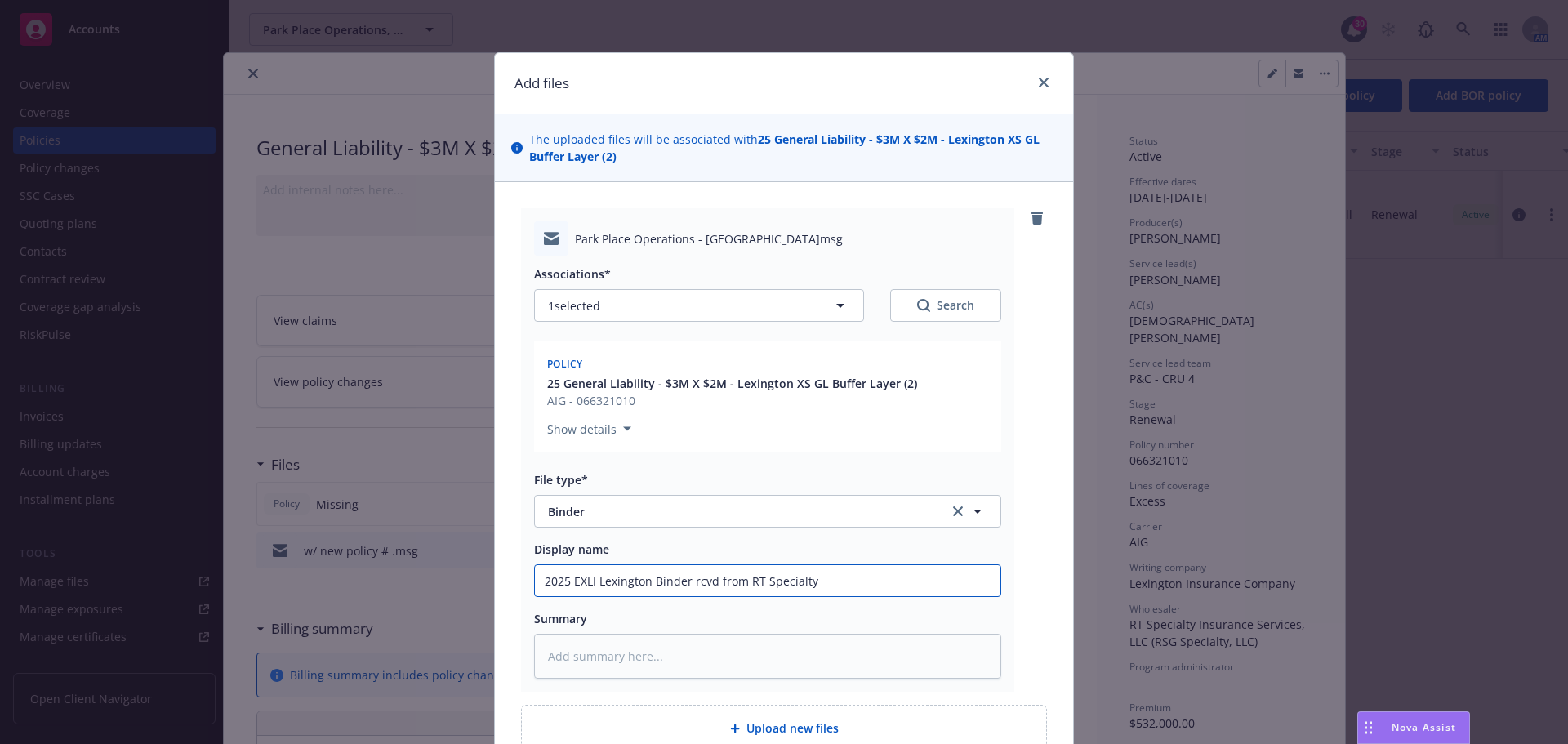
type input "2025 EXLI Lexington Binder rcvd from RT Specialty B"
type textarea "x"
type input "2025 EXLI Lexington Binder rcvd from RT Specialty Br"
drag, startPoint x: 538, startPoint y: 579, endPoint x: 924, endPoint y: 576, distance: 386.0
click at [924, 576] on input "2025 EXLI Lexington Binder rcvd from RT Specialty Brad Swift" at bounding box center [767, 580] width 466 height 31
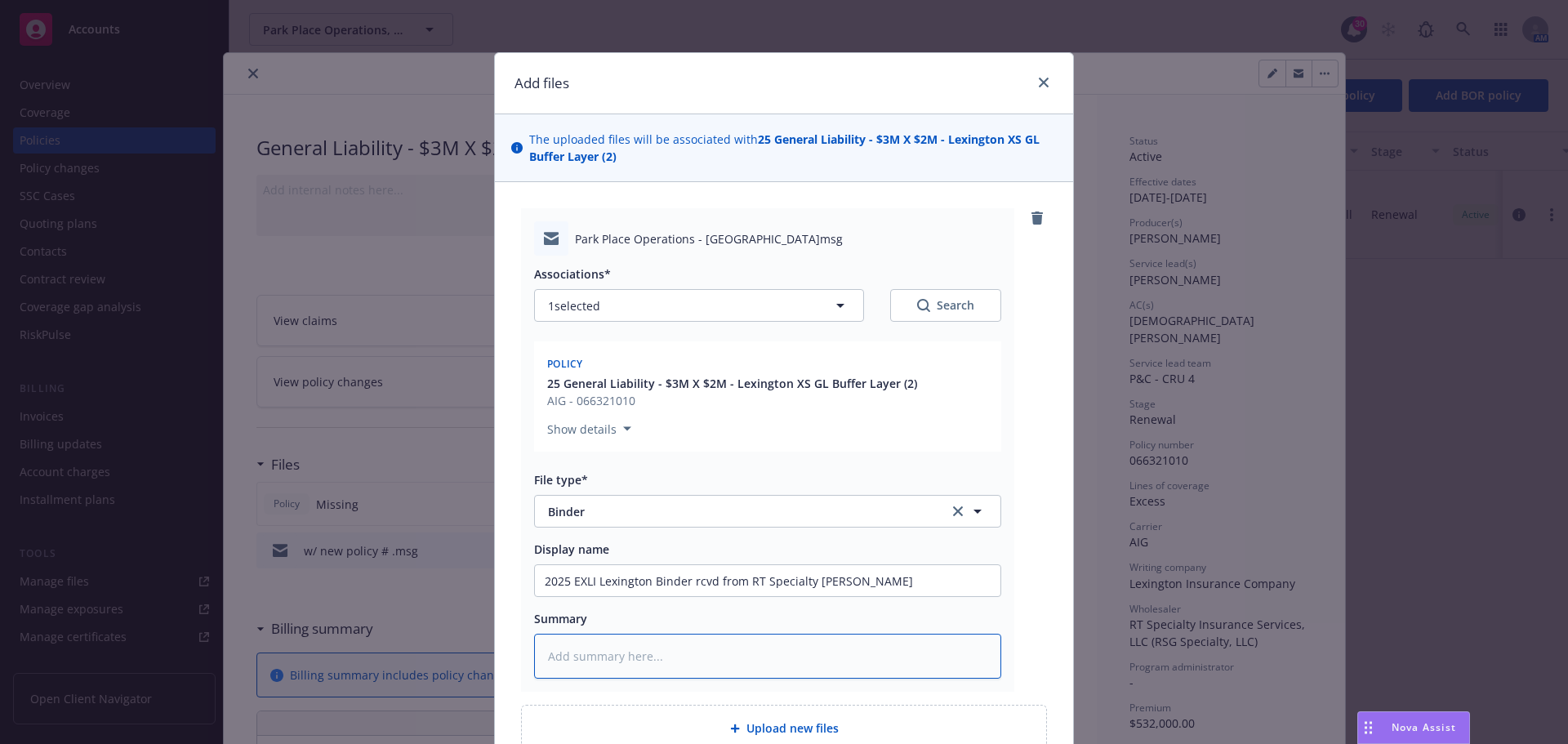
click at [575, 650] on textarea at bounding box center [767, 655] width 467 height 45
paste textarea "2025 EXLI Lexington Binder rcvd from RT Specialty Brad Swift"
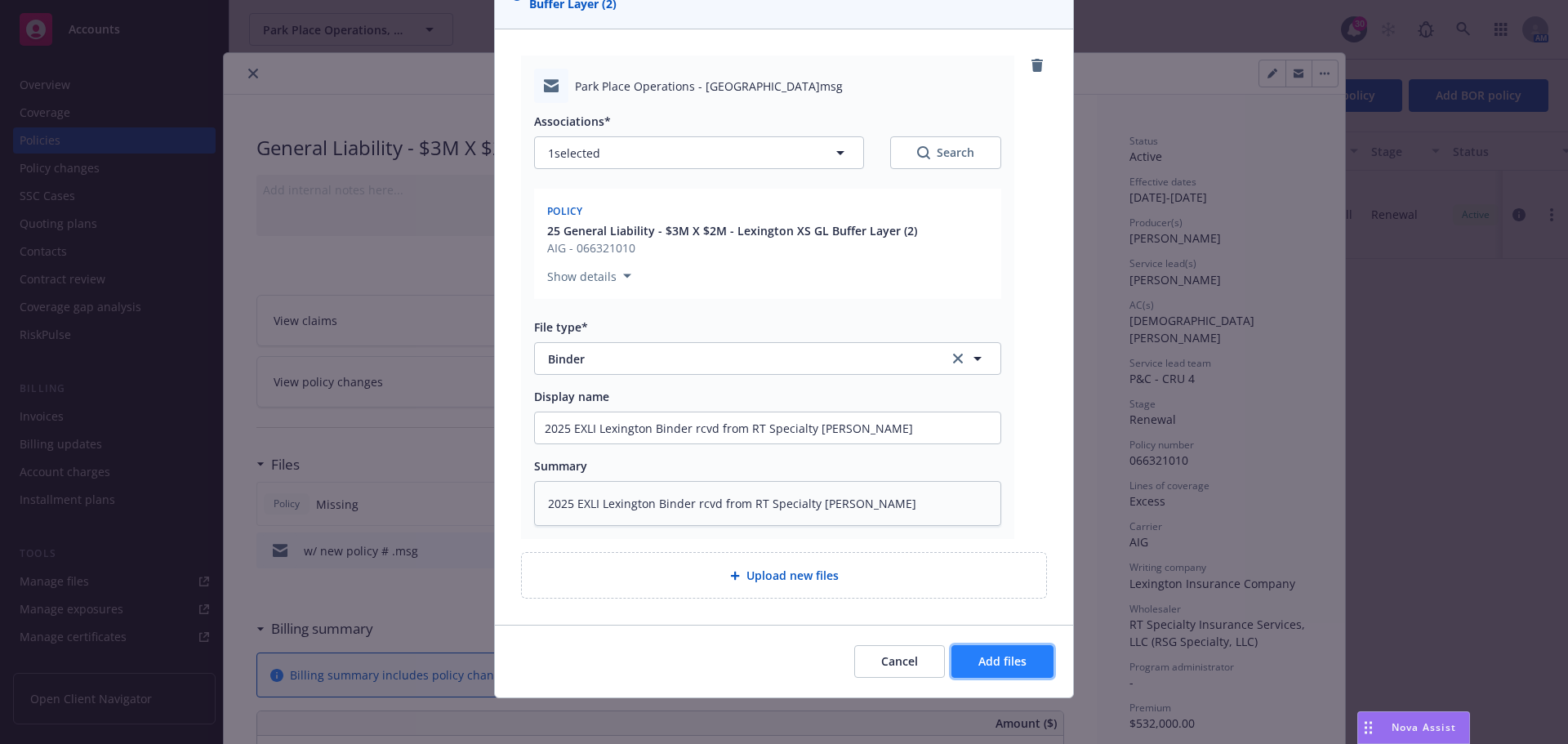
click at [1023, 661] on button "Add files" at bounding box center [1002, 661] width 102 height 33
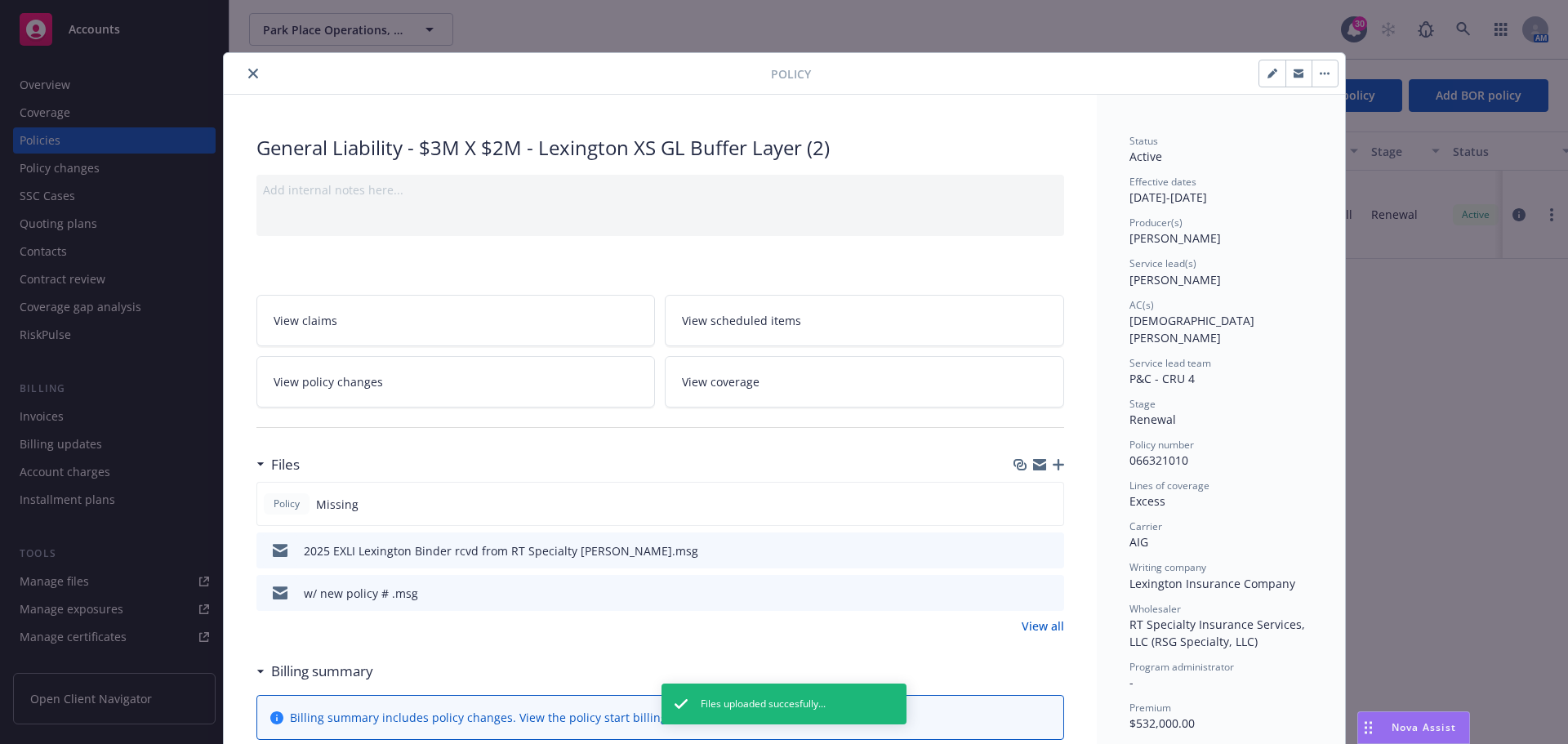
click at [252, 76] on button "close" at bounding box center [253, 74] width 19 height 19
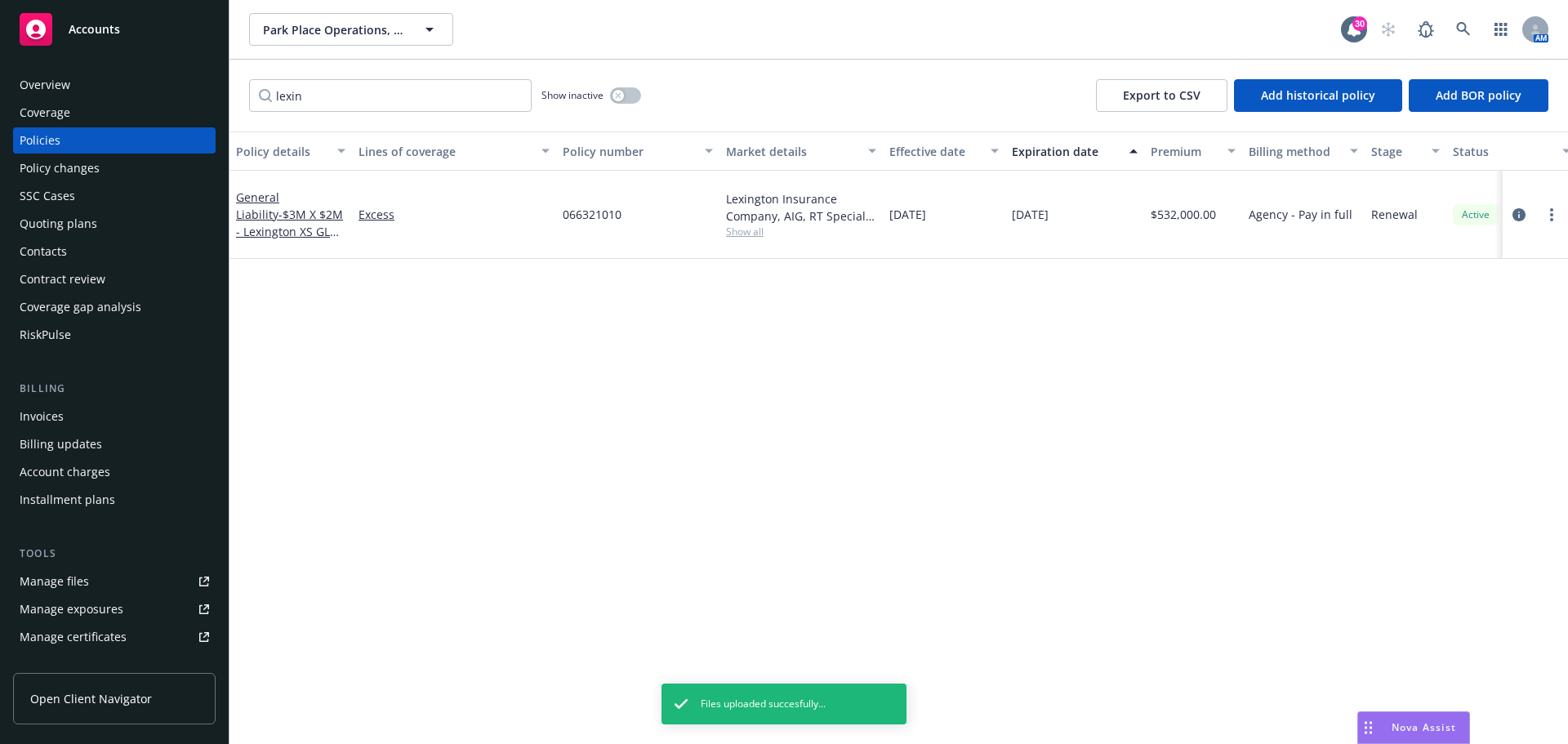
click at [48, 146] on div "Policies" at bounding box center [39, 140] width 41 height 26
click at [515, 95] on input "lexin" at bounding box center [389, 96] width 282 height 33
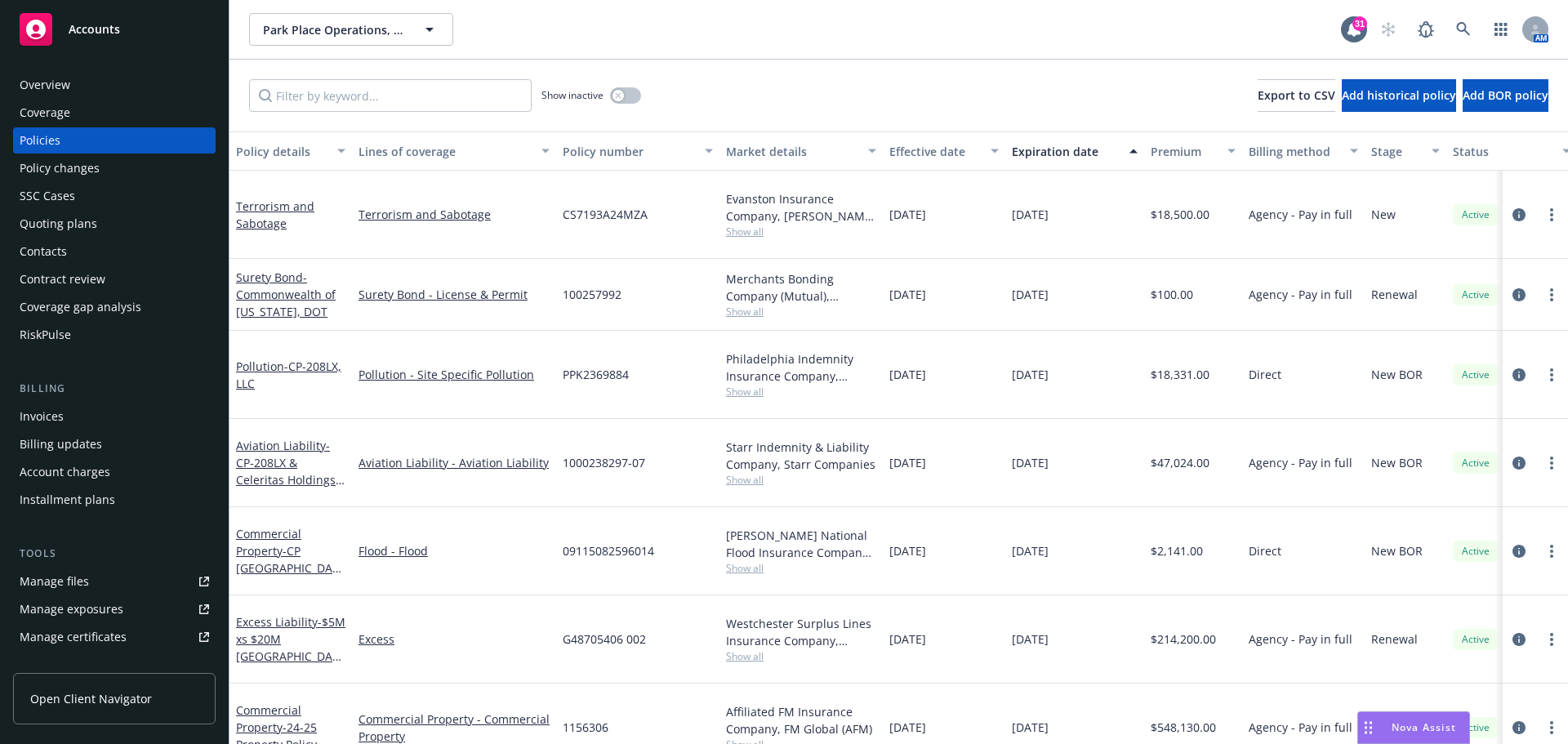
click at [33, 583] on div "Manage files" at bounding box center [54, 580] width 70 height 26
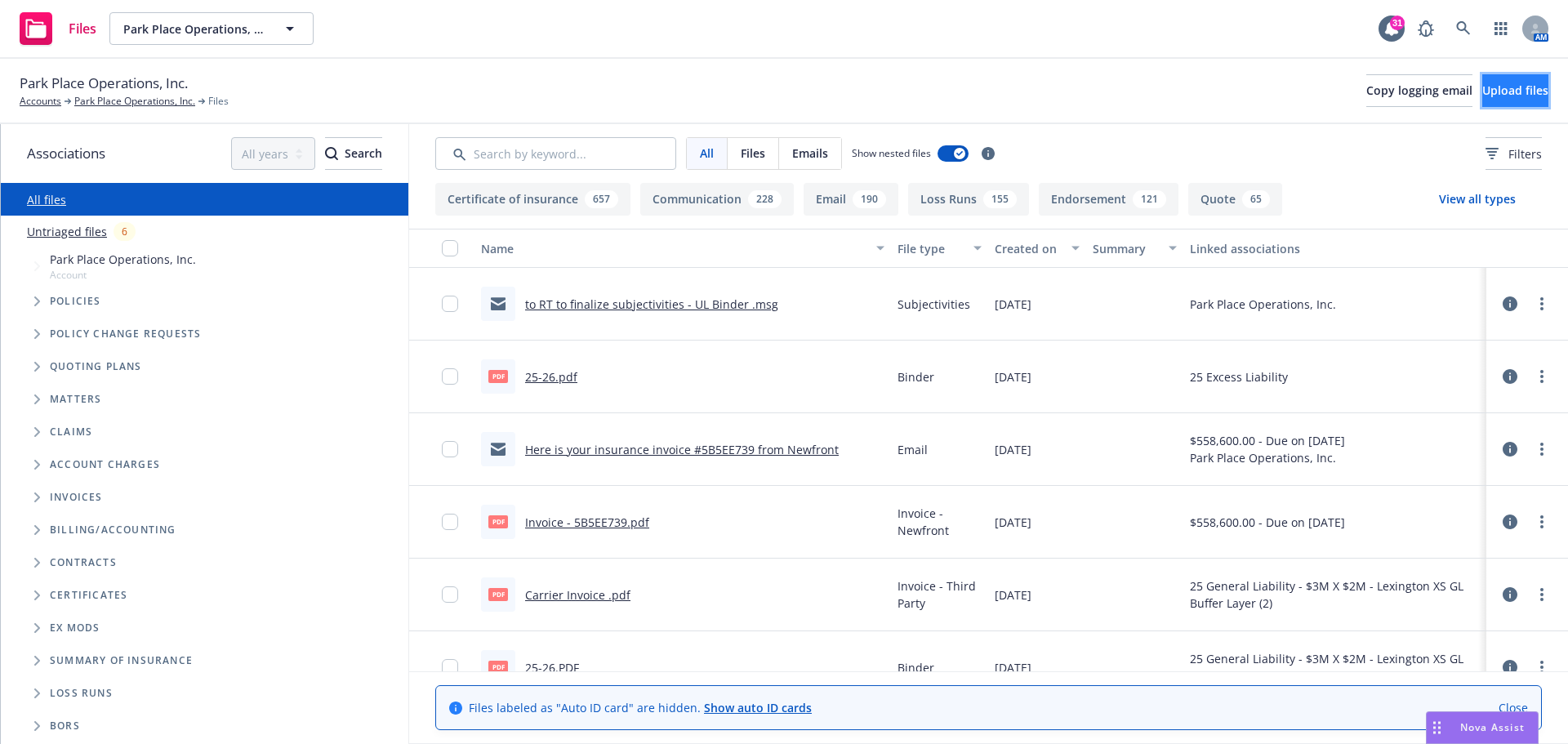
click at [1482, 98] on span "Upload files" at bounding box center [1514, 90] width 66 height 15
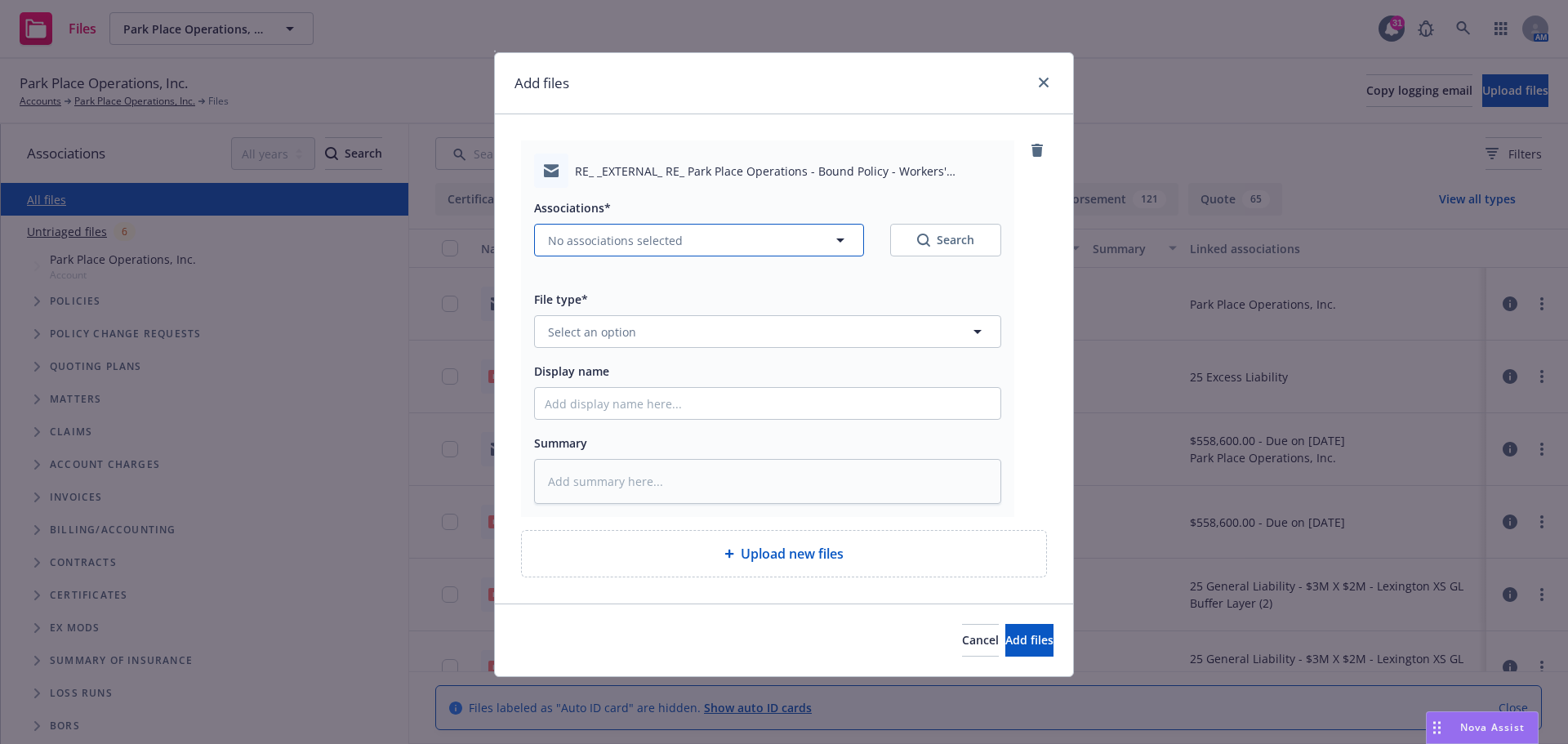
click at [839, 240] on icon "button" at bounding box center [840, 240] width 9 height 4
type textarea "x"
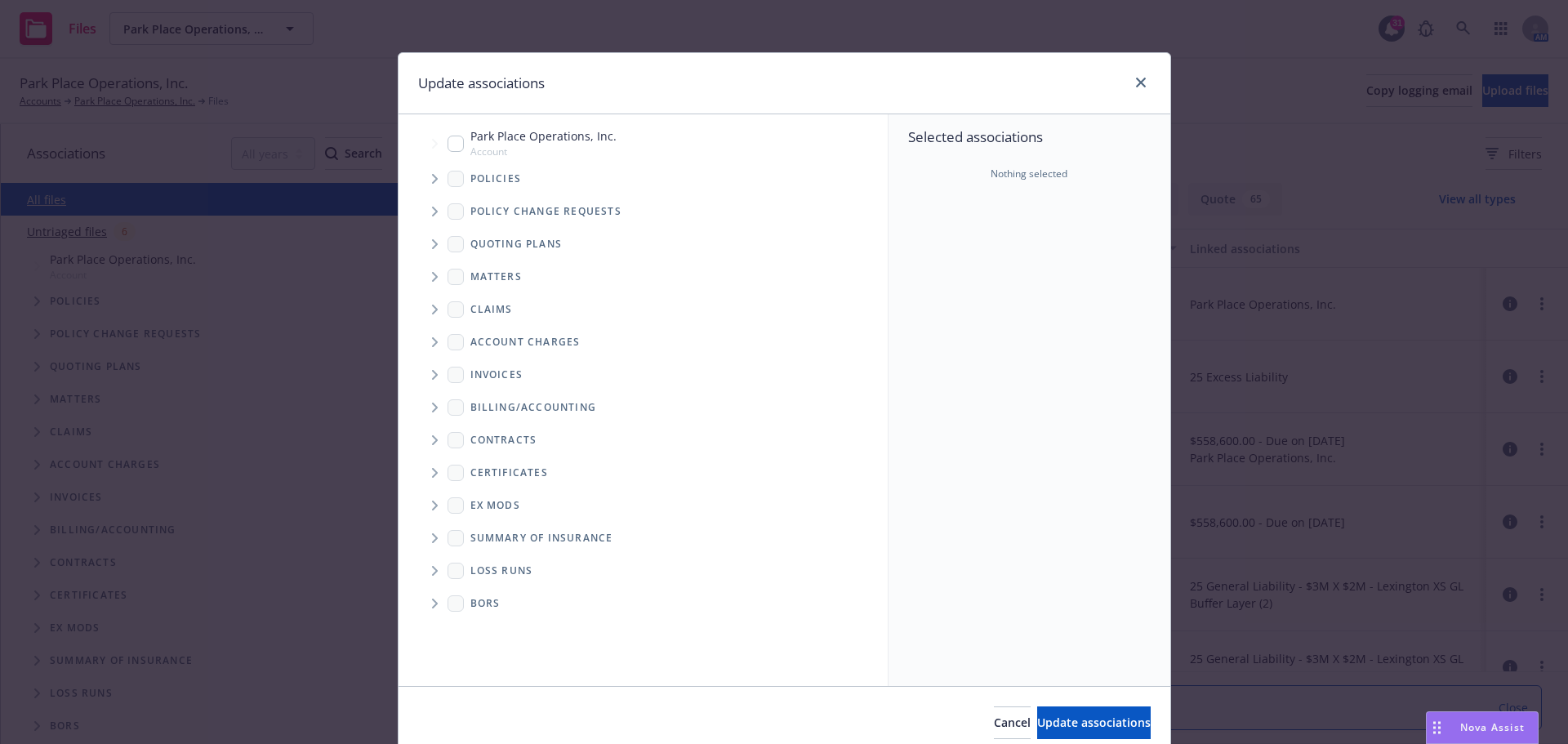
click at [432, 181] on icon "Tree Example" at bounding box center [435, 179] width 6 height 10
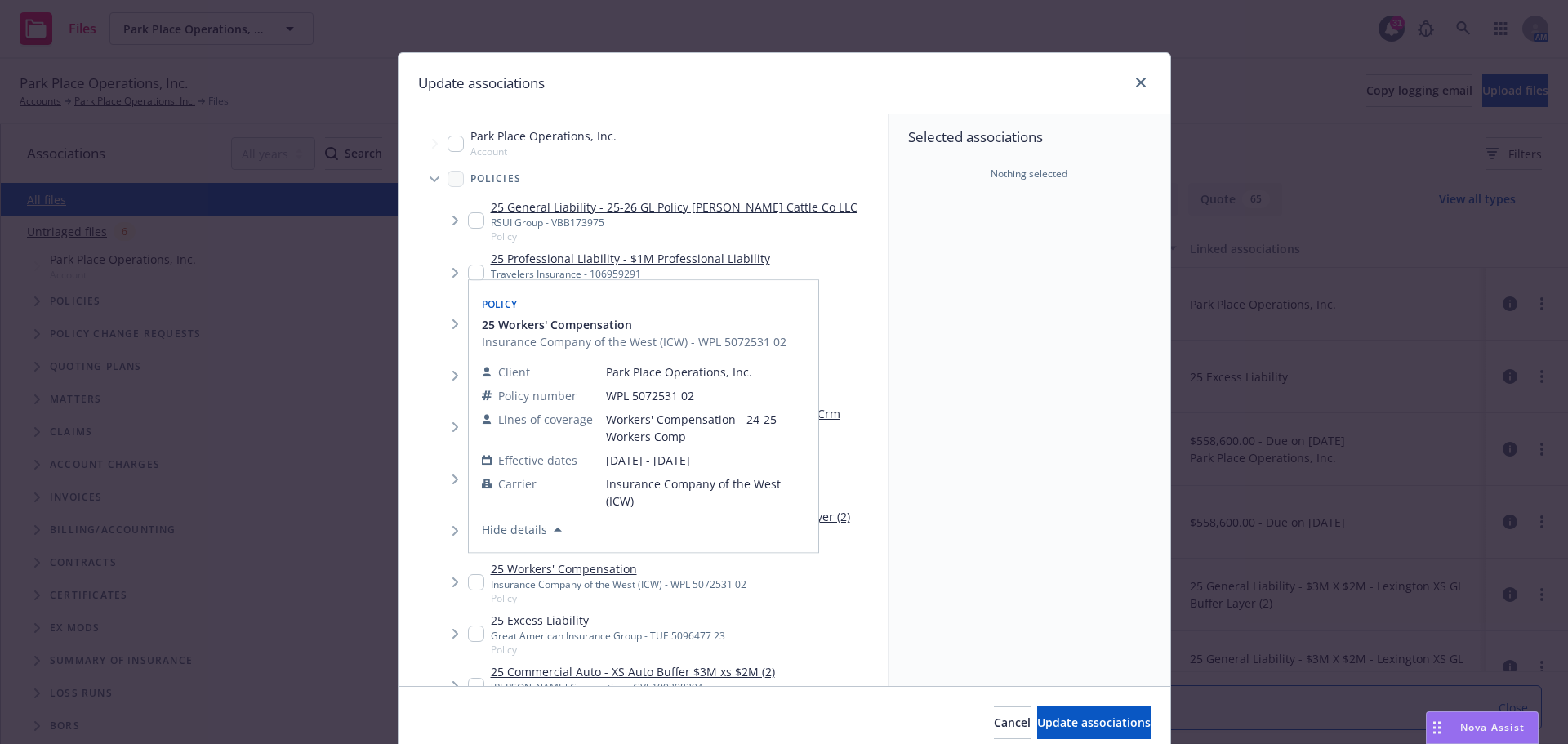
click at [470, 582] on input "Tree Example" at bounding box center [475, 581] width 16 height 16
checkbox input "true"
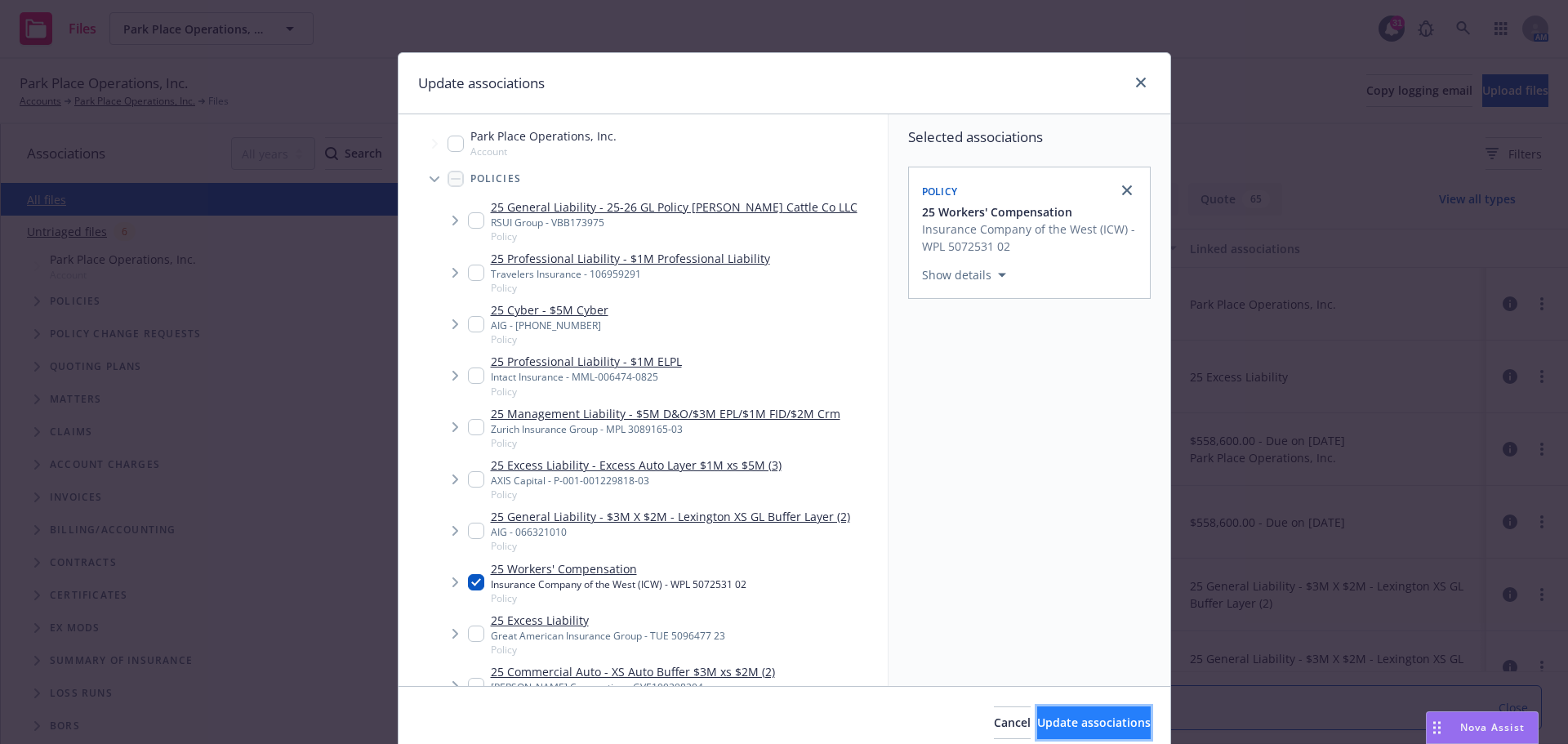
click at [1037, 727] on span "Update associations" at bounding box center [1093, 722] width 114 height 15
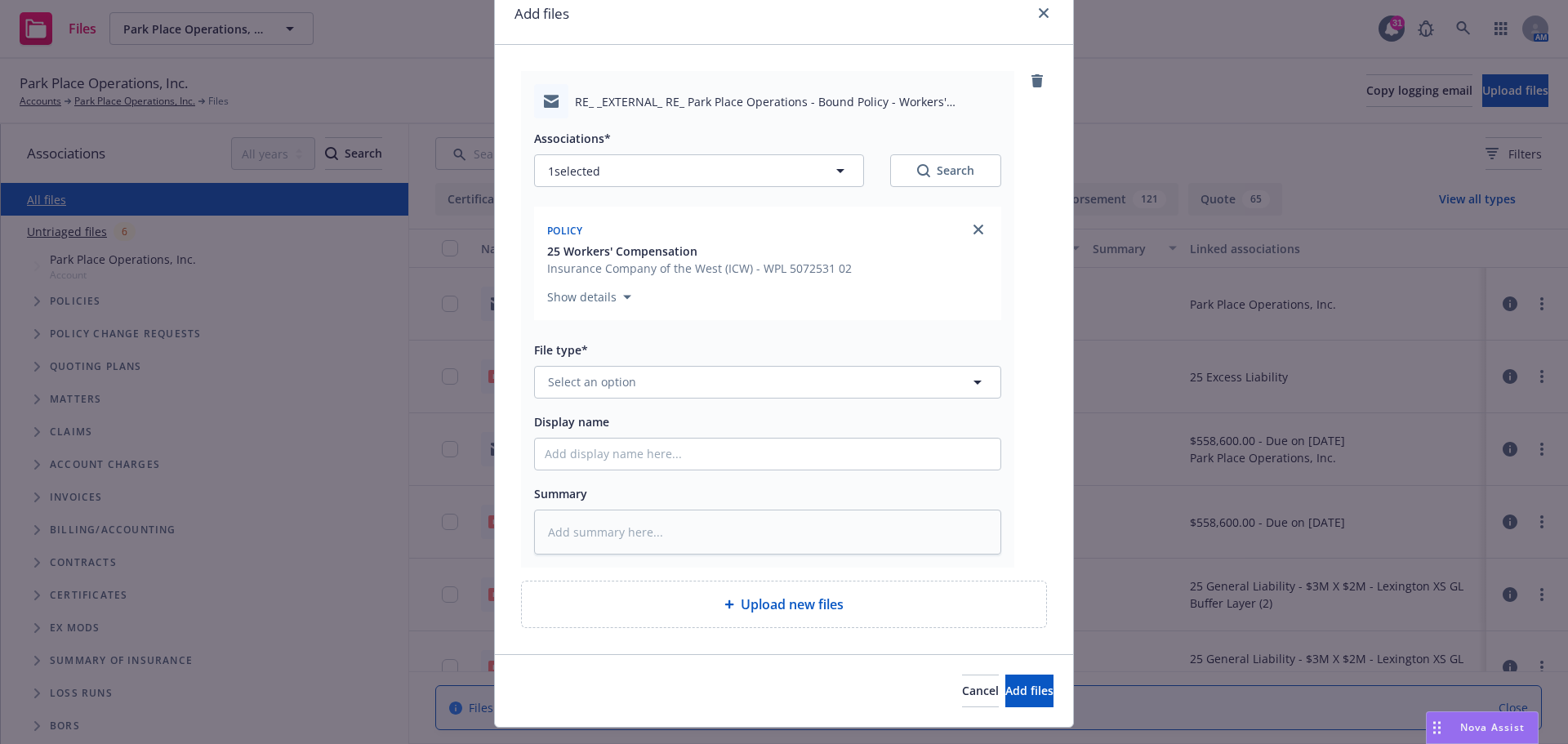
scroll to position [105, 0]
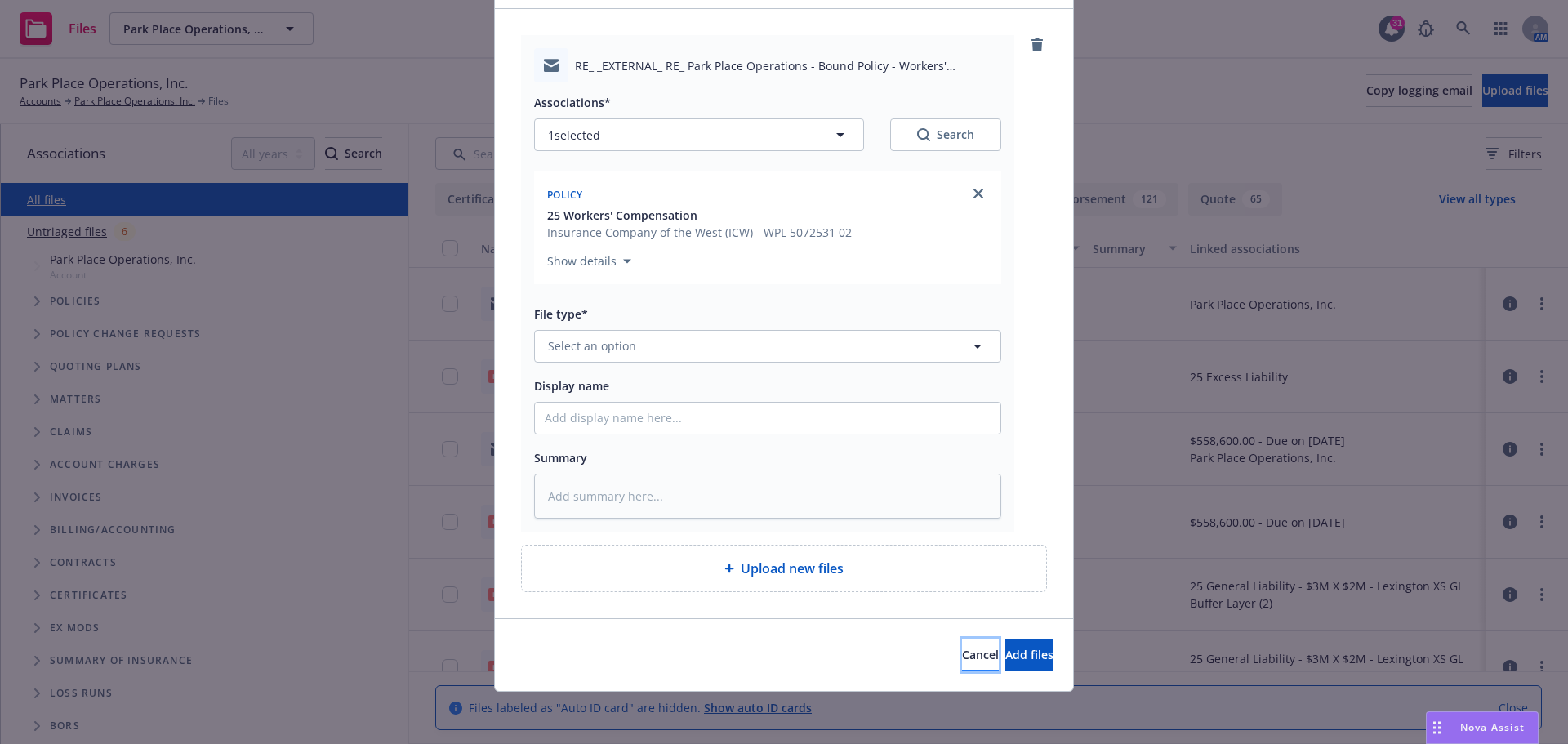
click at [961, 654] on span "Cancel" at bounding box center [980, 654] width 36 height 15
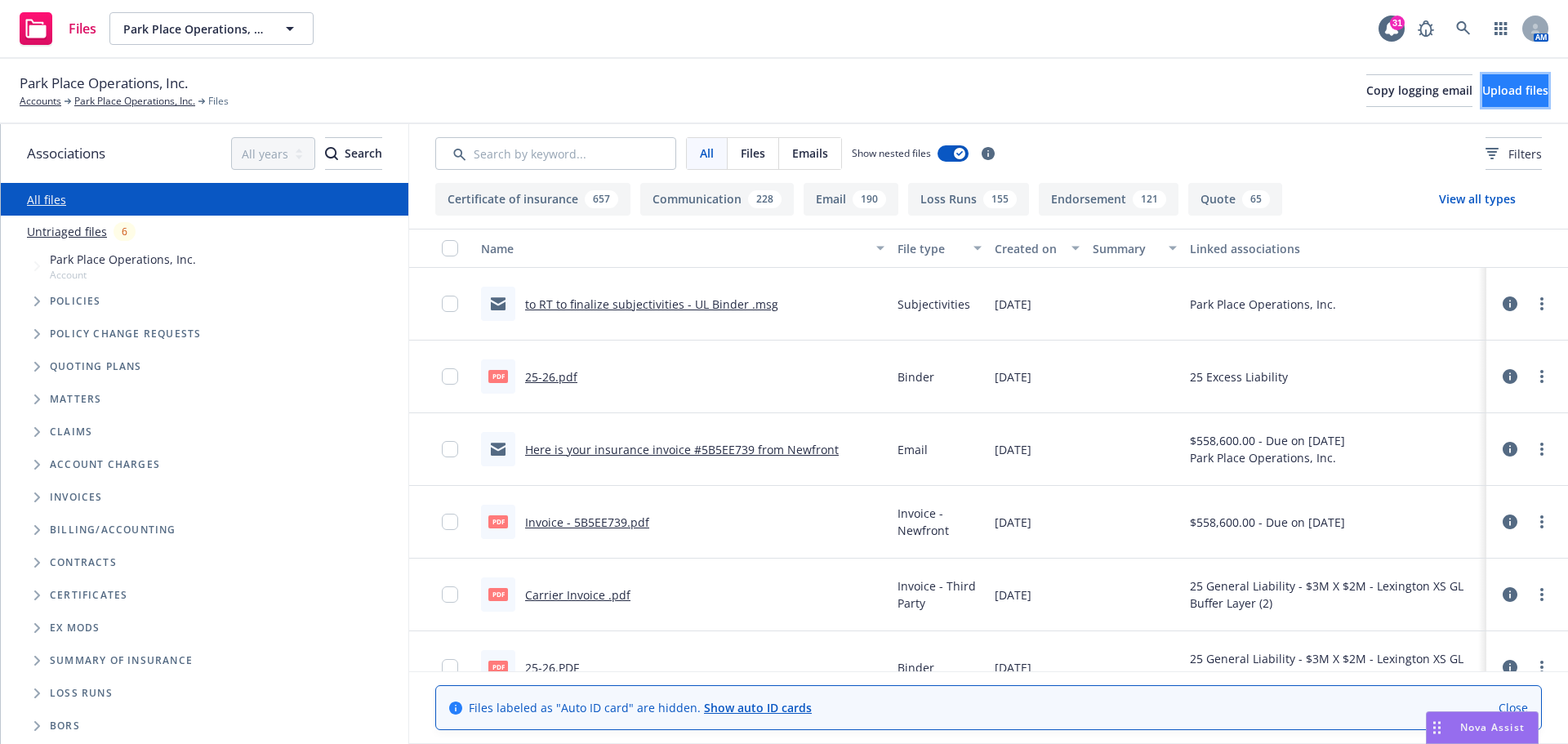
click at [1482, 97] on span "Upload files" at bounding box center [1514, 90] width 66 height 15
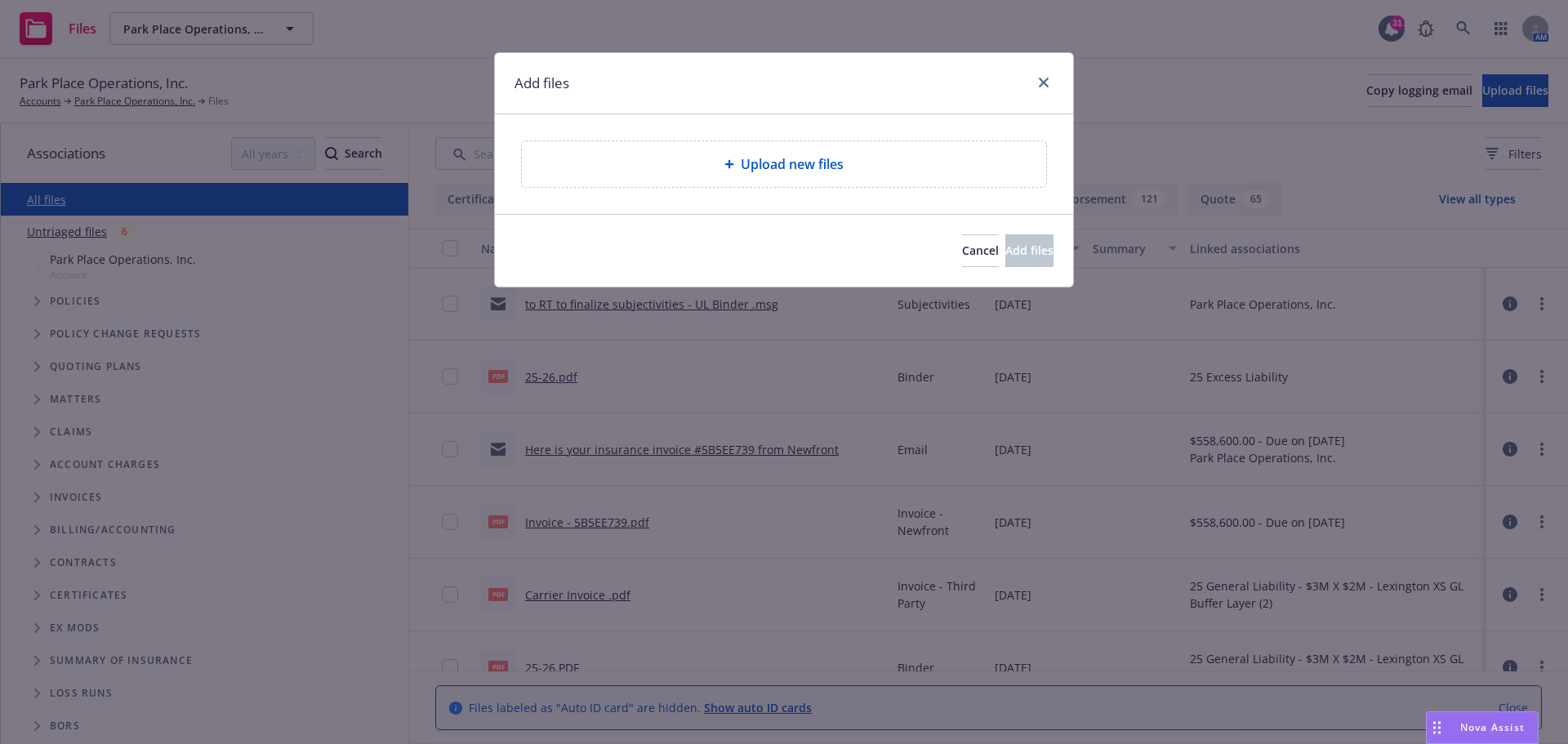
type textarea "x"
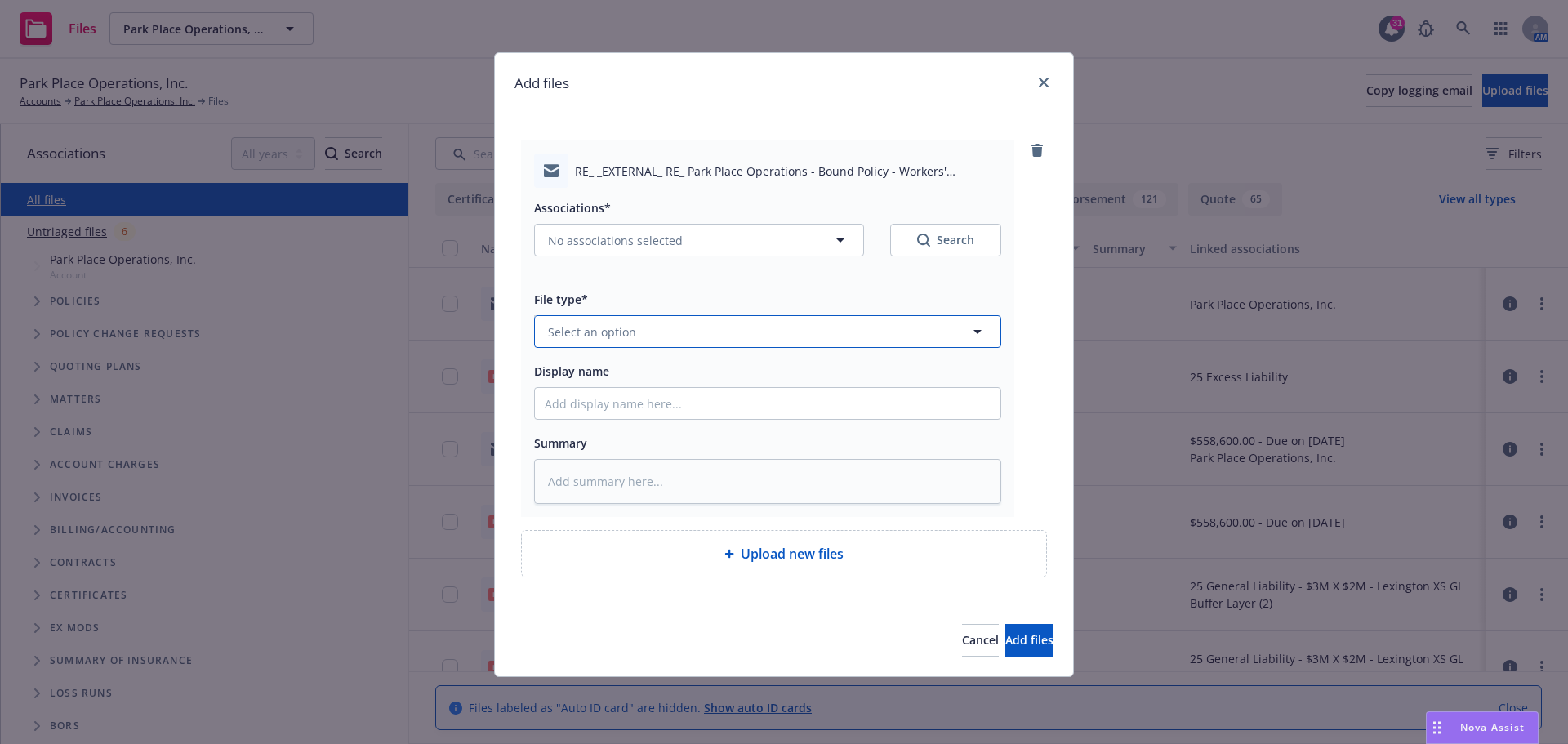
click at [980, 332] on icon "button" at bounding box center [977, 331] width 19 height 19
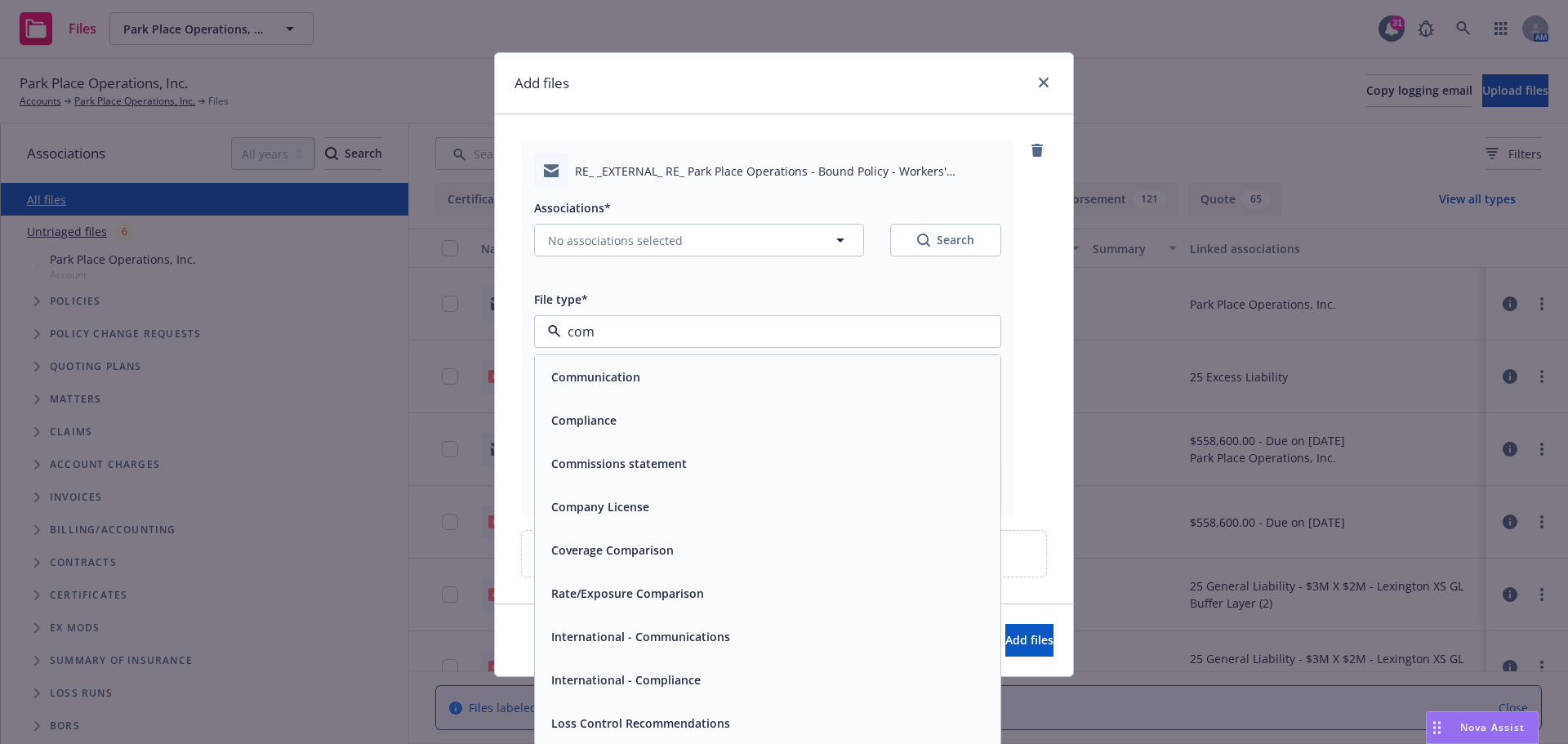
type input "comm"
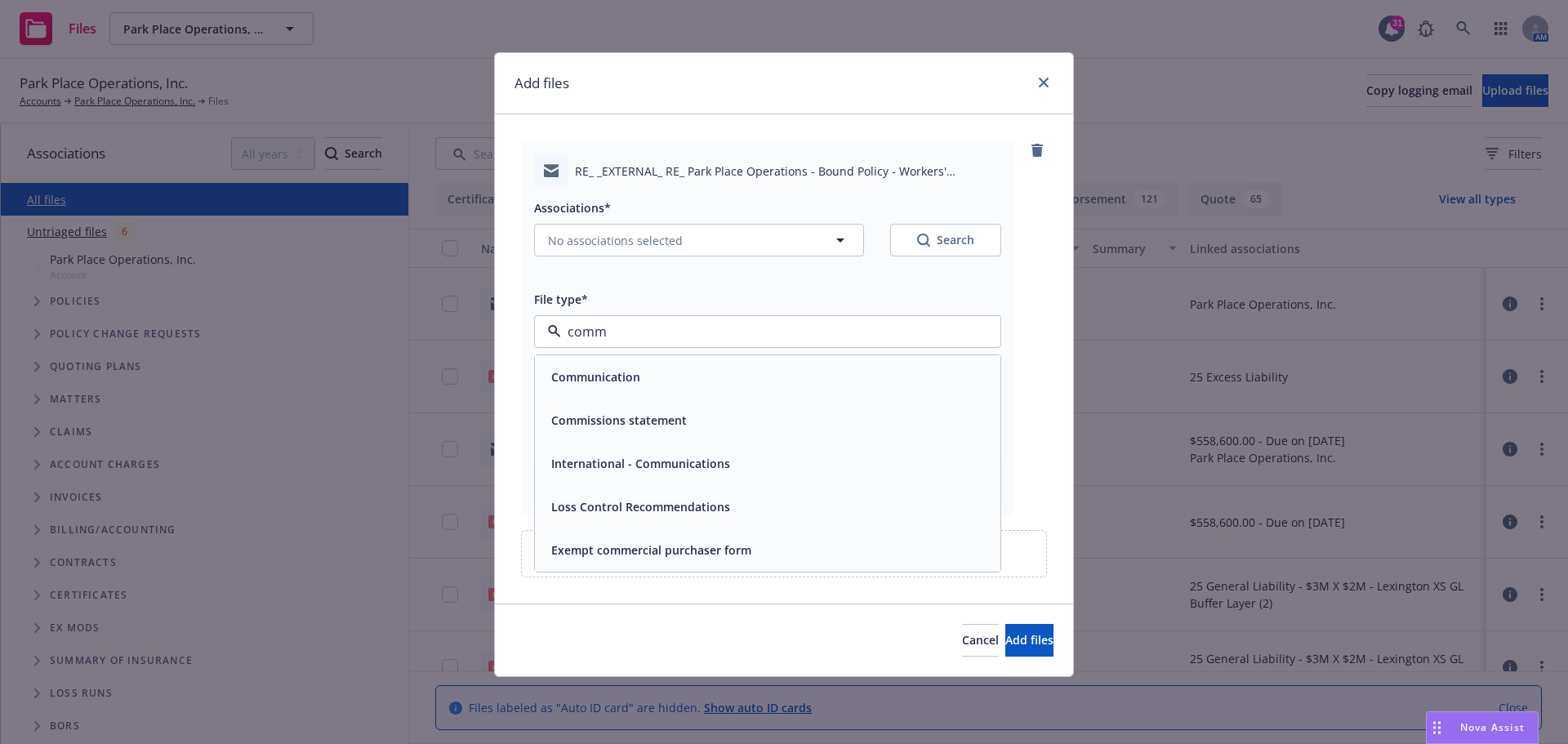
click at [687, 380] on div "Communication" at bounding box center [767, 377] width 446 height 24
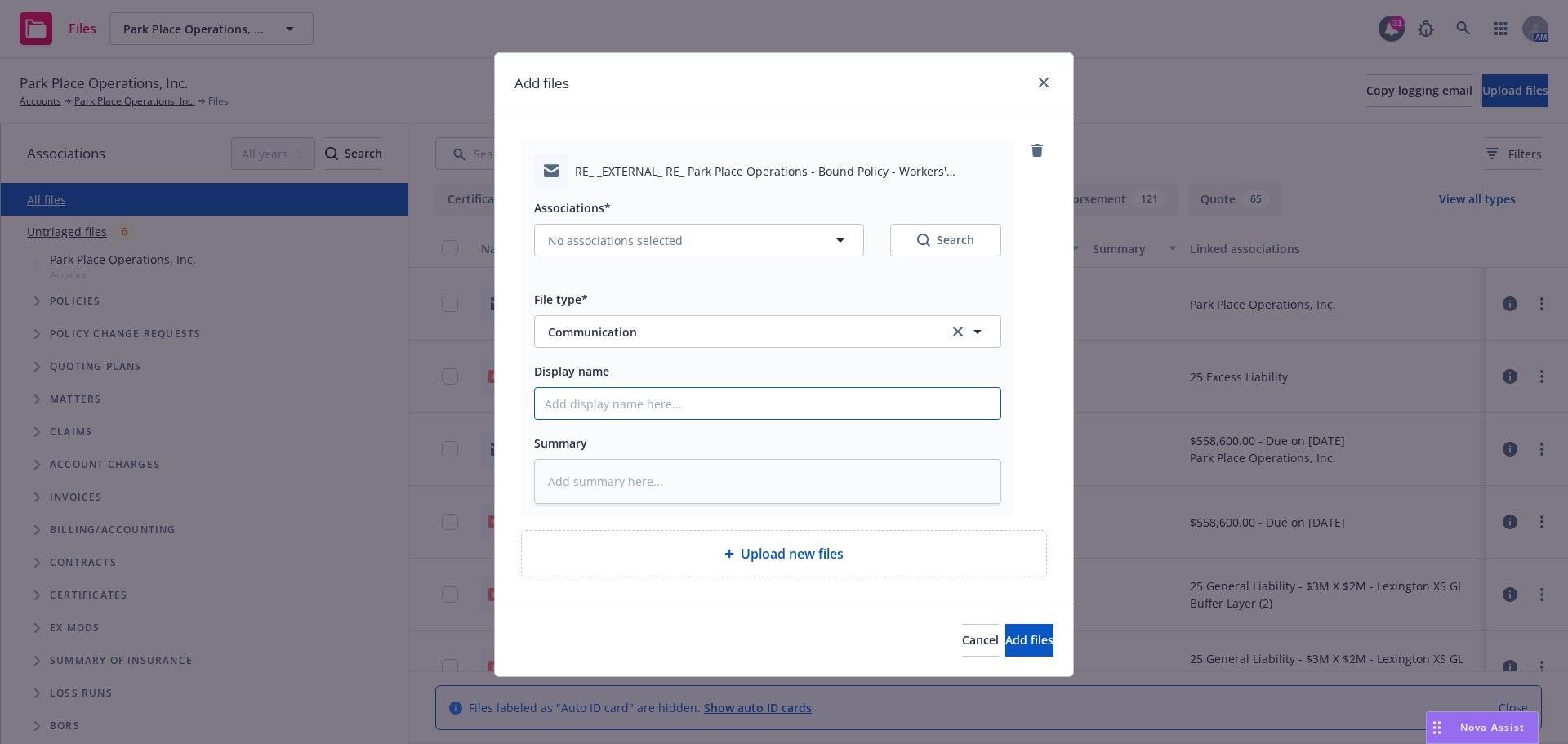
click at [618, 402] on input "Display name" at bounding box center [767, 403] width 466 height 31
type textarea "x"
type input "2"
type textarea "x"
type input "20"
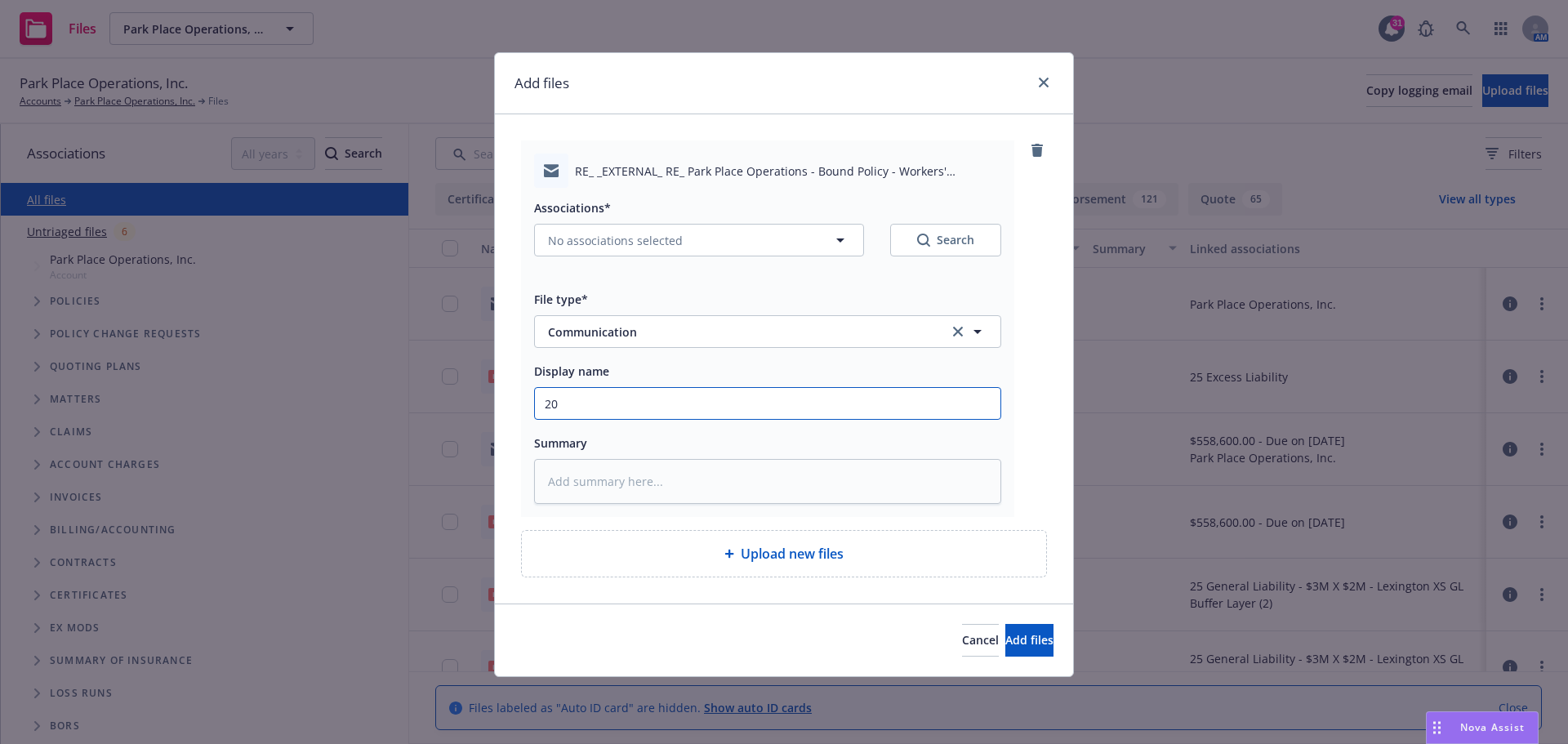
type textarea "x"
type input "202"
type textarea "x"
type input "2025"
type textarea "x"
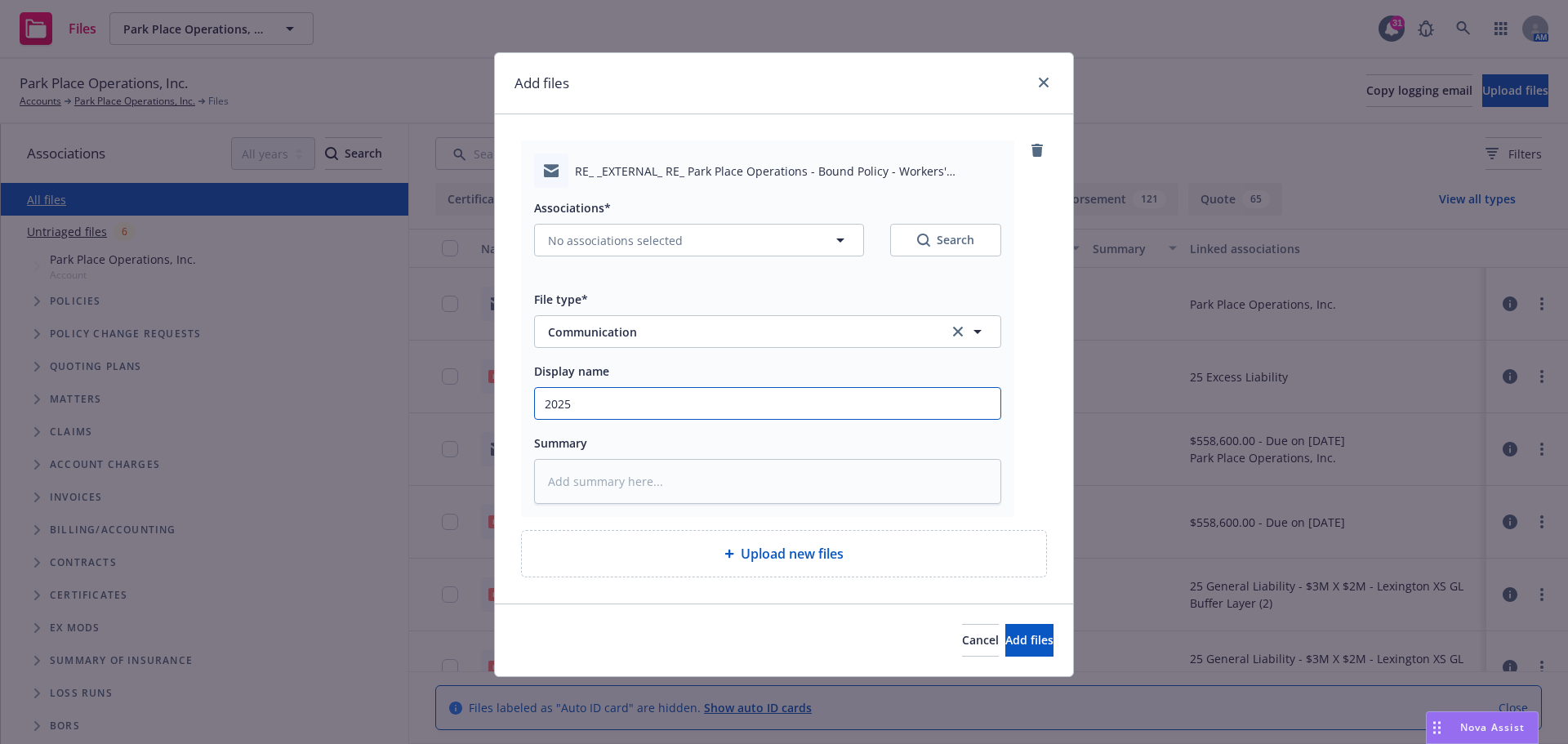
type input "2025"
type textarea "x"
type input "2025 W"
type textarea "x"
type input "2025 WC"
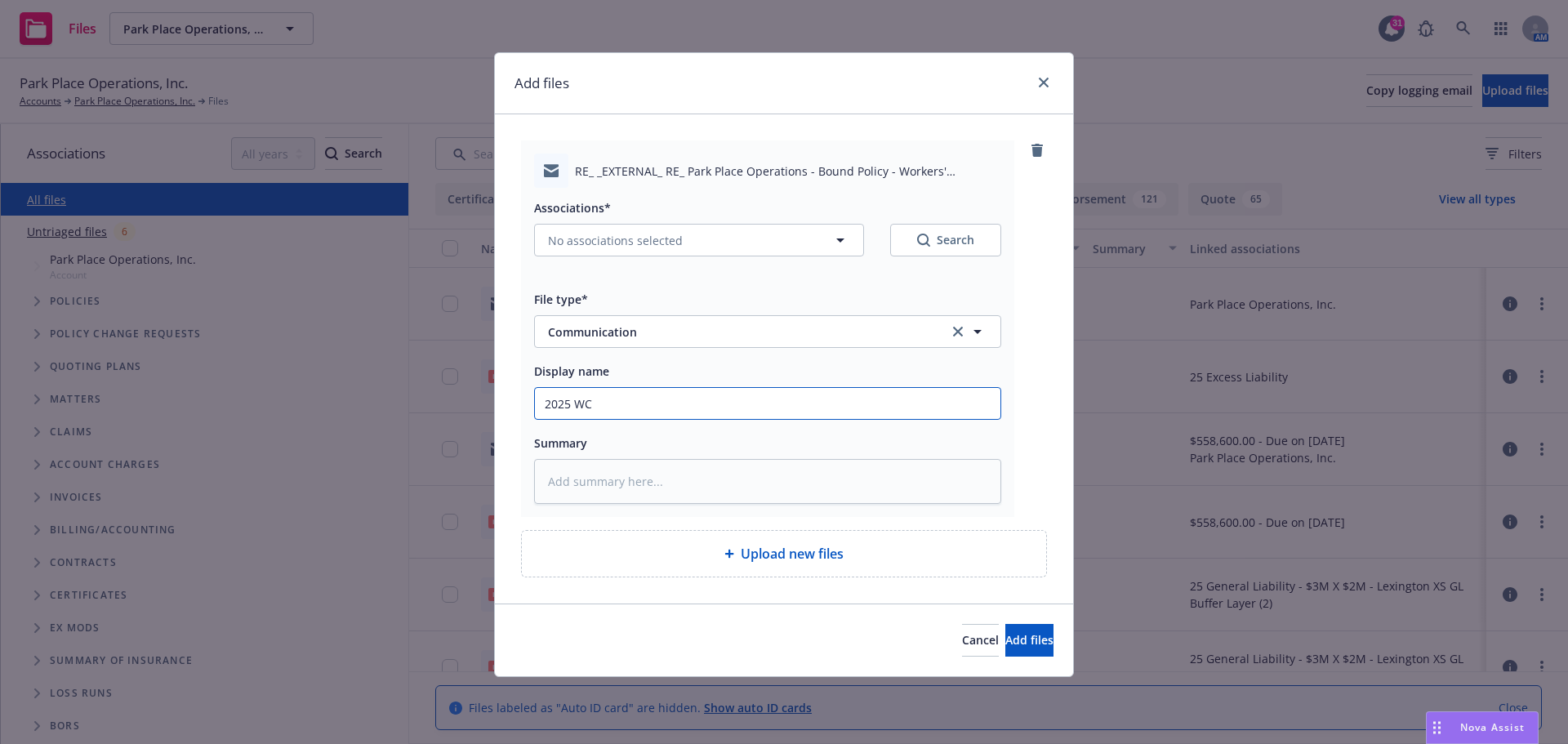
type textarea "x"
type input "2025 WC"
type textarea "x"
type input "2025 WC I"
type textarea "x"
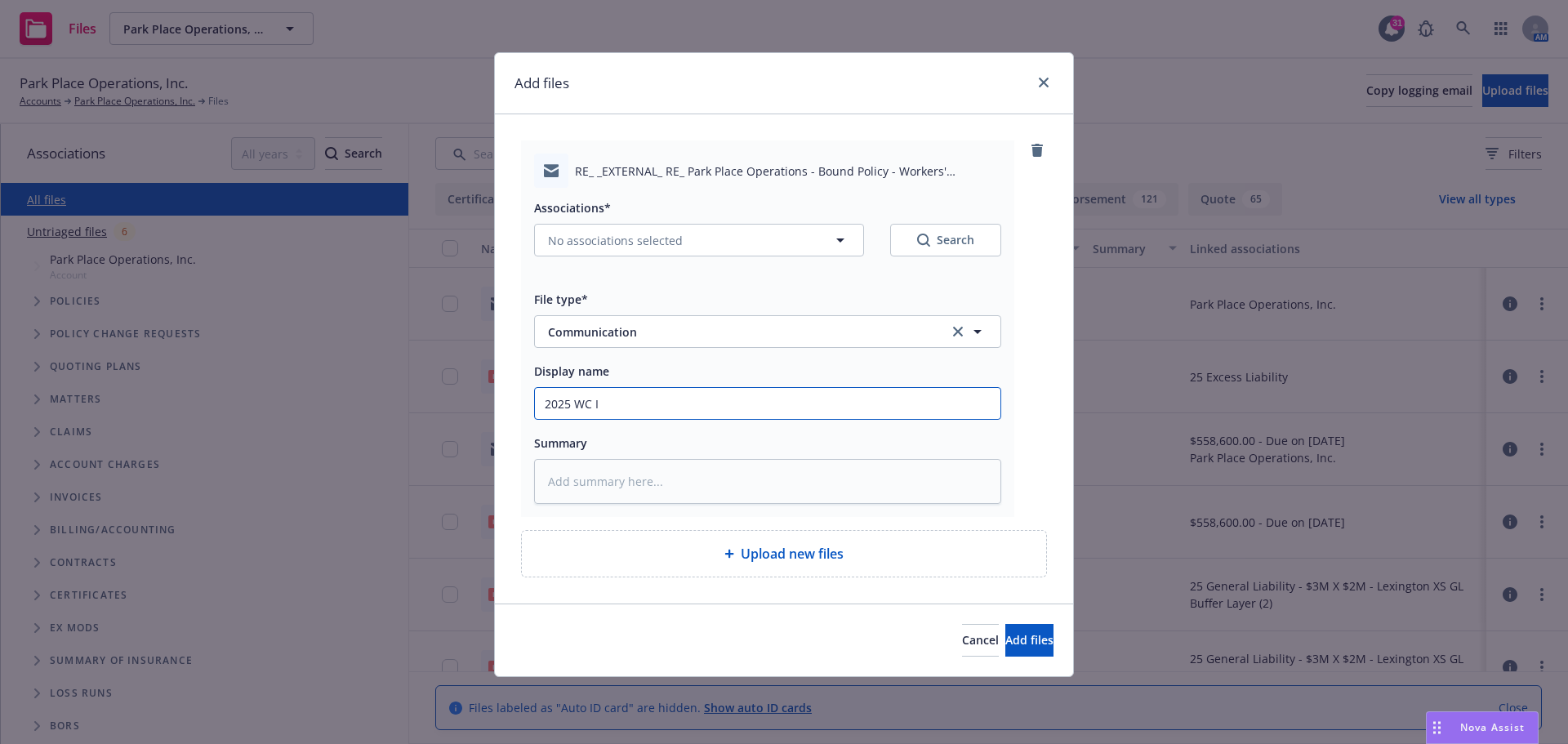
type input "2025 WC IC"
type textarea "x"
type input "2025 WC ICW"
type textarea "x"
type input "2025 WC ICW"
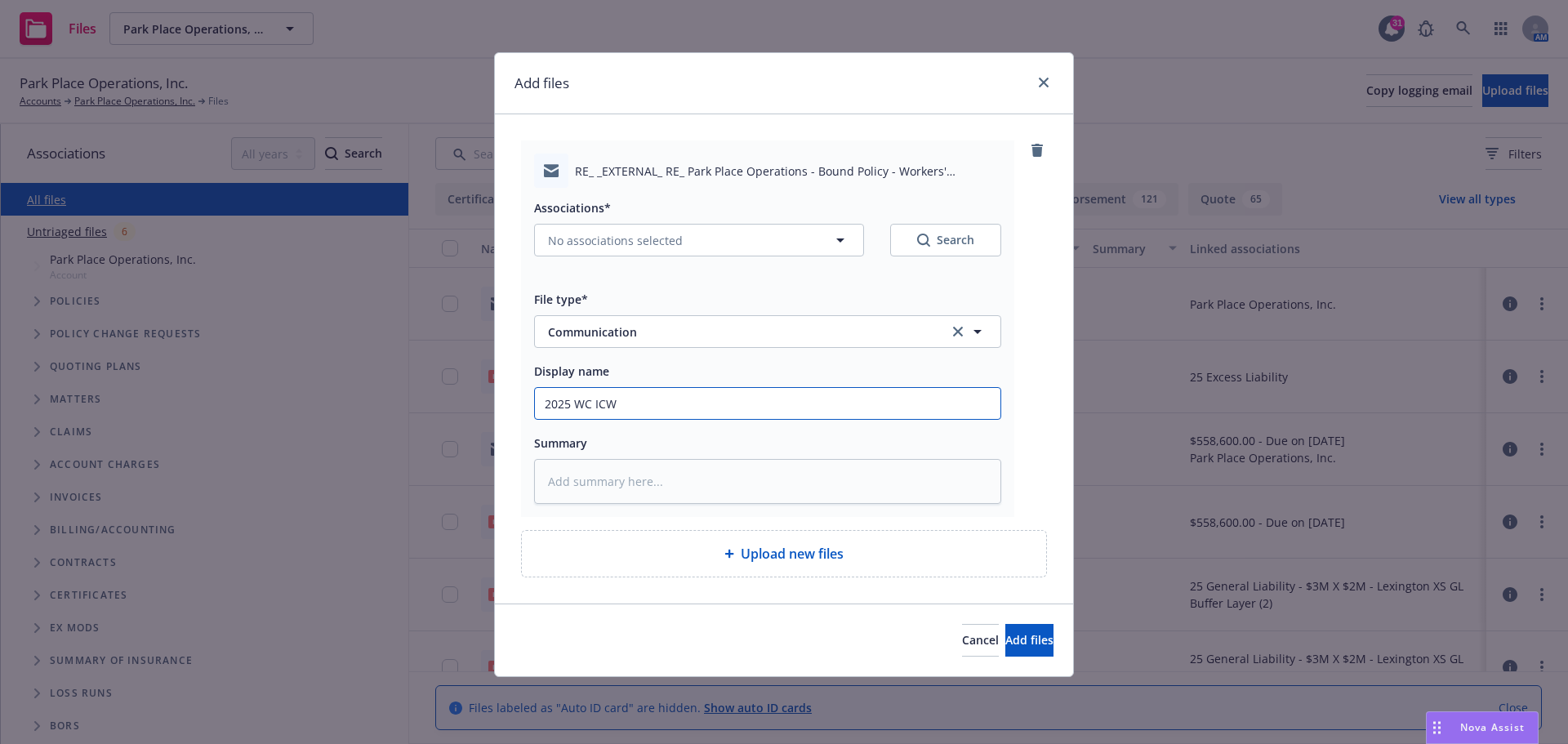
type textarea "x"
type input "2025 WC ICW l"
type textarea "x"
type input "2025 WC ICW li"
type textarea "x"
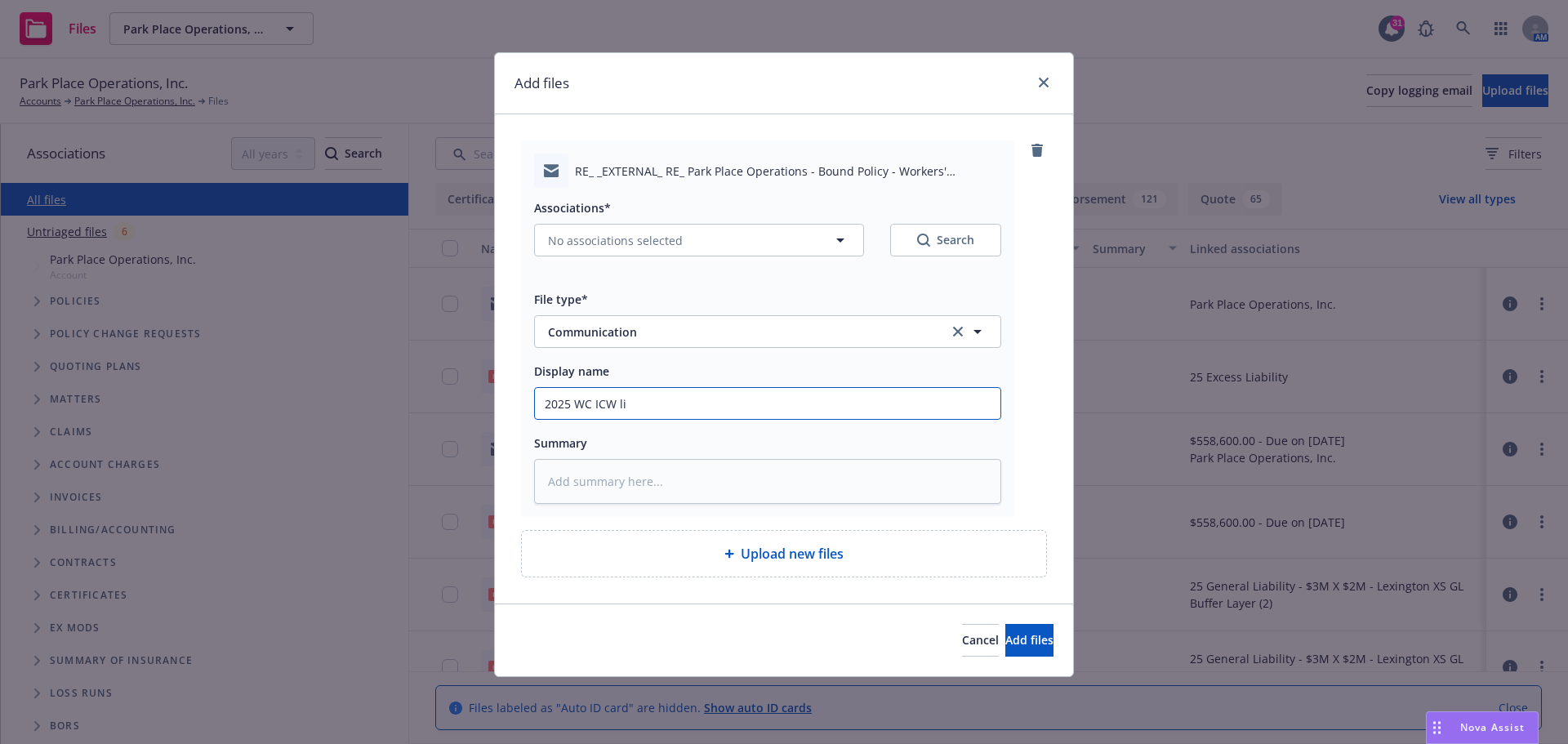
type input "2025 WC ICW lic"
type textarea "x"
type input "2025 WC ICW lice"
type textarea "x"
type input "2025 WC ICW licen"
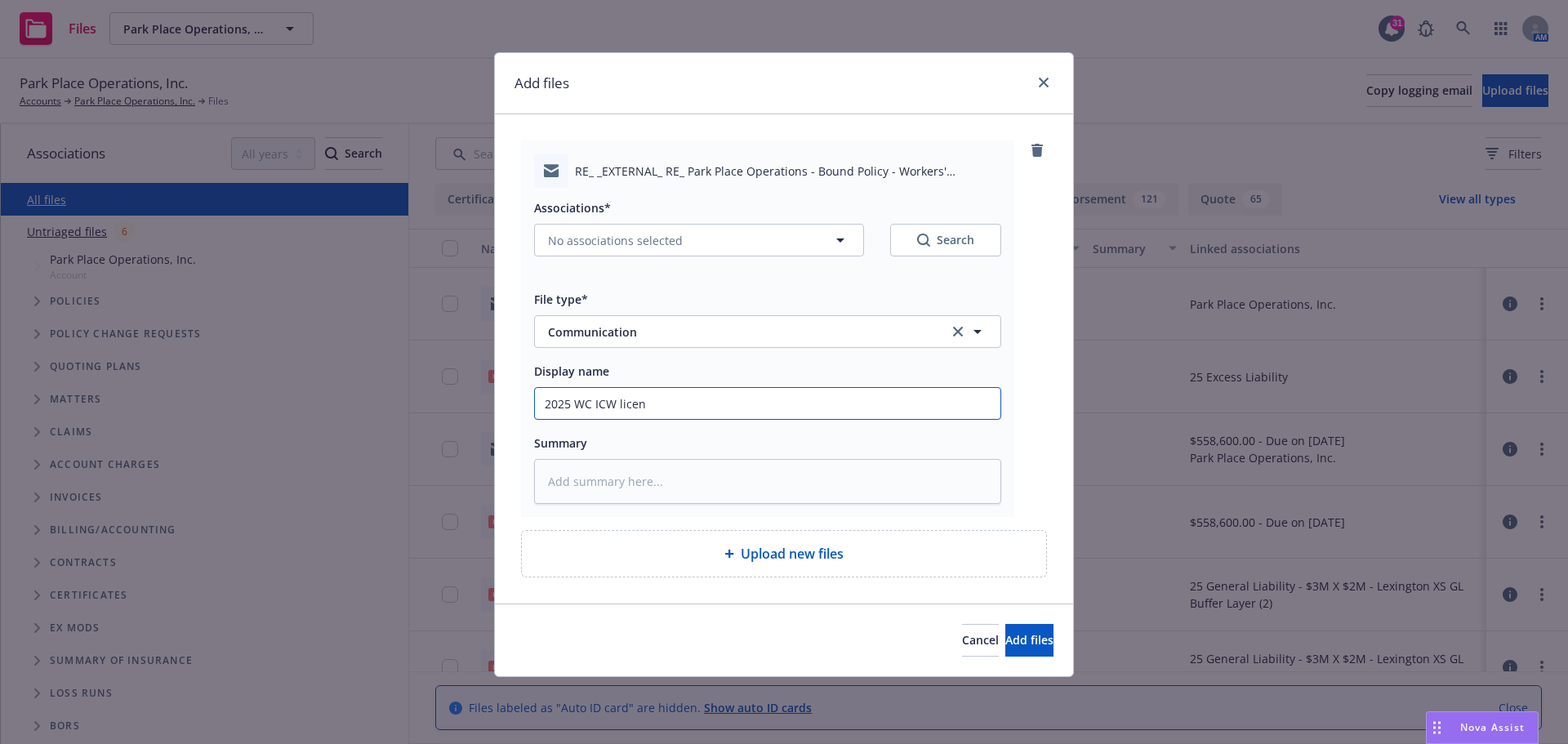
type textarea "x"
type input "2025 WC ICW licens"
type textarea "x"
type input "2025 WC ICW licensi"
type textarea "x"
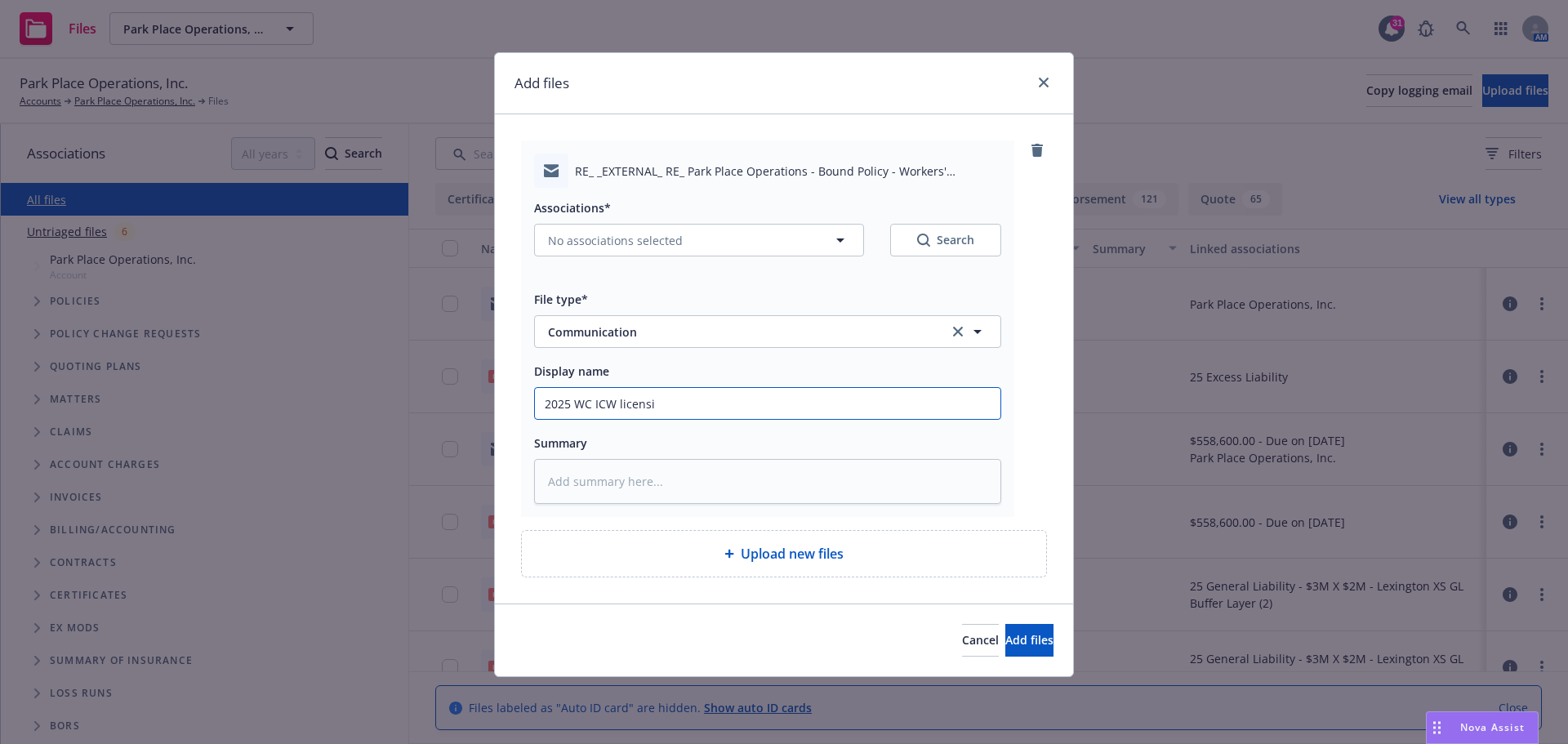
type input "2025 WC ICW licensin"
type textarea "x"
type input "2025 WC ICW licensing"
type textarea "x"
type input "2025 WC ICW licensing"
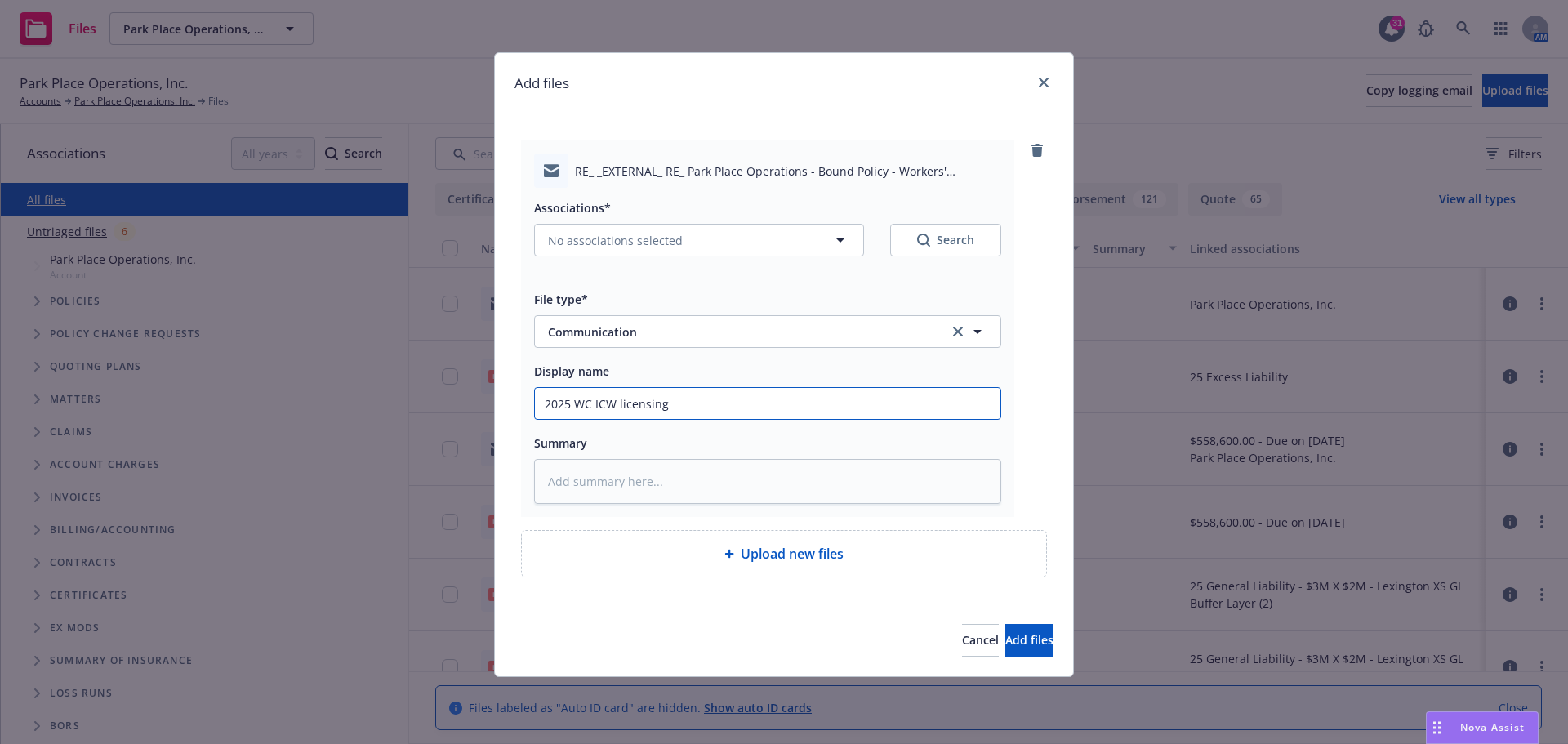
type textarea "x"
type input "2025 WC ICW licensing i"
type textarea "x"
type input "2025 WC ICW licensing in"
type textarea "x"
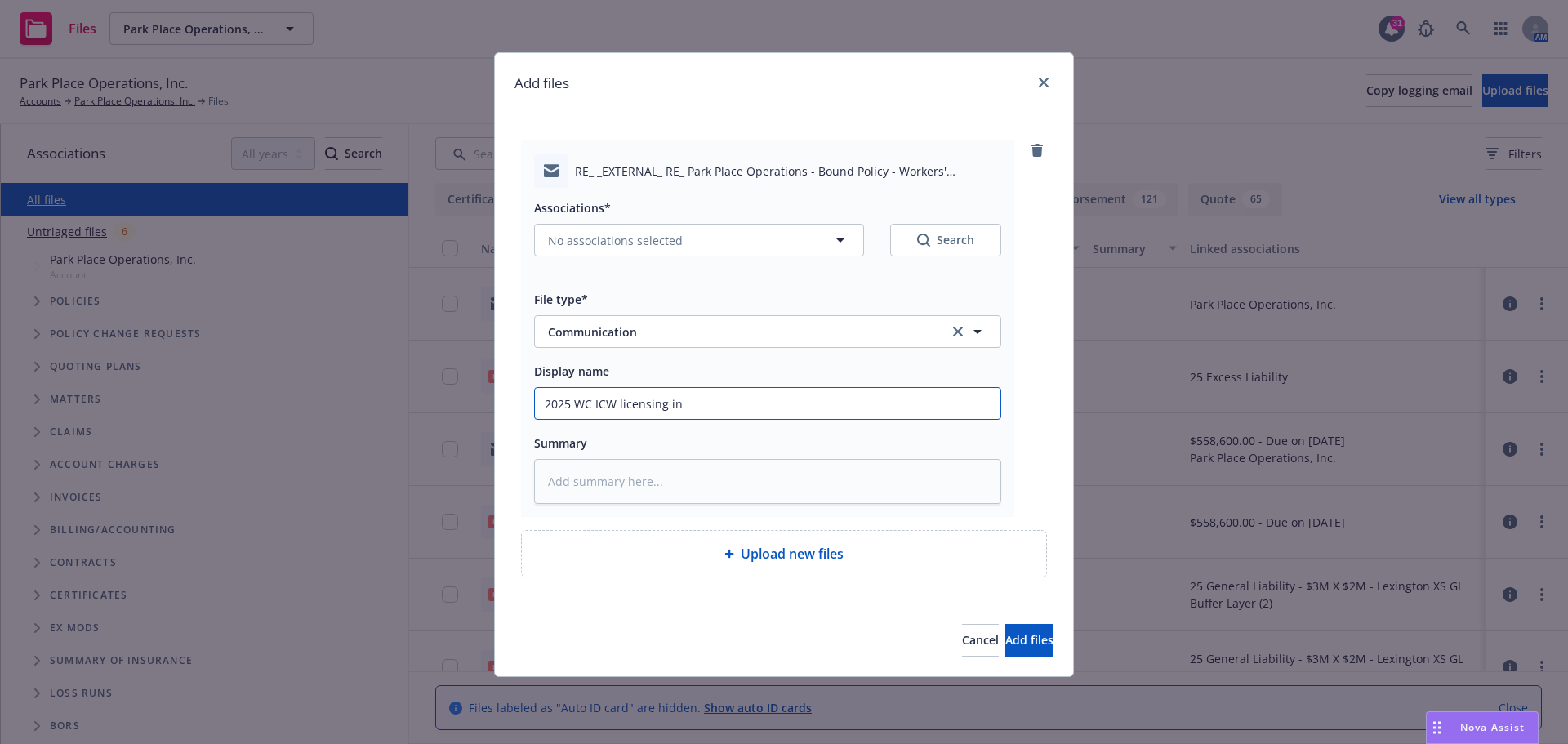
type input "2025 WC ICW licensing inf"
type textarea "x"
type input "2025 WC ICW licensing info"
type textarea "x"
type input "2025 WC ICW licensing info"
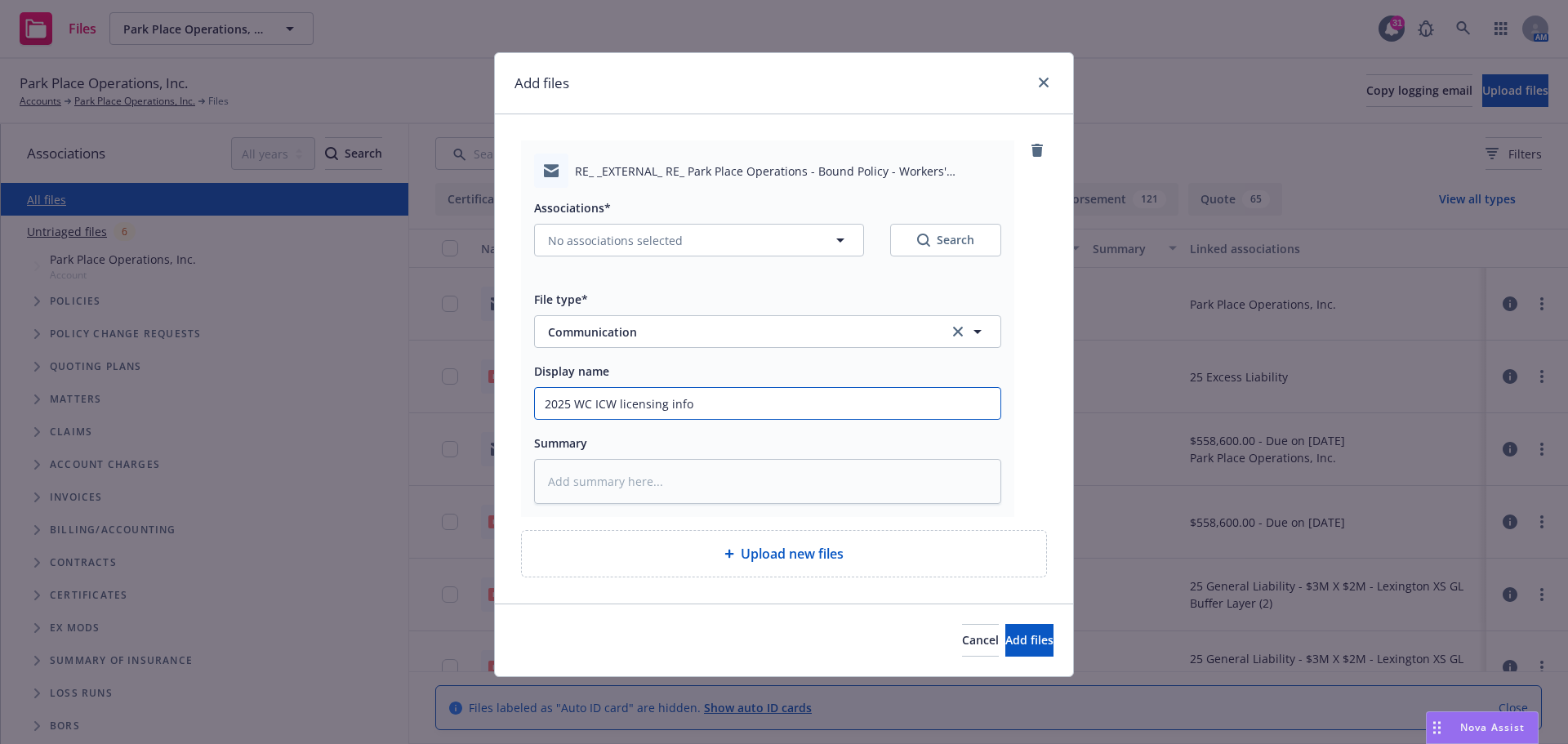
type textarea "x"
type input "2025 WC ICW licensing info t"
type textarea "x"
type input "2025 WC ICW licensing info to"
type textarea "x"
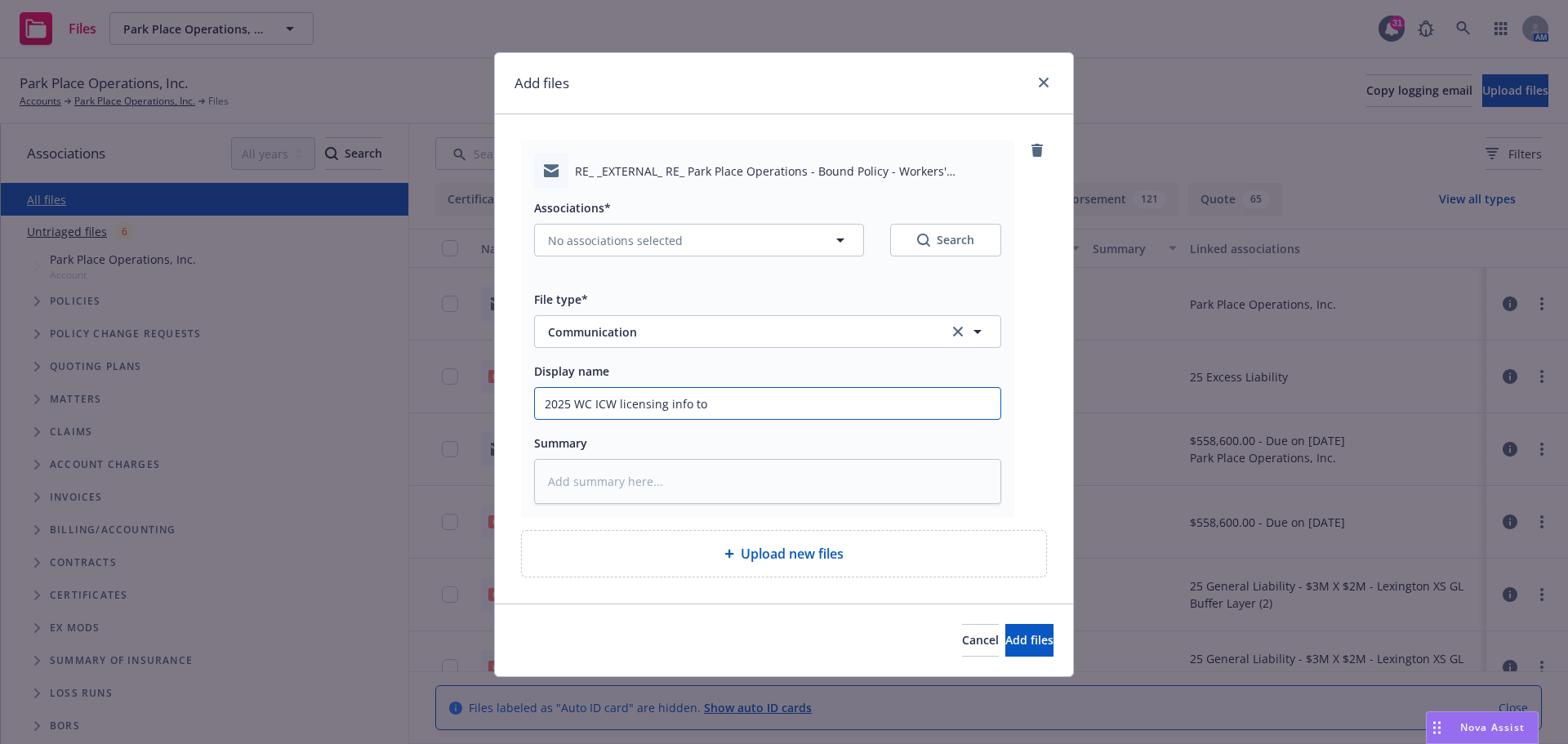
type input "2025 WC ICW licensing info to"
type textarea "x"
type input "2025 WC ICW licensing info to I"
type textarea "x"
type input "2025 WC ICW licensing info to IC"
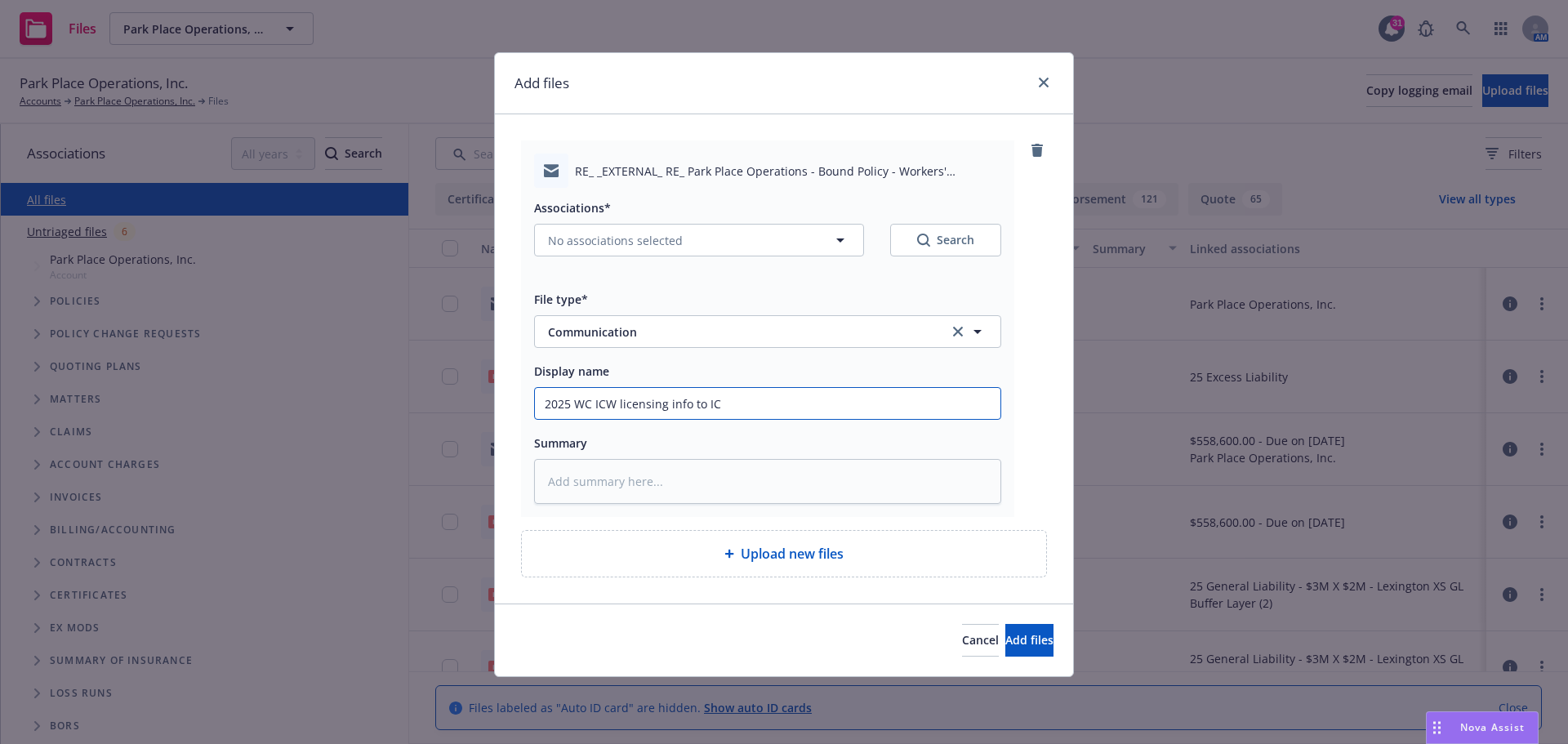
type textarea "x"
type input "2025 WC ICW licensing info to ICW"
type textarea "x"
type input "2025 WC ICW licensing info to ICW"
type textarea "x"
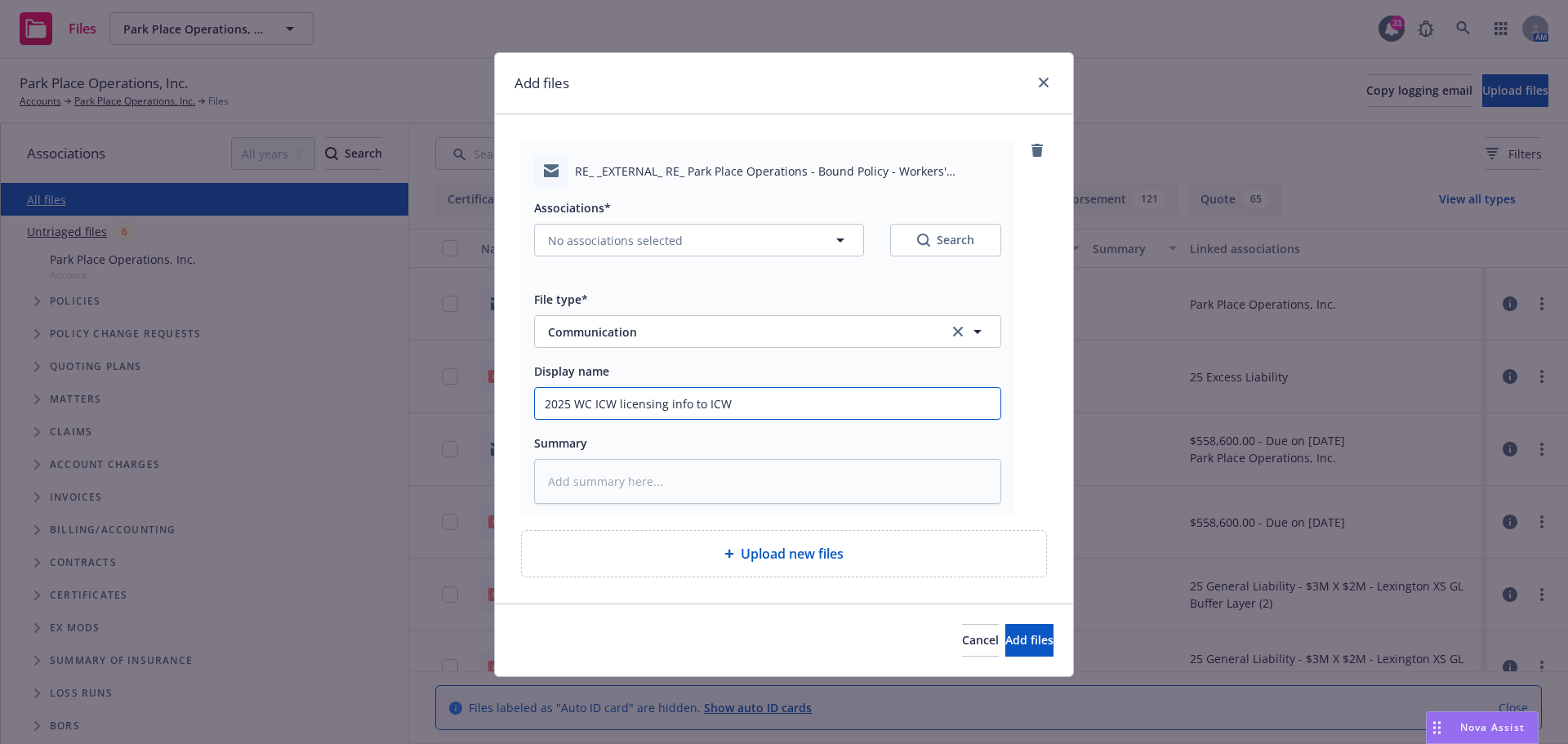
type input "2025 WC ICW licensing info to ICW o"
type textarea "x"
type input "2025 WC ICW licensing info to ICW on"
type textarea "x"
type input "2025 WC ICW licensing info to ICW on"
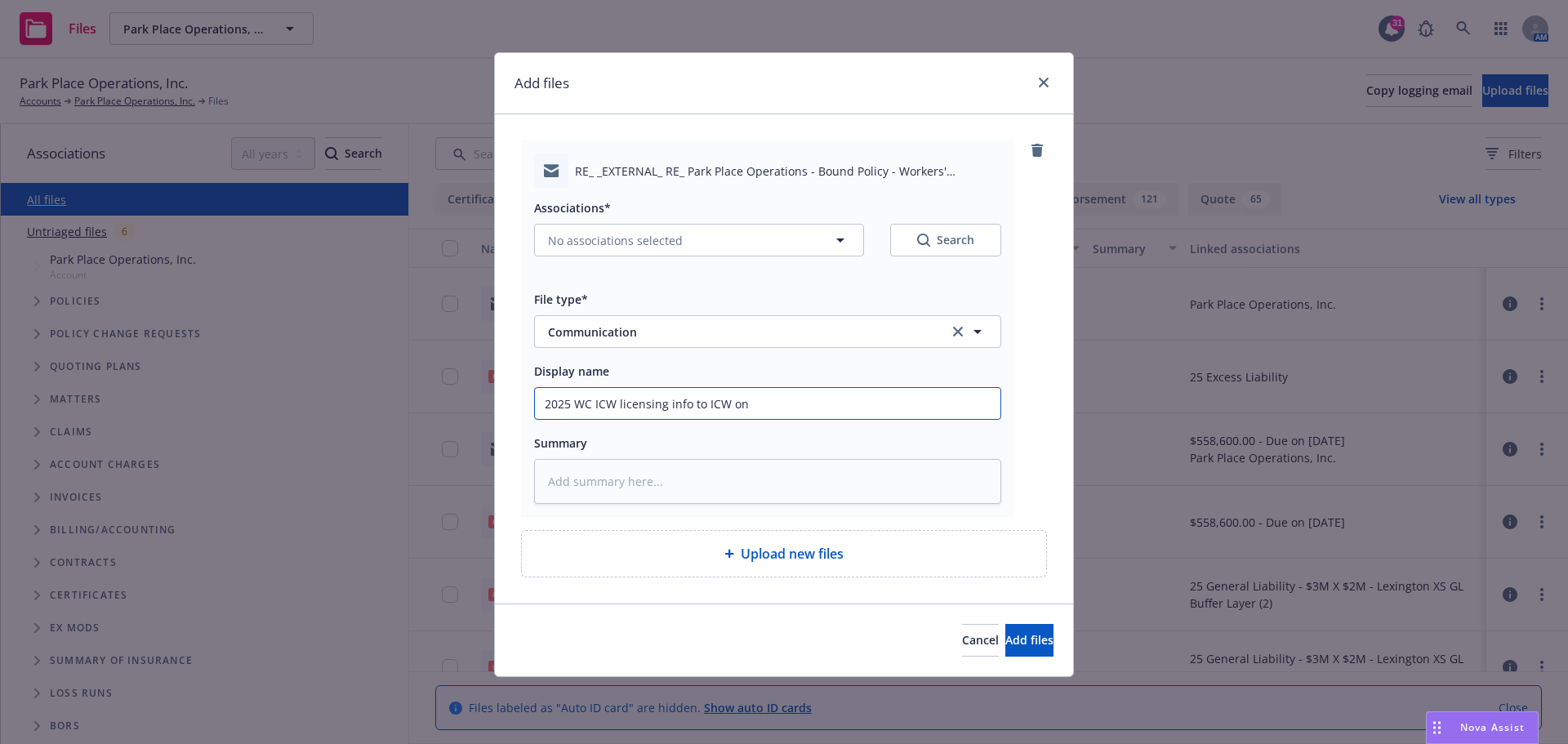
type textarea "x"
type input "2025 WC ICW licensing info to ICW on G"
type textarea "x"
type input "2025 WC ICW licensing info to ICW on GA"
type textarea "x"
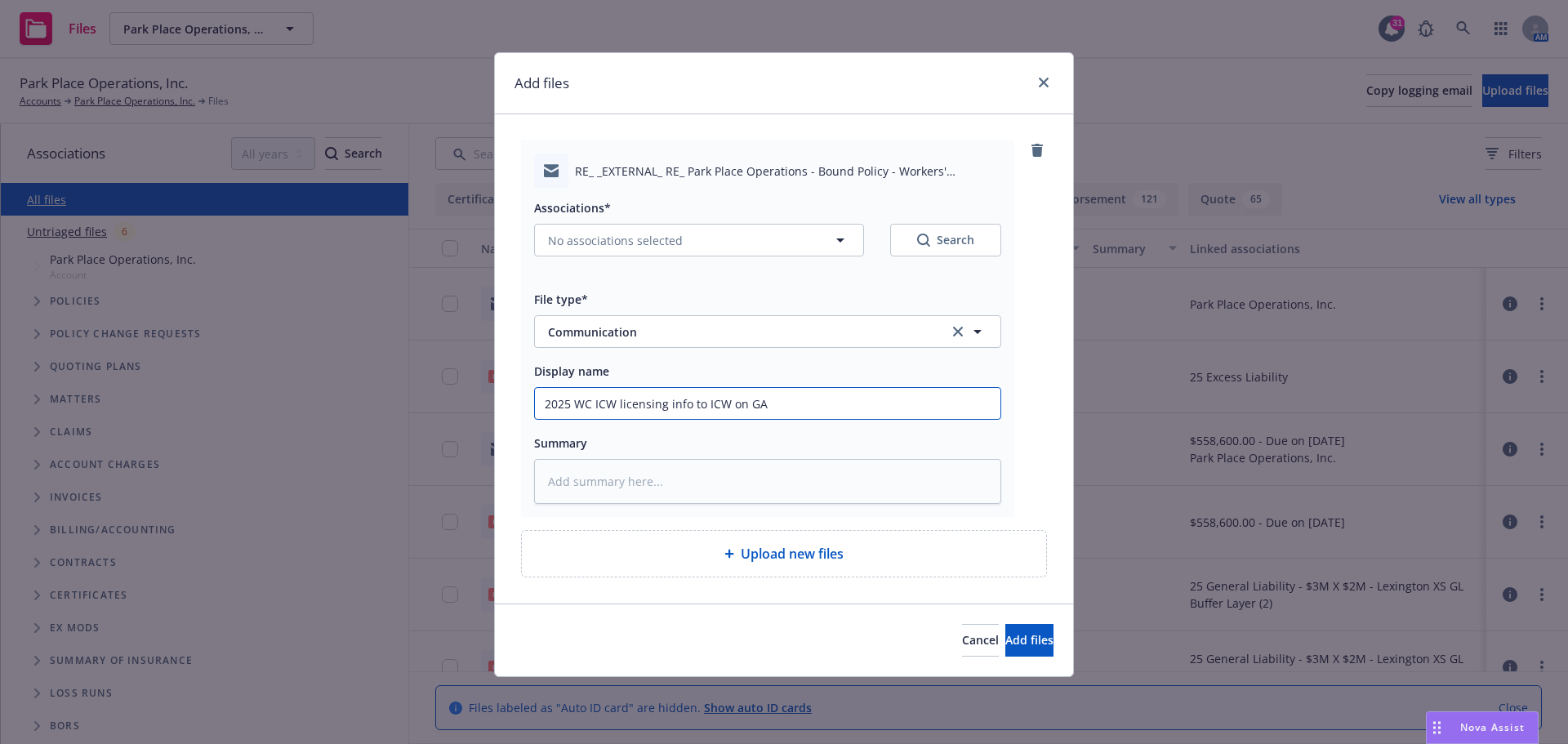
type input "2025 WC ICW licensing info to ICW on GA"
type textarea "x"
type input "2025 WC ICW licensing info to ICW on GA M"
type textarea "x"
type input "2025 WC ICW licensing info to ICW on GA MD"
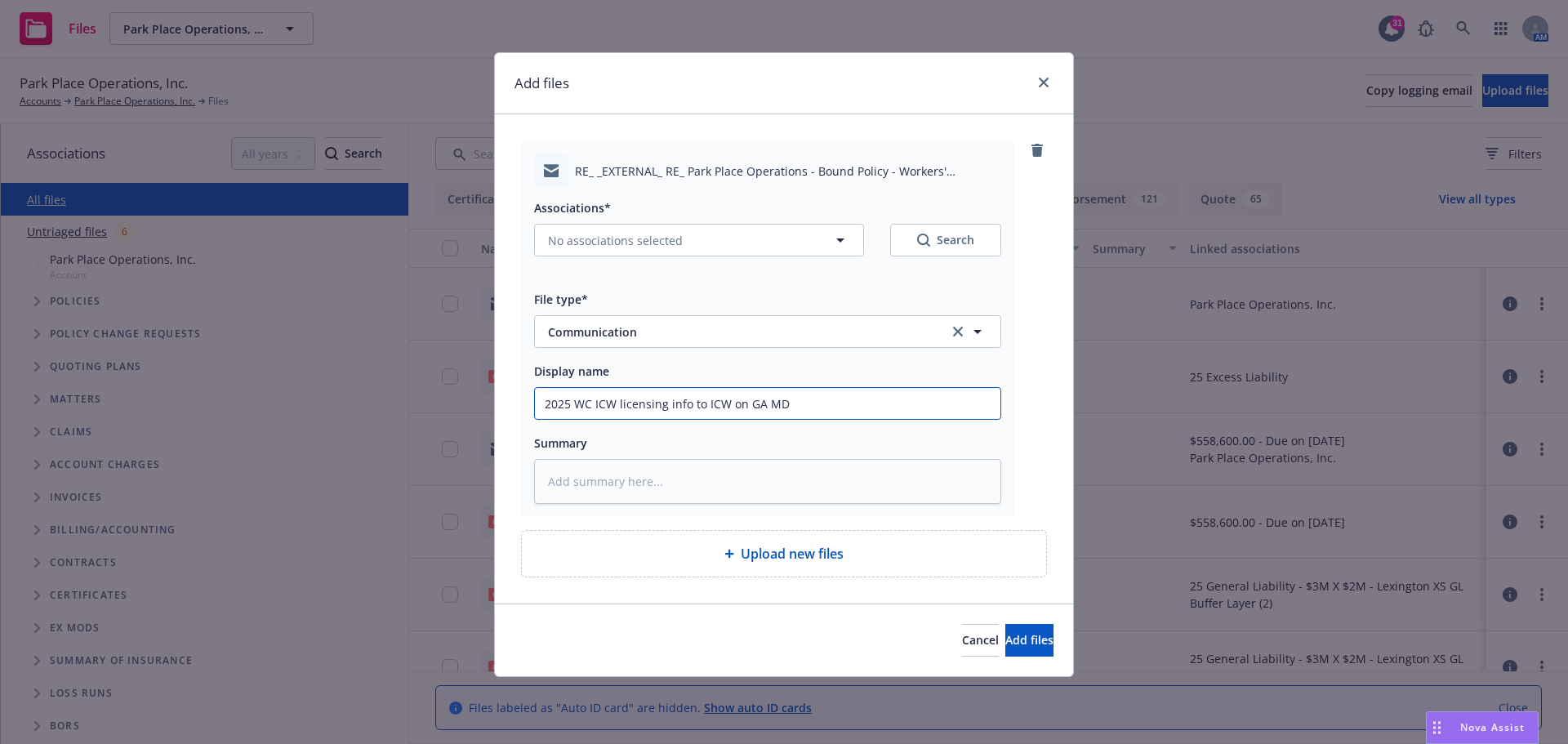
type textarea "x"
type input "2025 WC ICW licensing info to ICW on GA MD"
type textarea "x"
type input "2025 WC ICW licensing info to ICW on GA MD N"
type textarea "x"
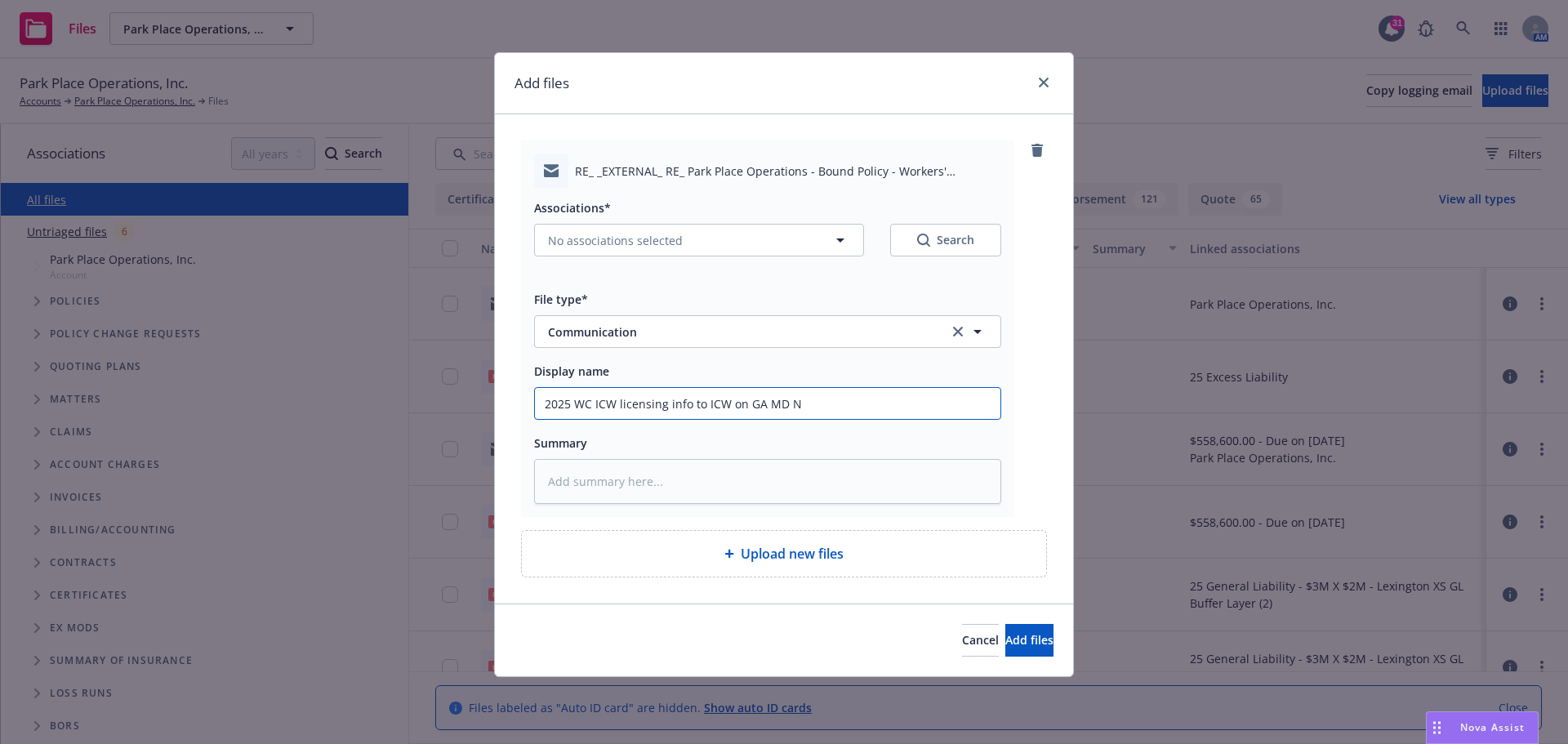
type input "2025 WC ICW licensing info to ICW on GA MD NM"
type textarea "x"
type input "2025 WC ICW licensing info to ICW on GA MD NM"
type textarea "x"
type input "2025 WC ICW licensing info to ICW on GA MD NM T"
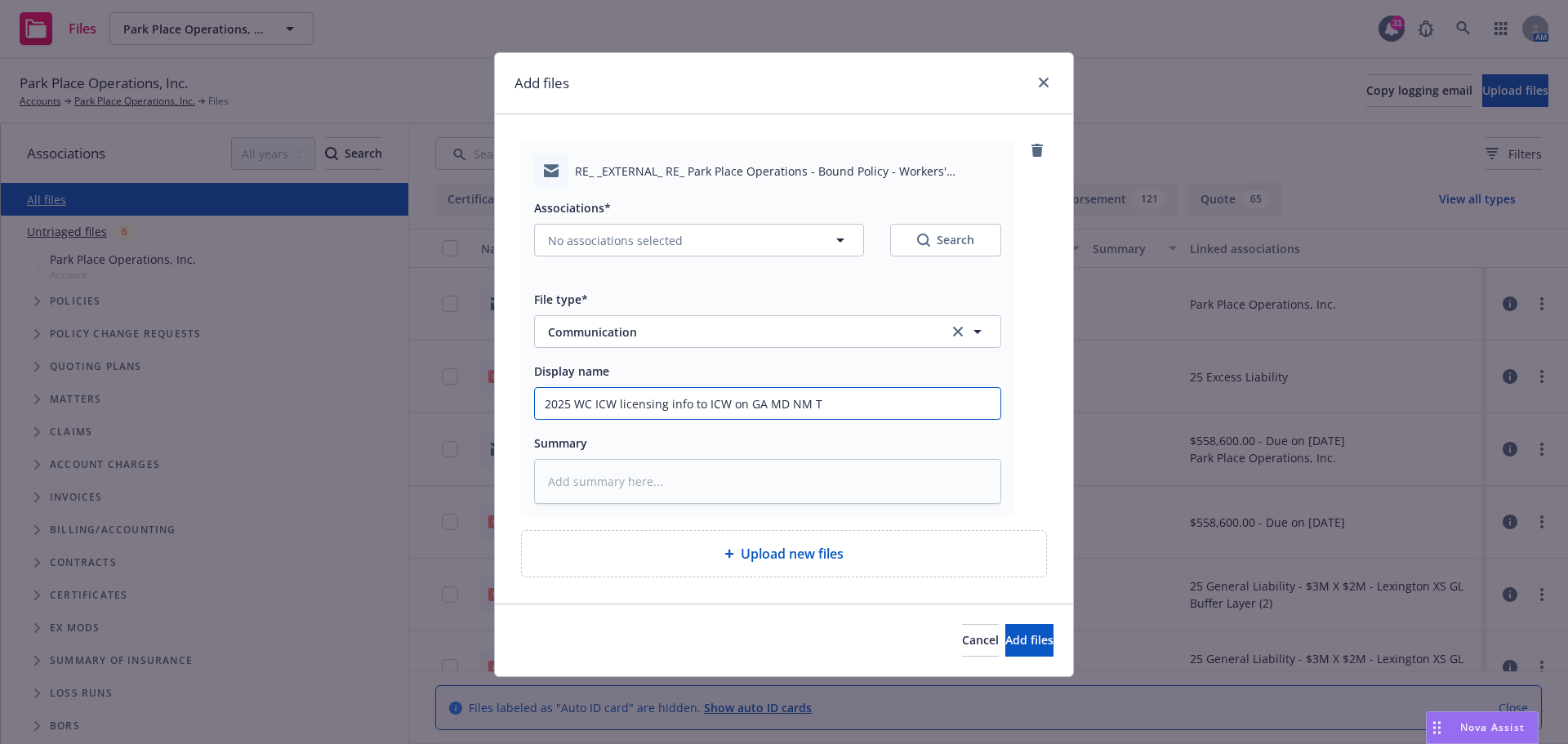
type textarea "x"
type input "2025 WC ICW licensing info to ICW on GA MD NM TX"
type textarea "x"
type input "2025 WC ICW licensing info to ICW on GA MD NM TX"
type textarea "x"
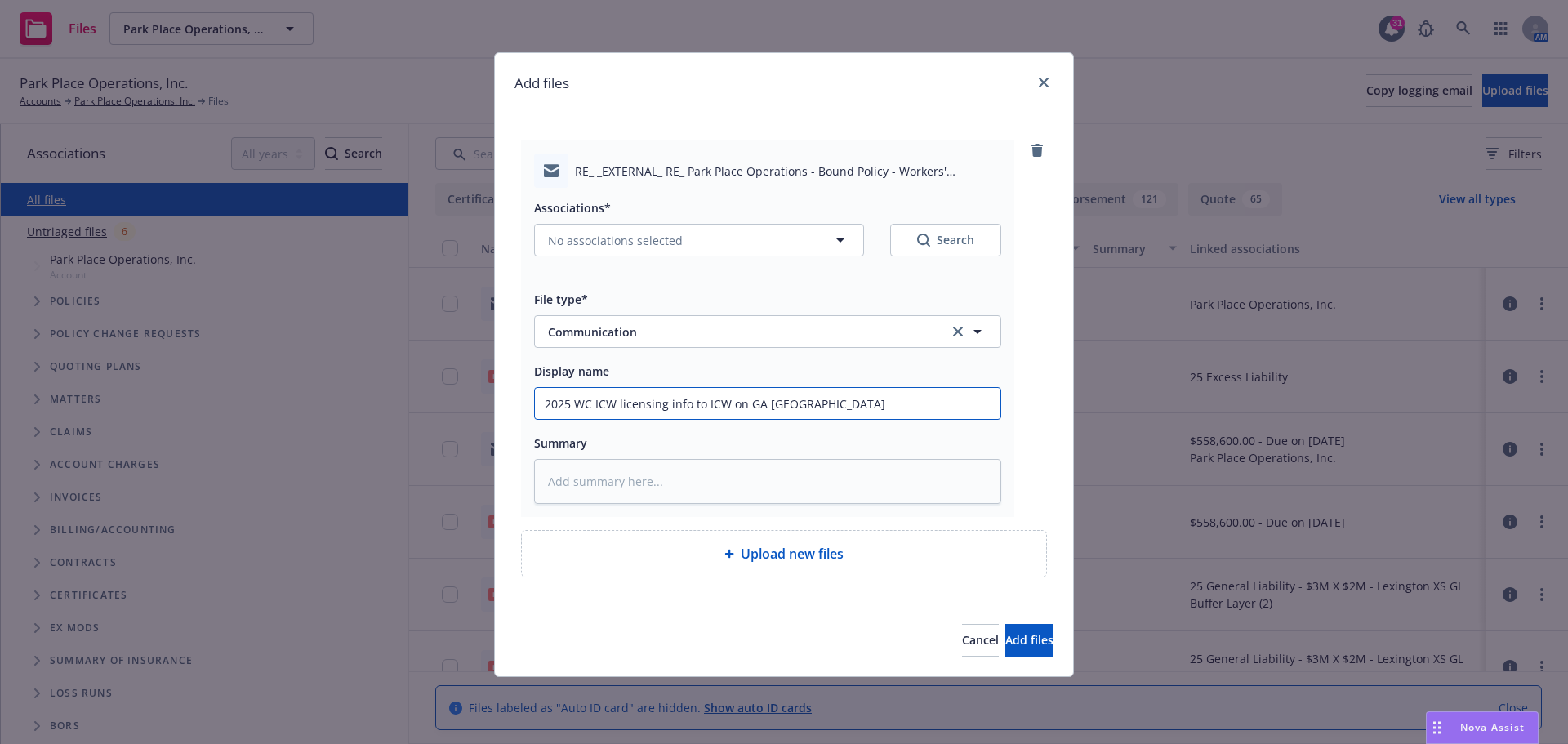
type input "2025 WC ICW licensing info to ICW on GA MD NM TX W"
type textarea "x"
drag, startPoint x: 543, startPoint y: 409, endPoint x: 846, endPoint y: 425, distance: 303.4
click at [846, 425] on div "Associations* No associations selected Search File type* Communication Communic…" at bounding box center [767, 345] width 467 height 316
type input "2025 WC ICW licensing info to ICW on GA MD NM TX WI"
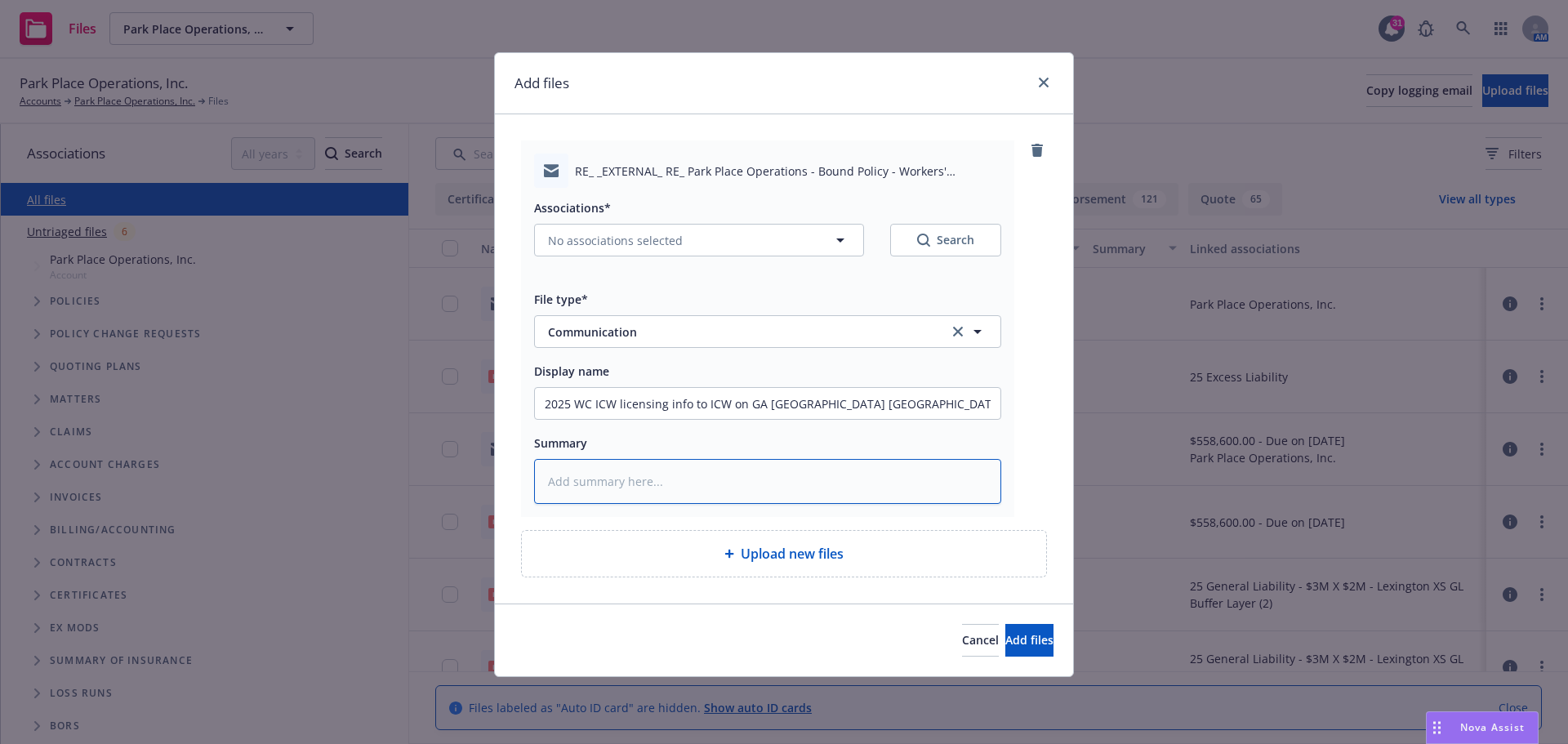
click at [588, 481] on textarea at bounding box center [767, 481] width 467 height 45
paste textarea "2025 WC ICW licensing info to ICW on GA MD NM TX WI"
type textarea "x"
type textarea "2025 WC ICW licensing info to ICW on GA MD NM TX WI"
click at [1005, 633] on span "Add files" at bounding box center [1029, 640] width 48 height 15
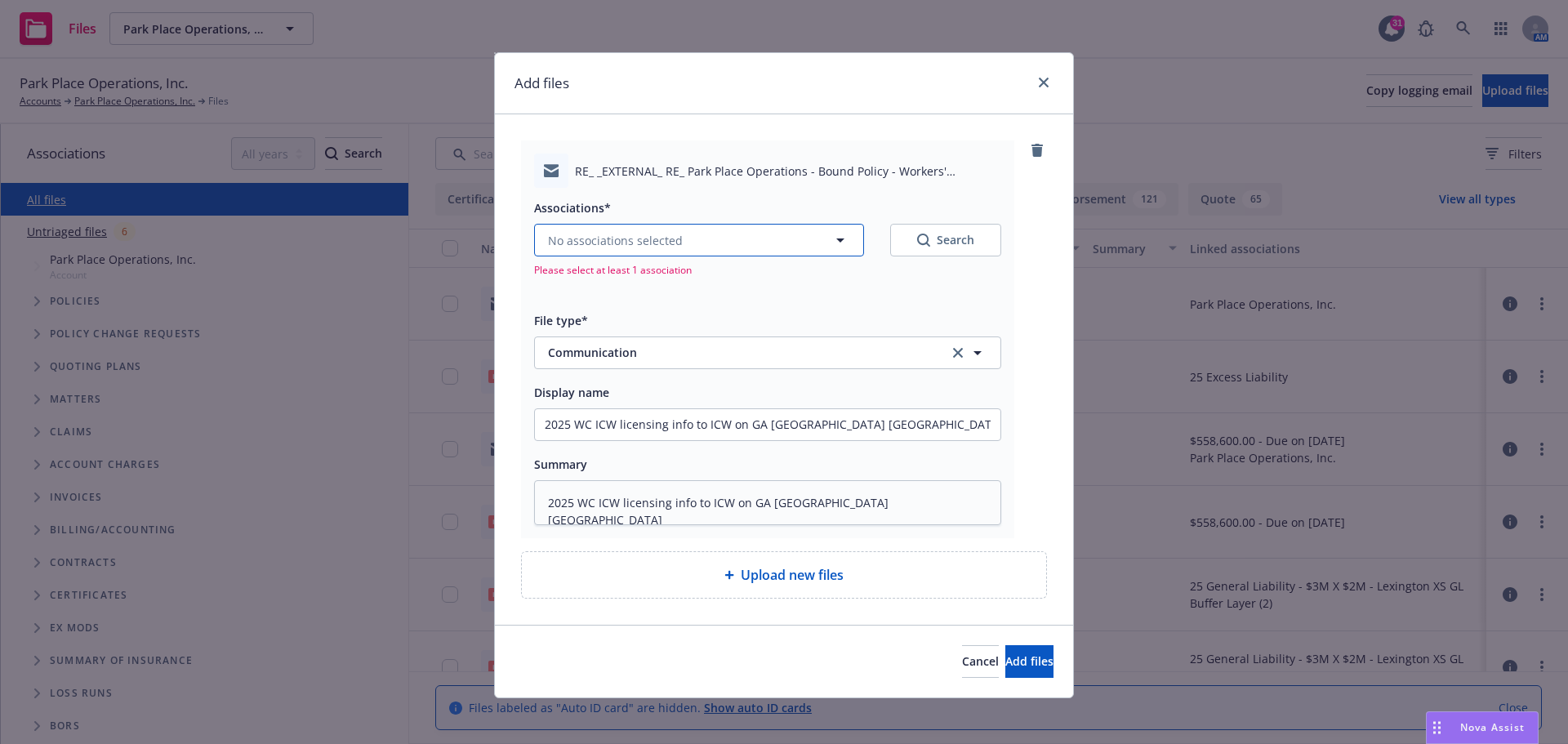
click at [839, 243] on icon "button" at bounding box center [840, 240] width 19 height 19
type textarea "x"
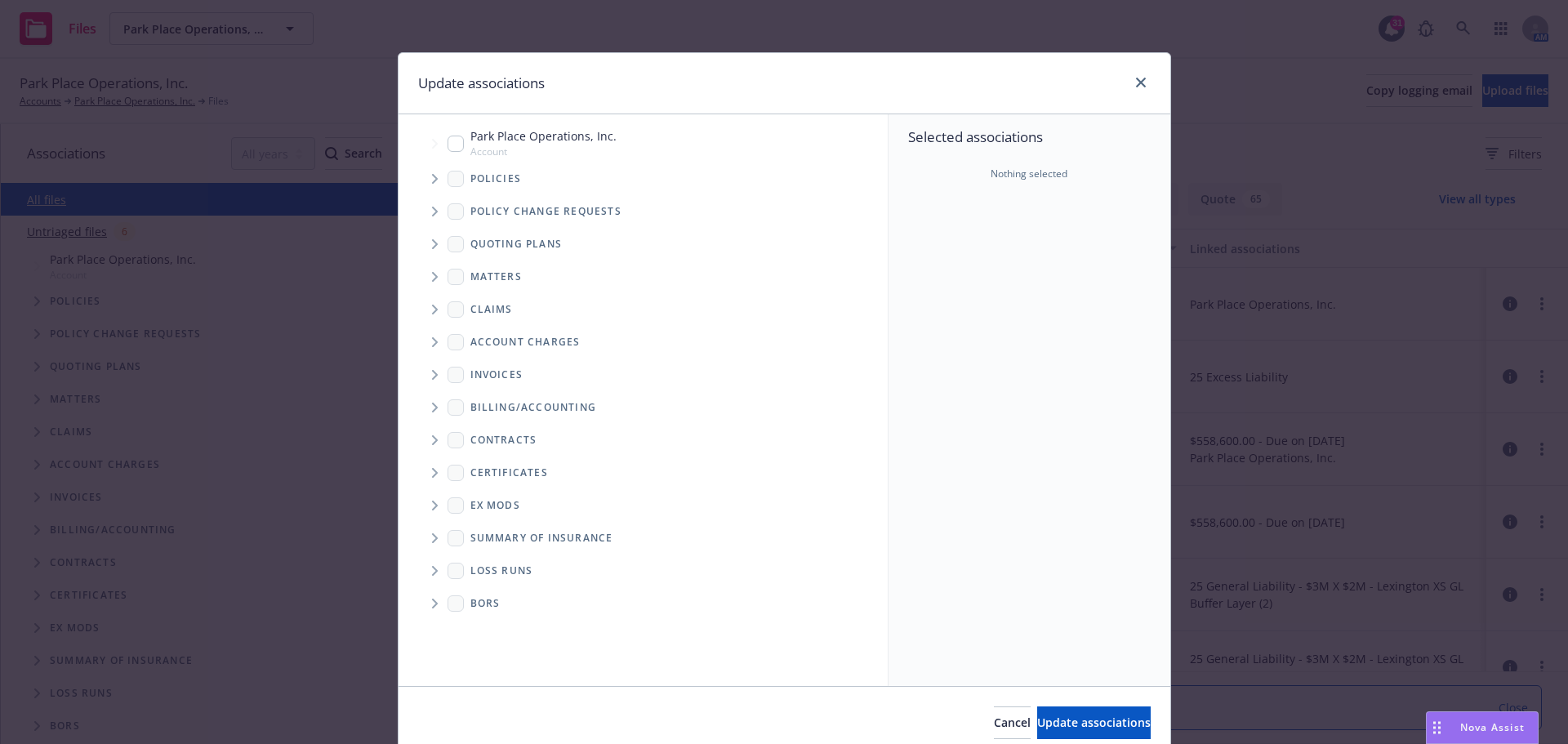
click at [432, 244] on icon "Tree Example" at bounding box center [435, 244] width 6 height 10
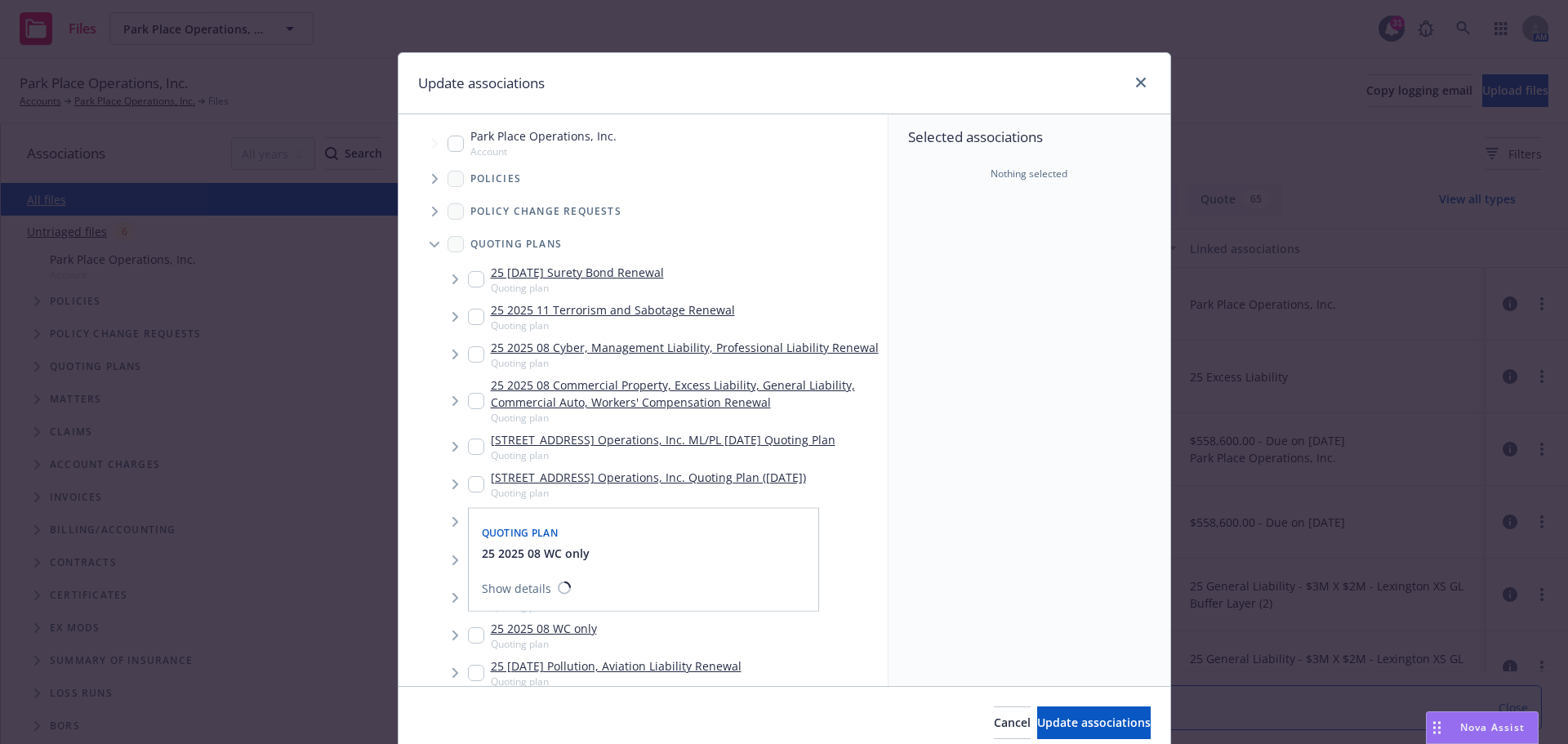
click at [472, 634] on input "Tree Example" at bounding box center [475, 635] width 16 height 16
checkbox input "true"
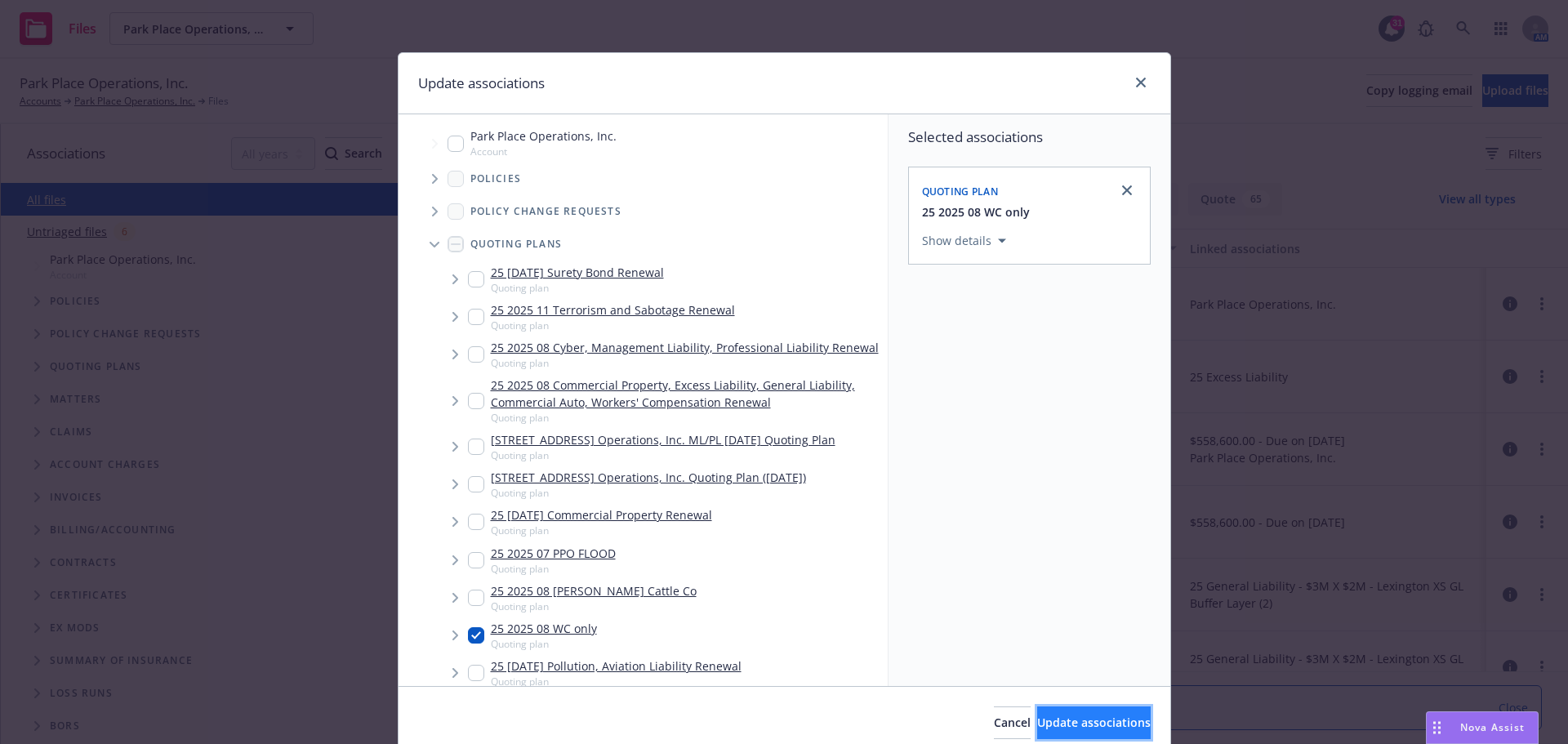
click at [1079, 726] on span "Update associations" at bounding box center [1093, 722] width 114 height 15
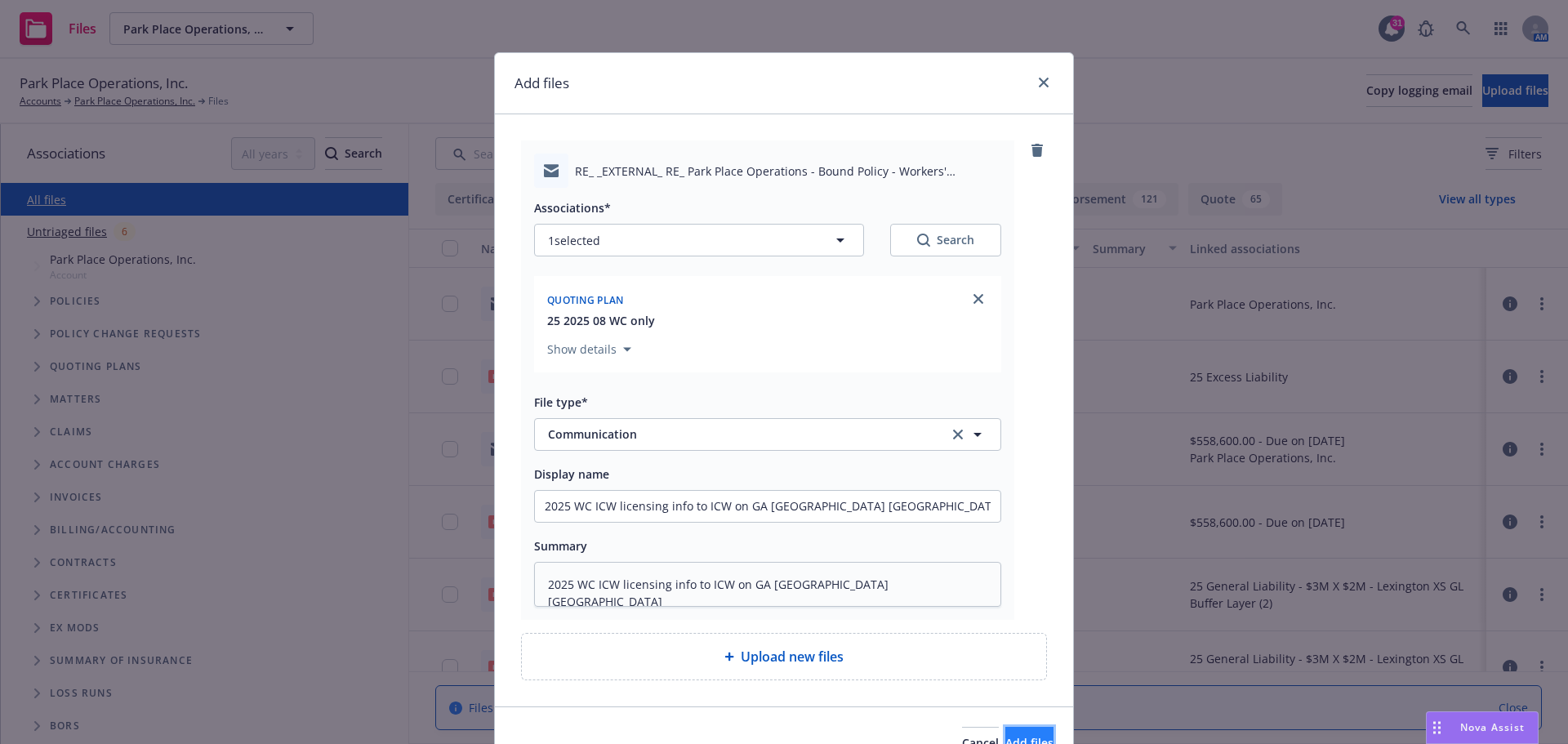
click at [1005, 735] on button "Add files" at bounding box center [1029, 743] width 48 height 33
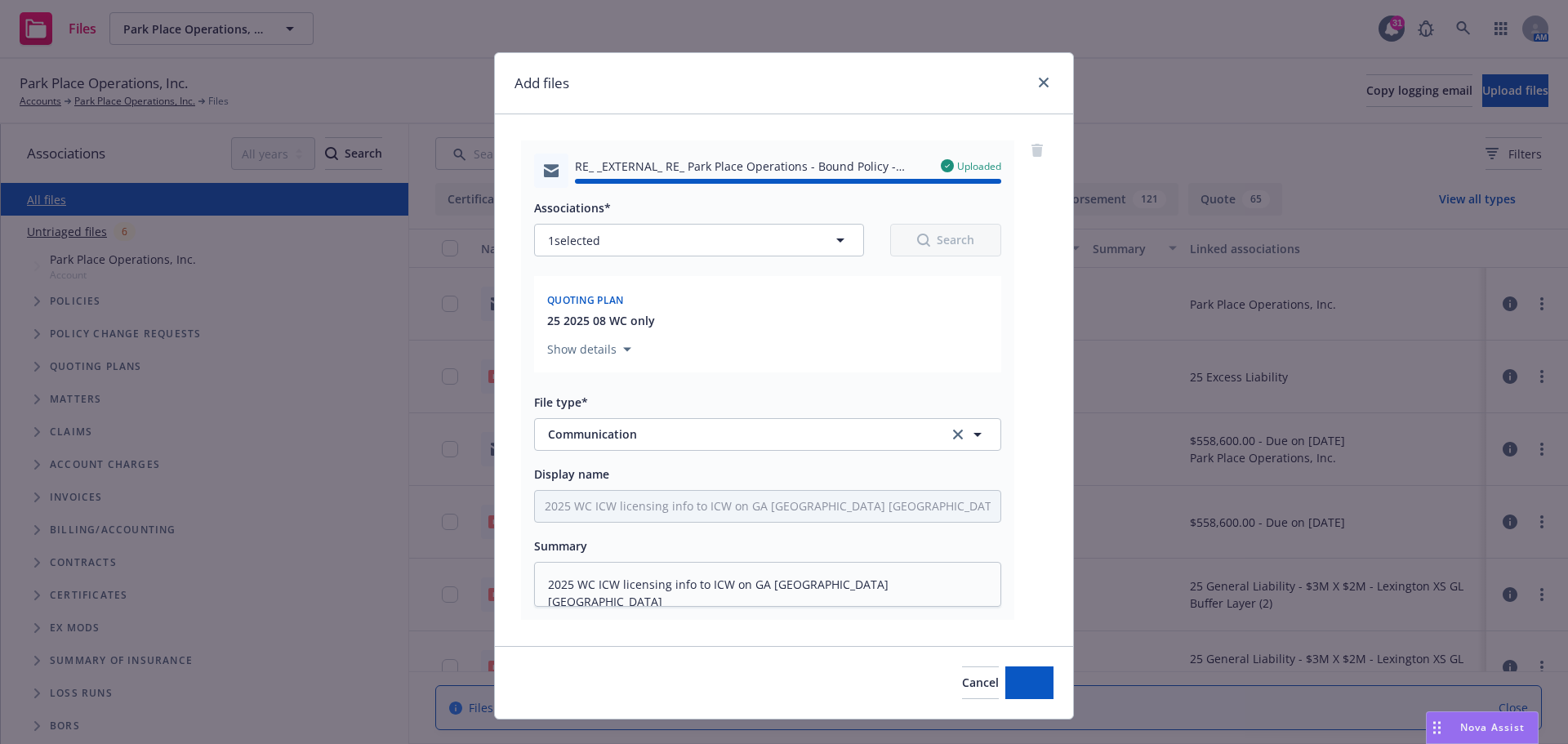
type textarea "x"
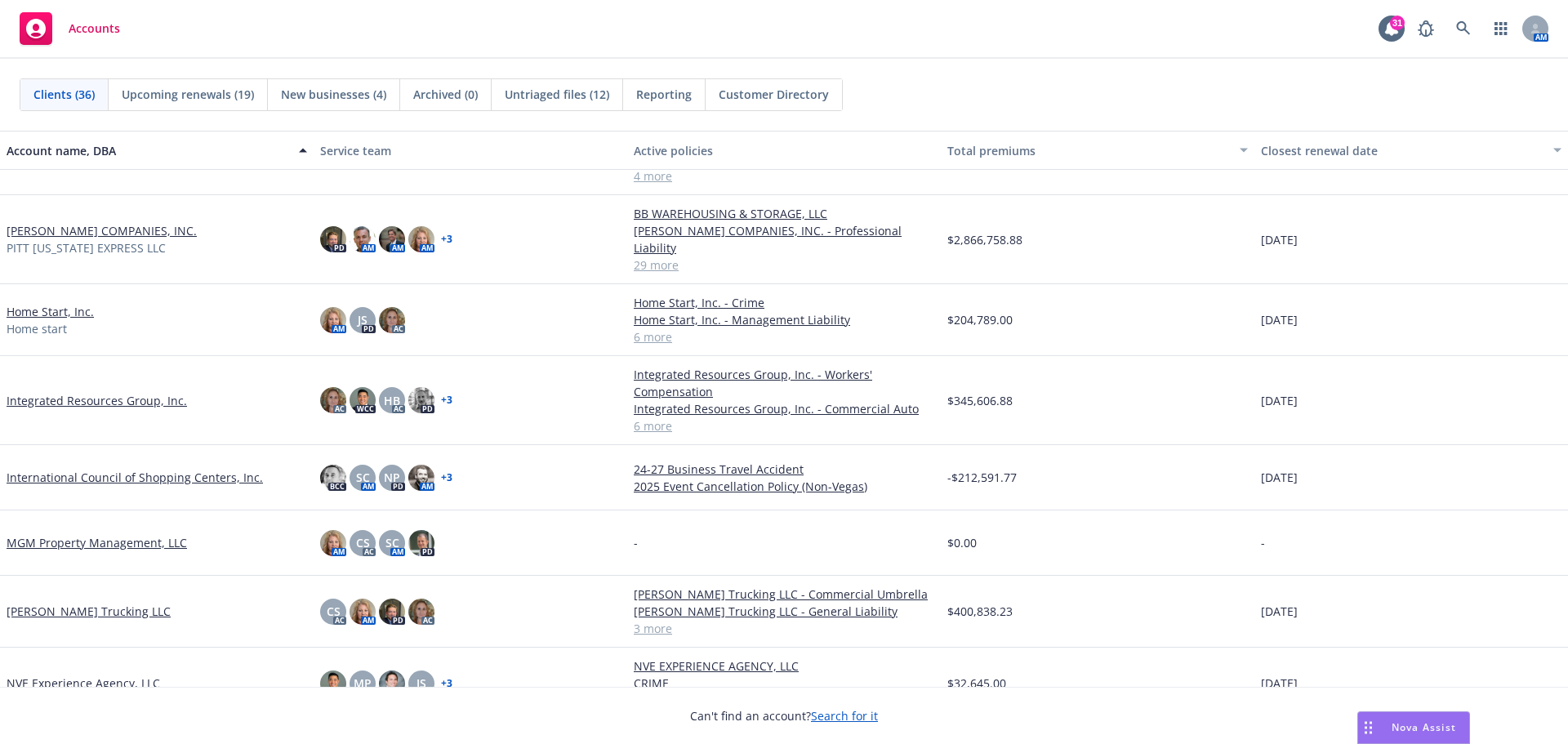
scroll to position [1041, 0]
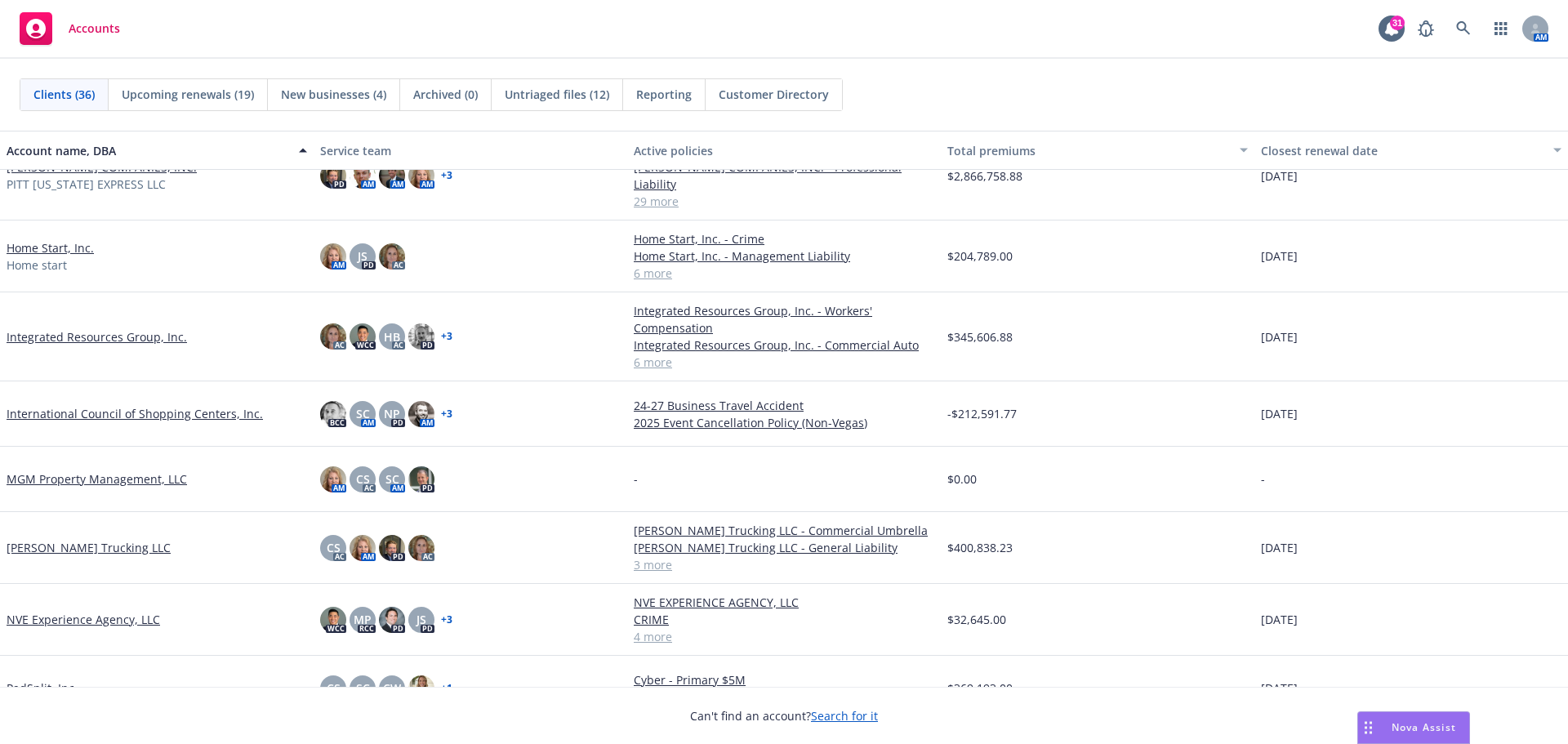
click at [81, 328] on link "Integrated Resources Group, Inc." at bounding box center [97, 337] width 181 height 17
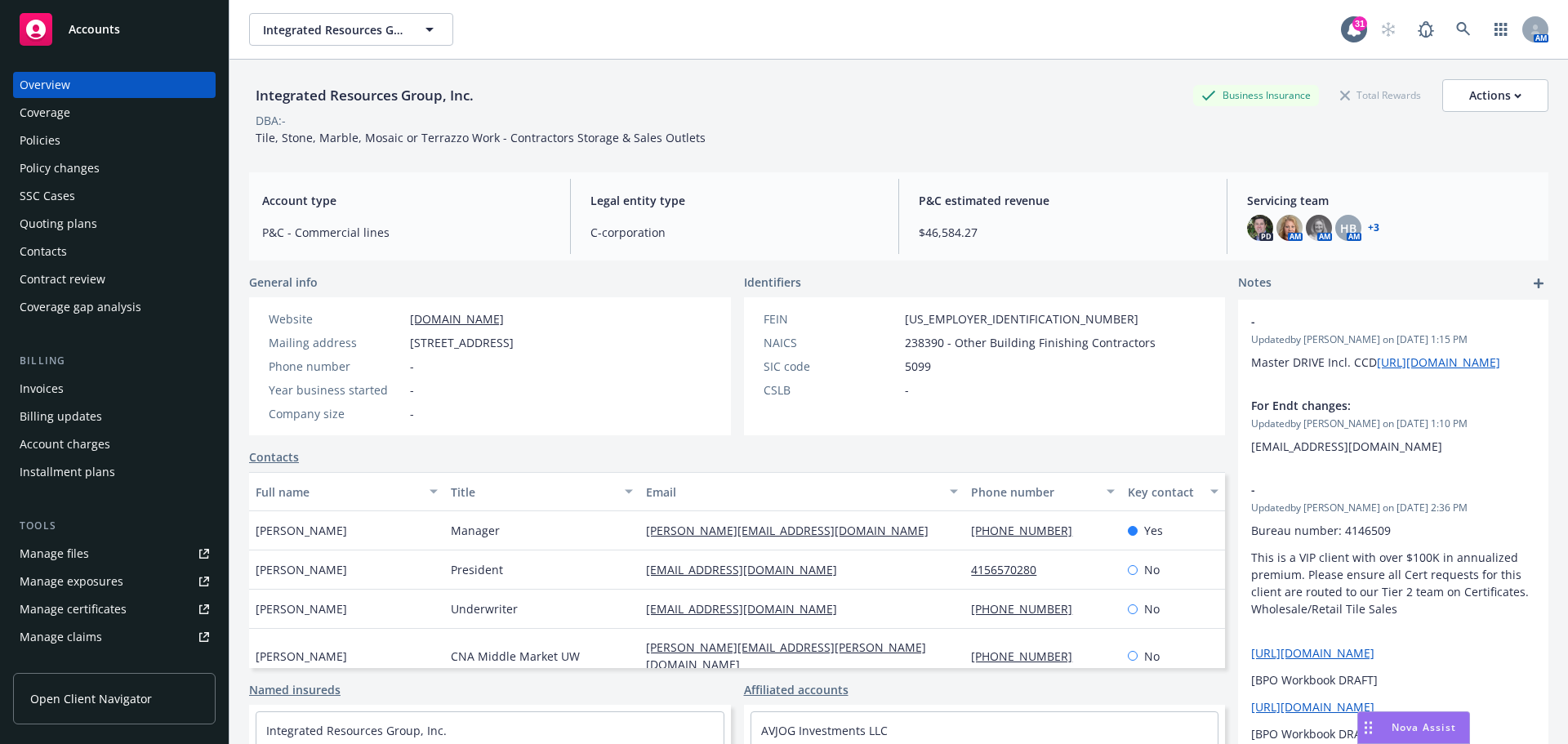
click at [52, 137] on div "Policies" at bounding box center [39, 140] width 41 height 26
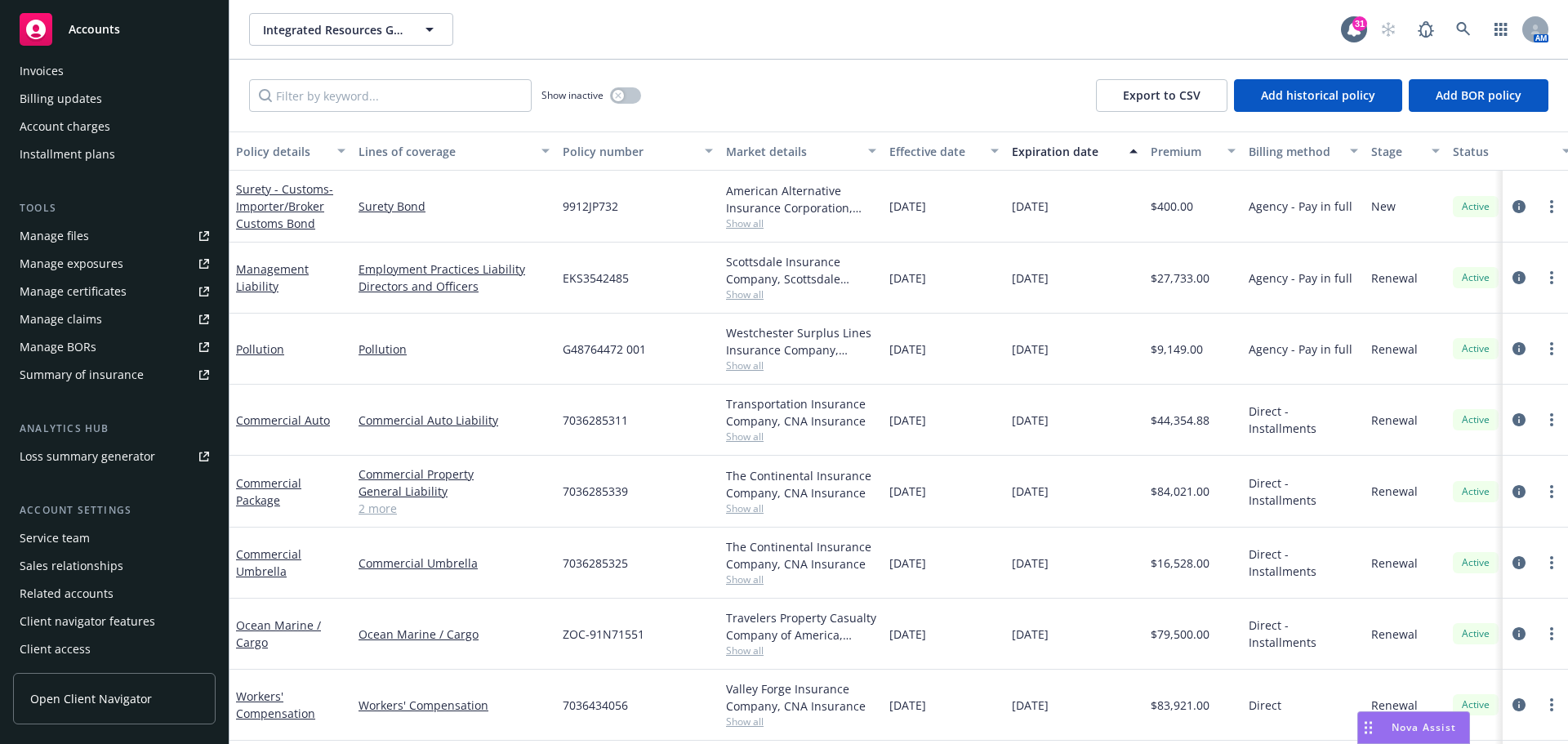
scroll to position [320, 0]
click at [93, 241] on link "Manage files" at bounding box center [115, 232] width 203 height 26
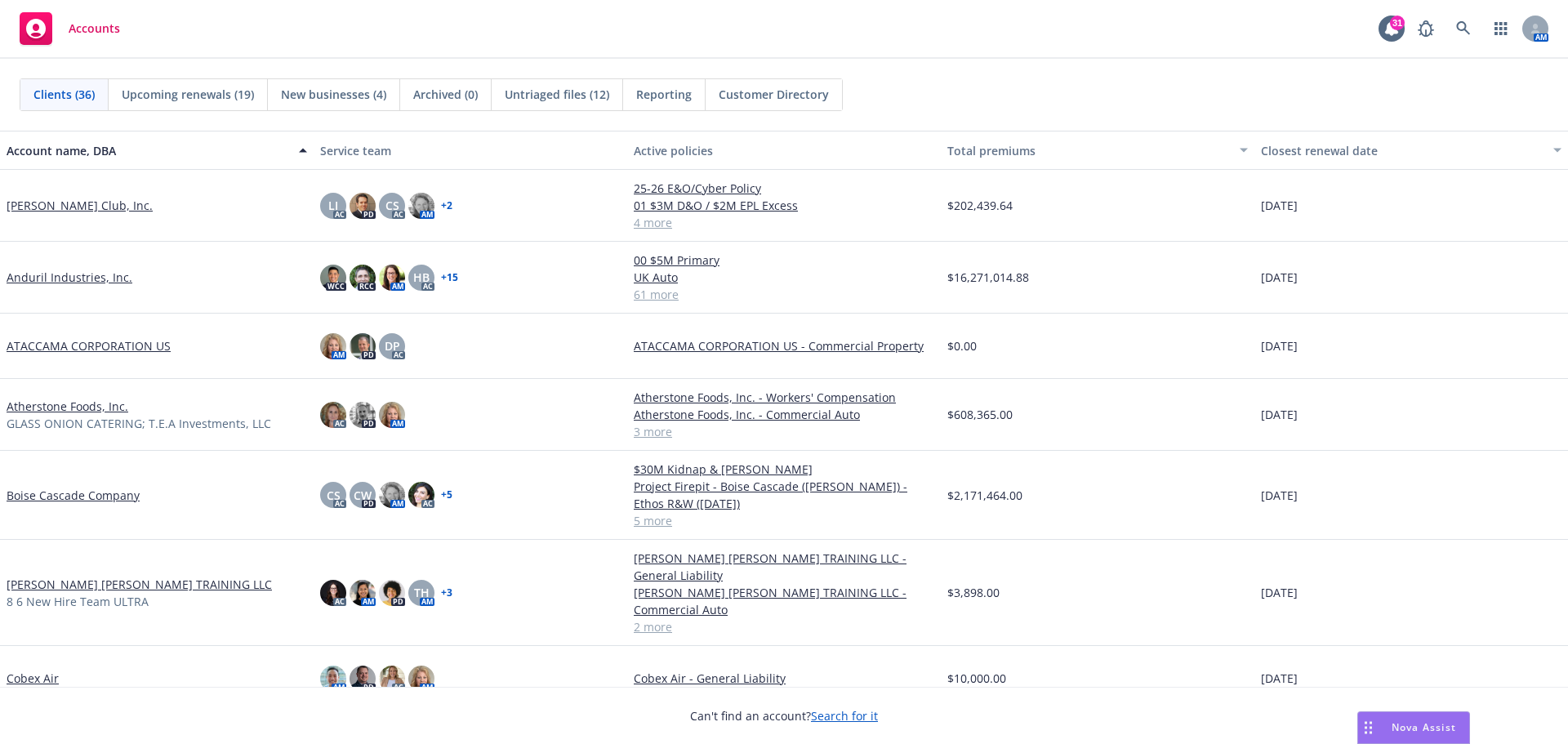
scroll to position [192, 0]
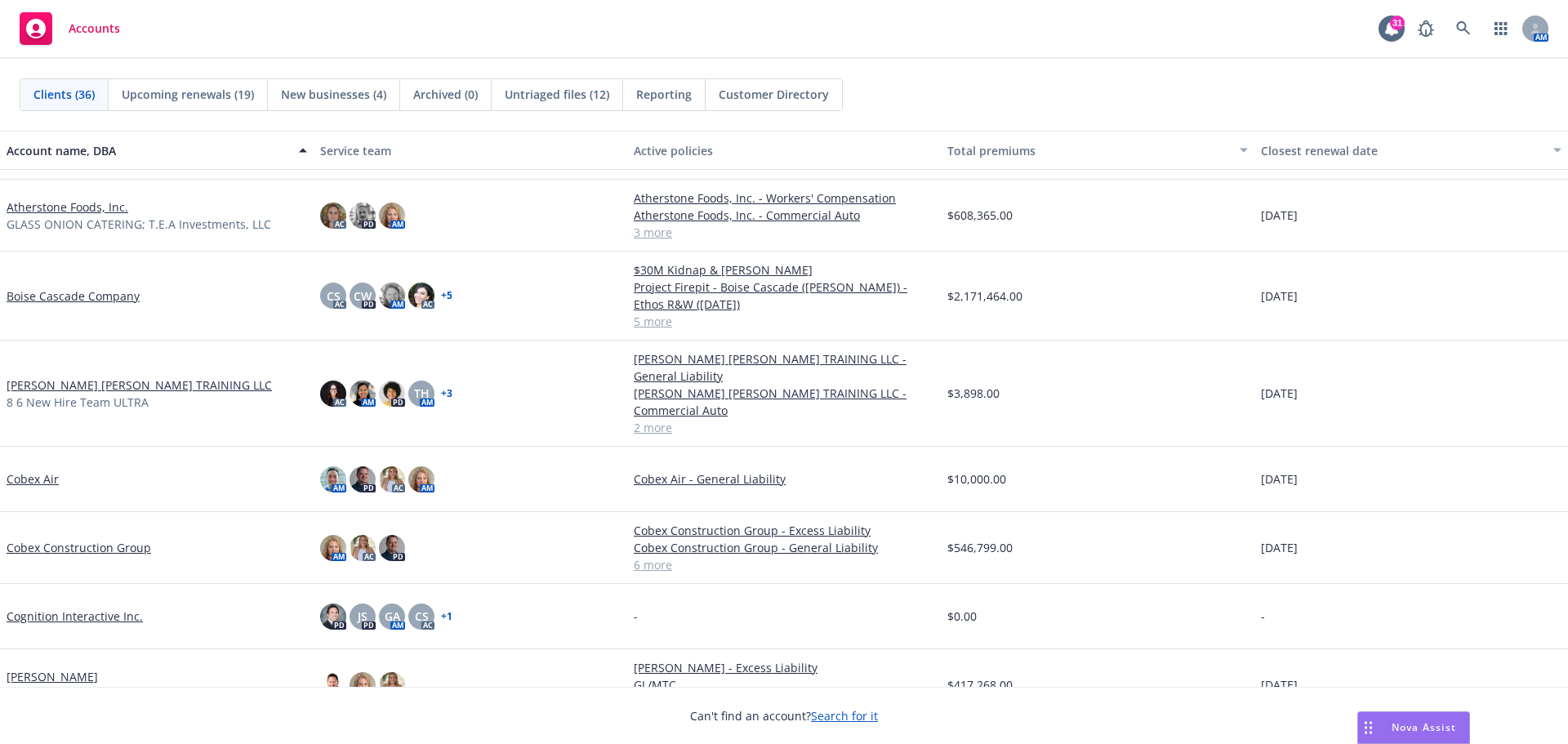
click at [109, 545] on link "Cobex Construction Group" at bounding box center [78, 547] width 144 height 17
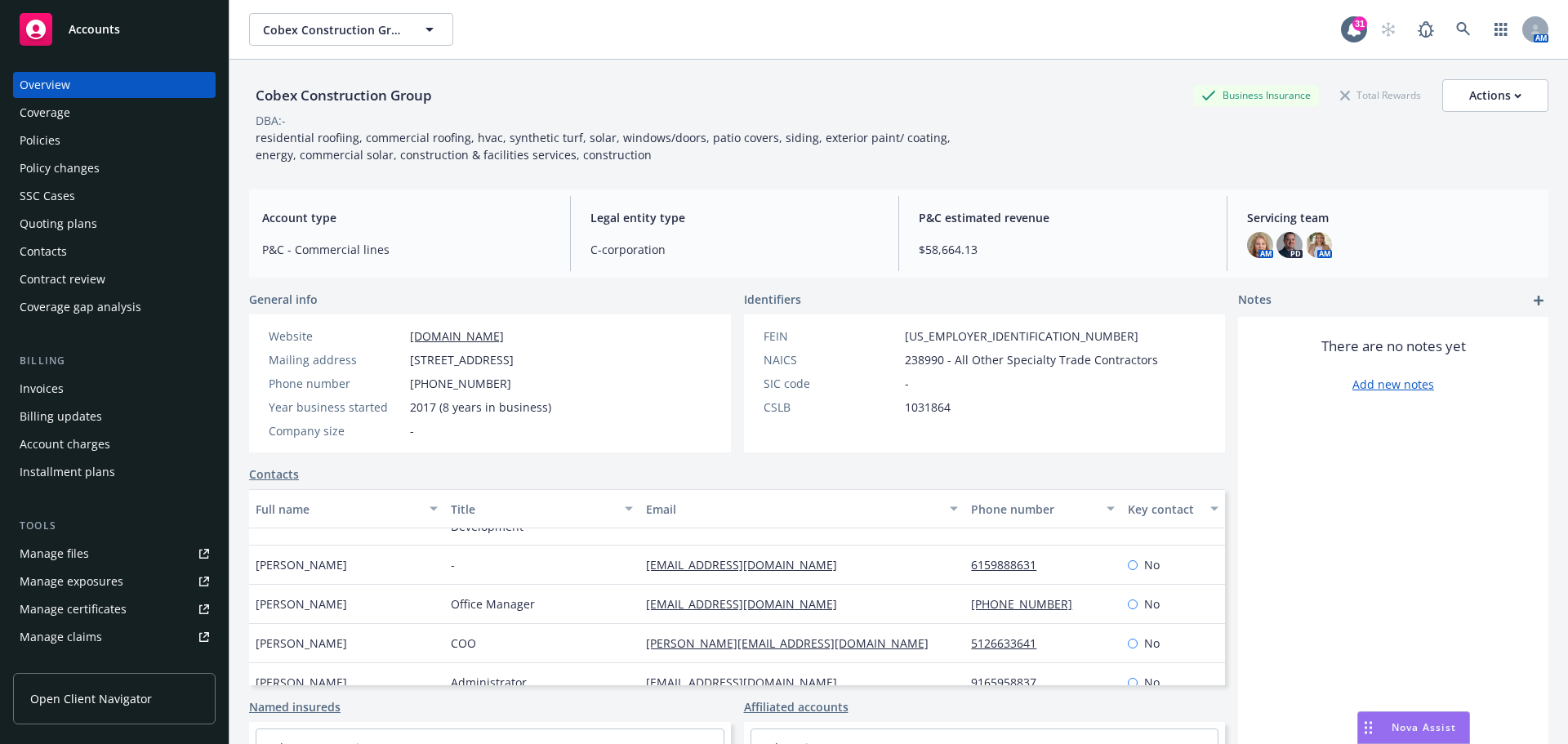
scroll to position [54, 0]
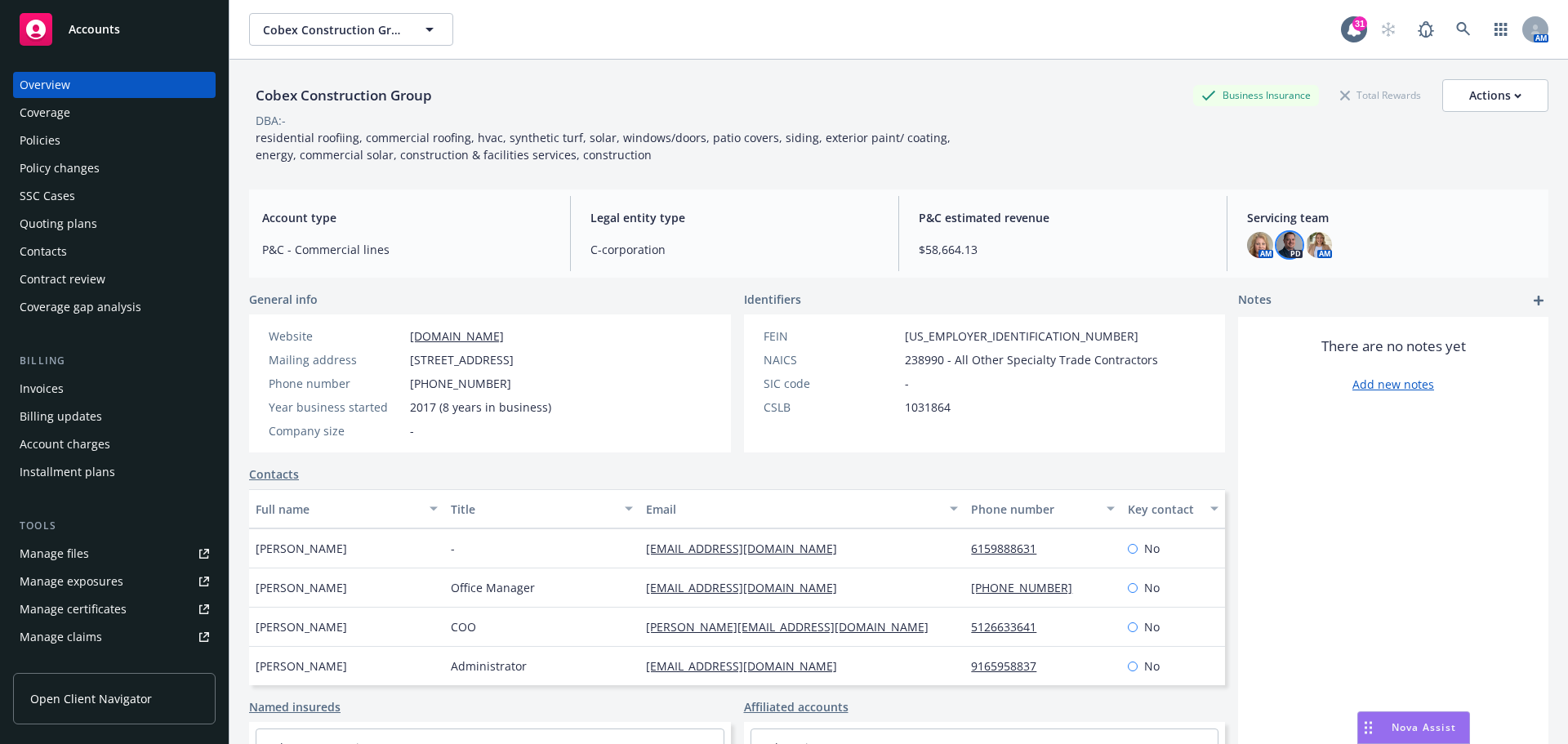
click at [1281, 252] on img at bounding box center [1289, 244] width 26 height 26
click at [109, 38] on div "Accounts" at bounding box center [114, 30] width 189 height 33
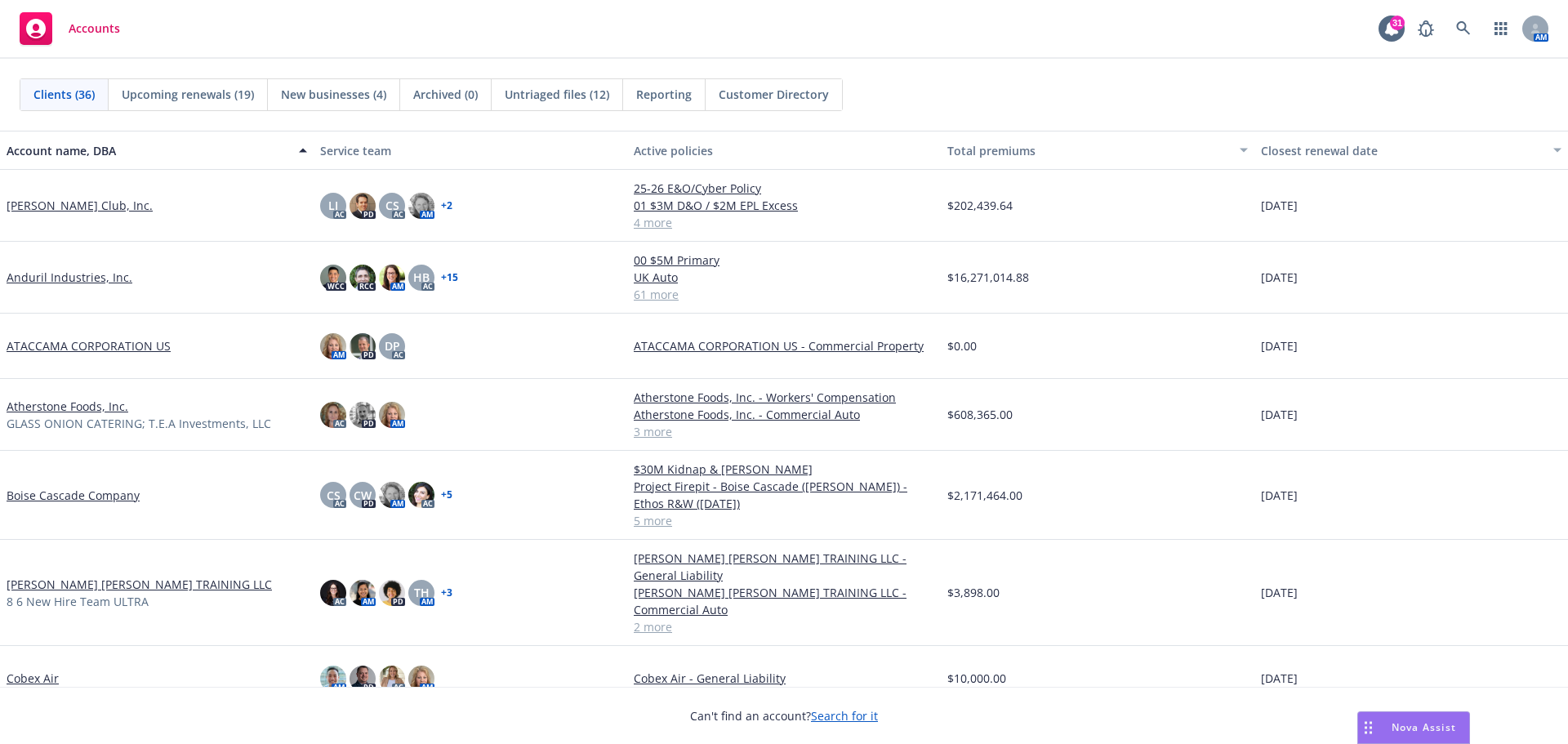
click at [31, 678] on link "Cobex Air" at bounding box center [33, 678] width 53 height 17
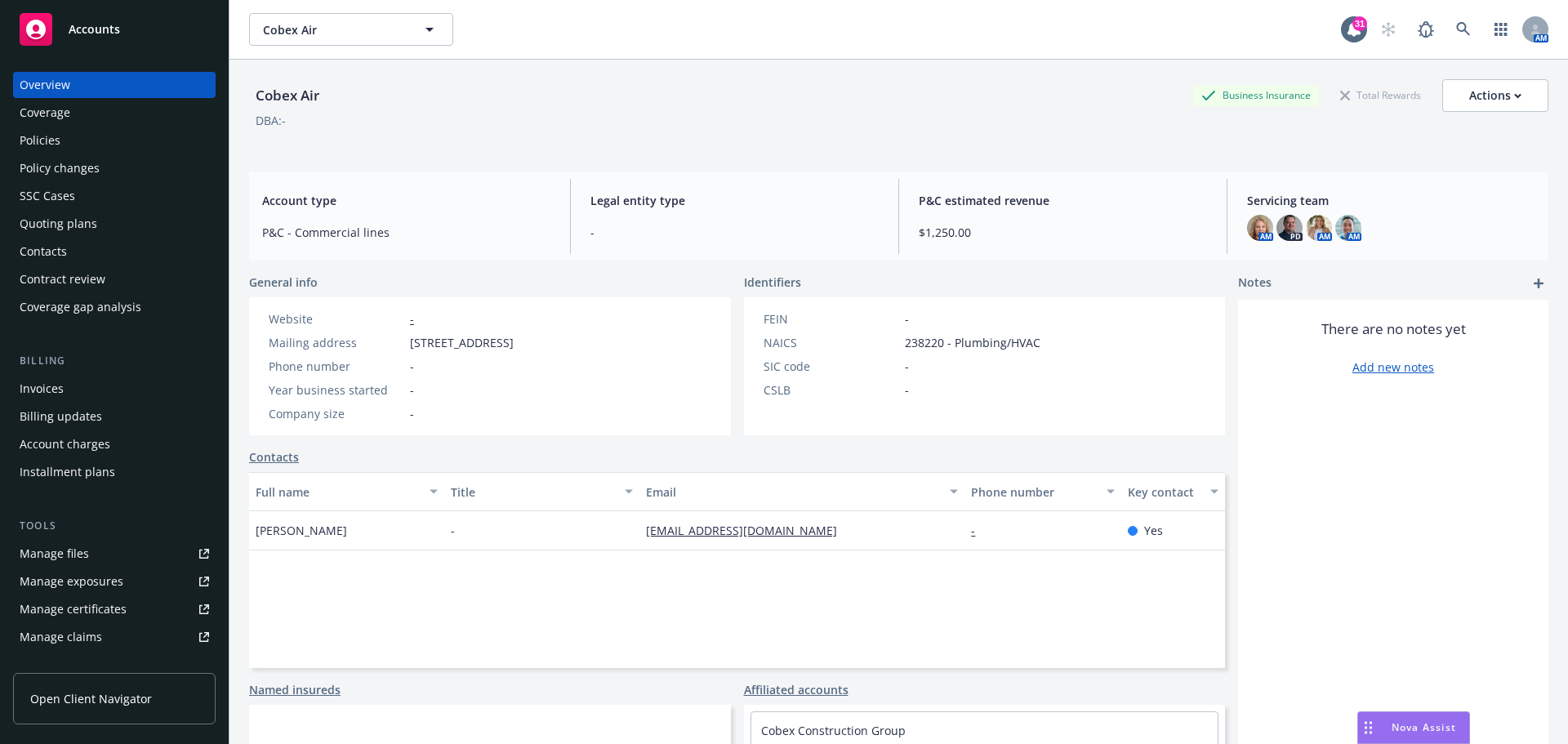
click at [122, 28] on div "Accounts" at bounding box center [114, 30] width 189 height 33
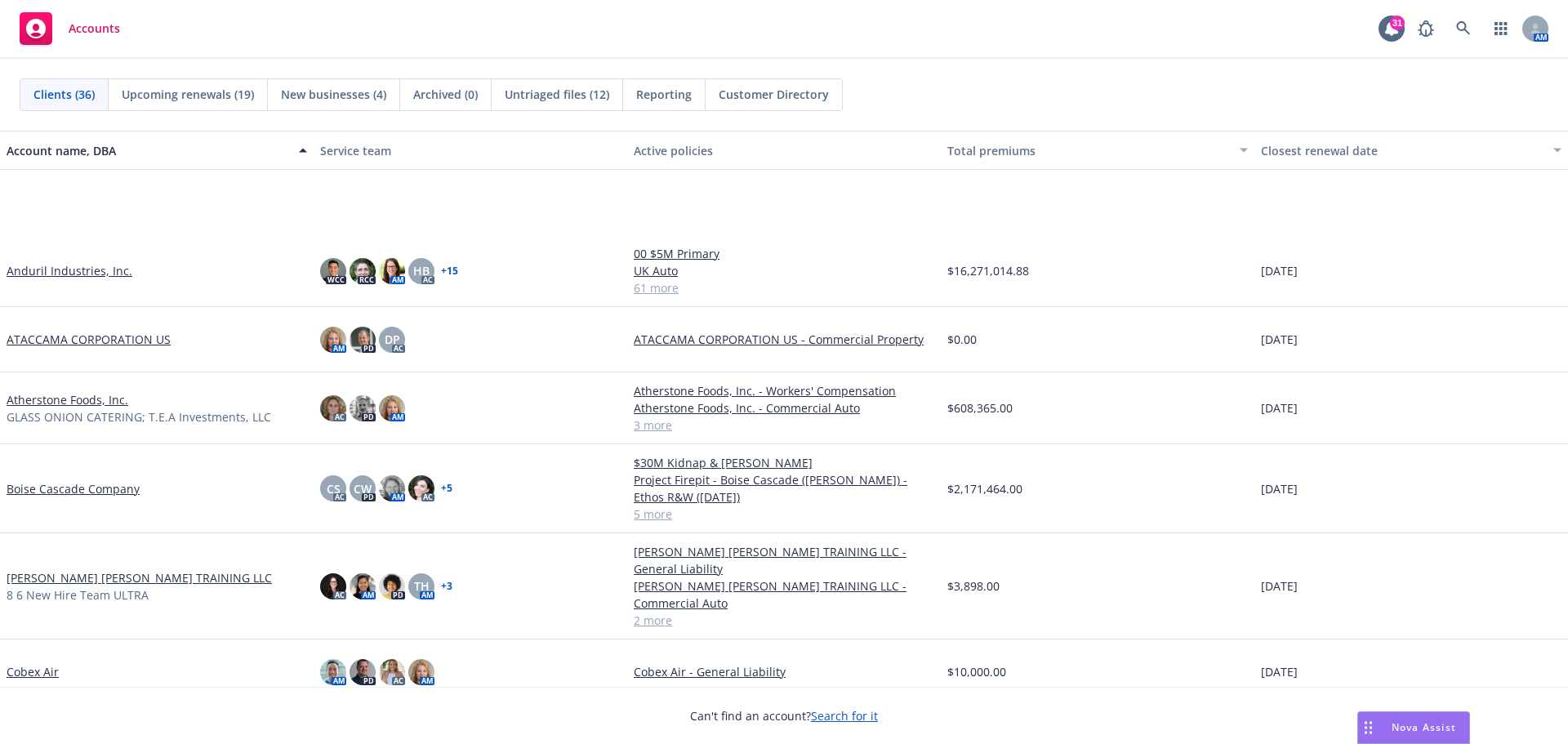
scroll to position [248, 0]
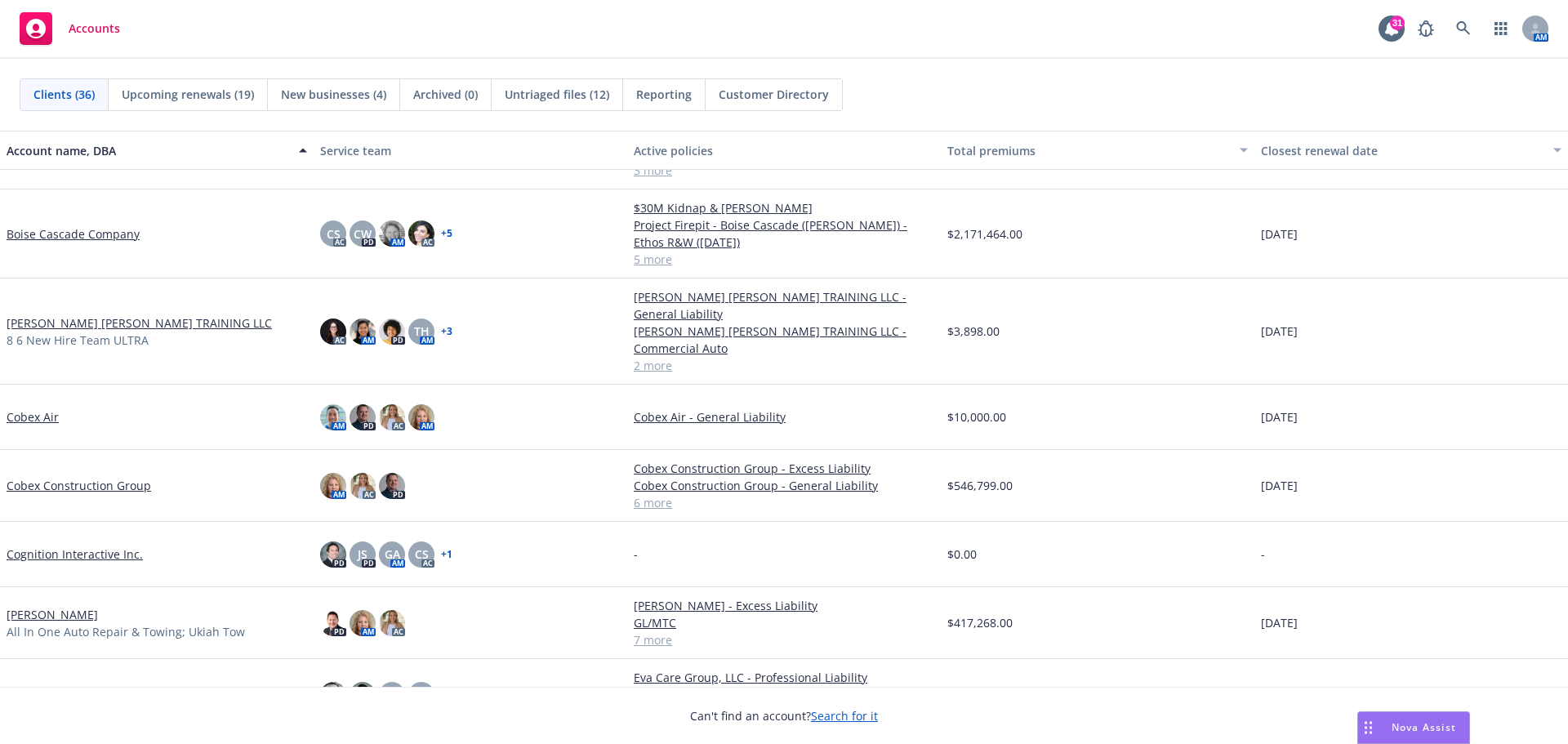
click at [72, 486] on link "Cobex Construction Group" at bounding box center [78, 485] width 144 height 17
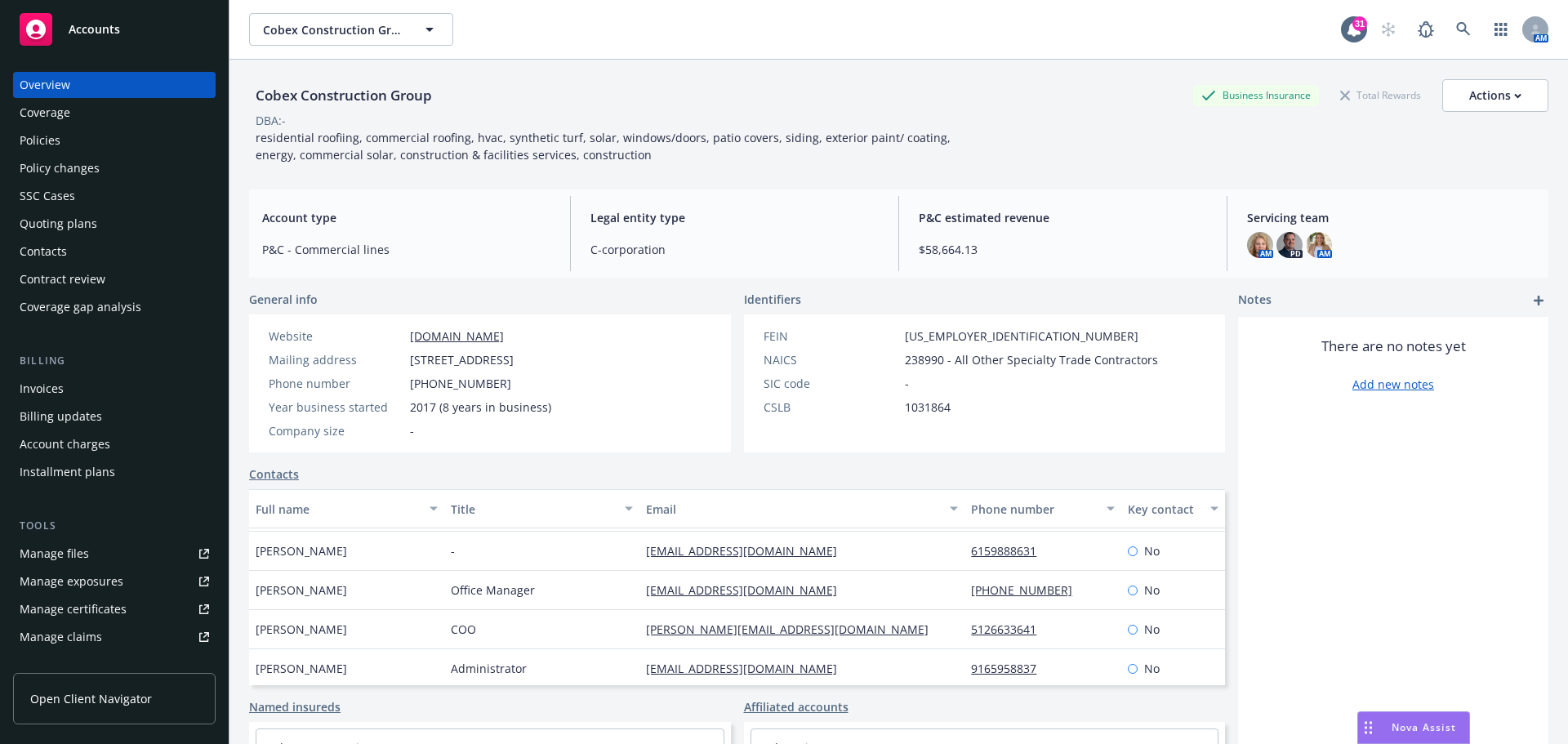
scroll to position [55, 0]
